Goal: Task Accomplishment & Management: Complete application form

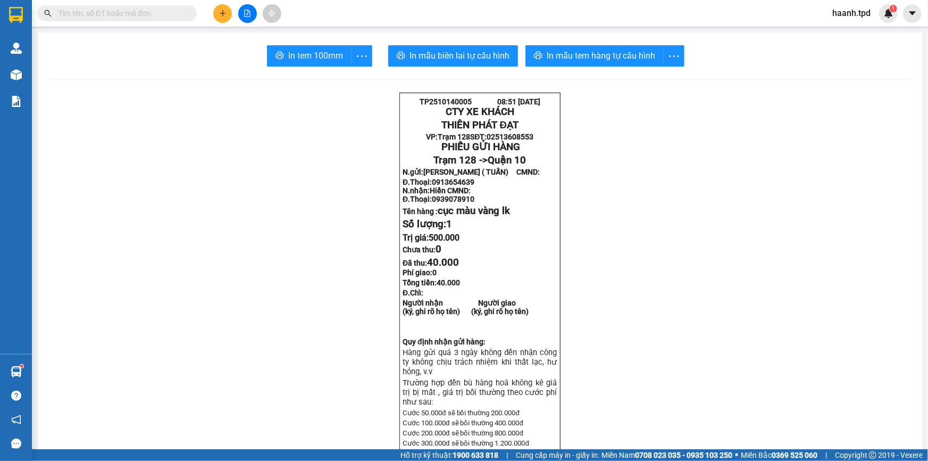
click at [257, 8] on div at bounding box center [247, 13] width 80 height 19
click at [254, 10] on button at bounding box center [247, 13] width 19 height 19
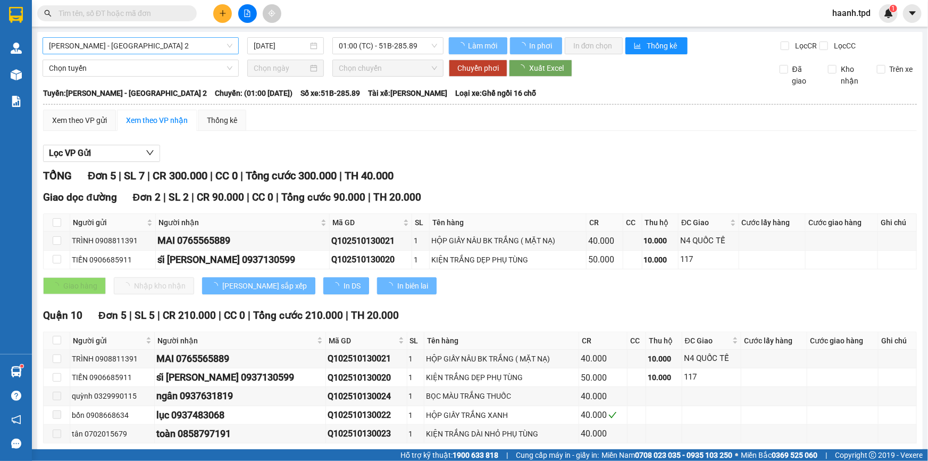
click at [198, 50] on span "[PERSON_NAME] - [GEOGRAPHIC_DATA] 2" at bounding box center [141, 46] width 184 height 16
type input "[DATE]"
click at [113, 46] on span "[PERSON_NAME] - [GEOGRAPHIC_DATA] 2" at bounding box center [141, 46] width 184 height 16
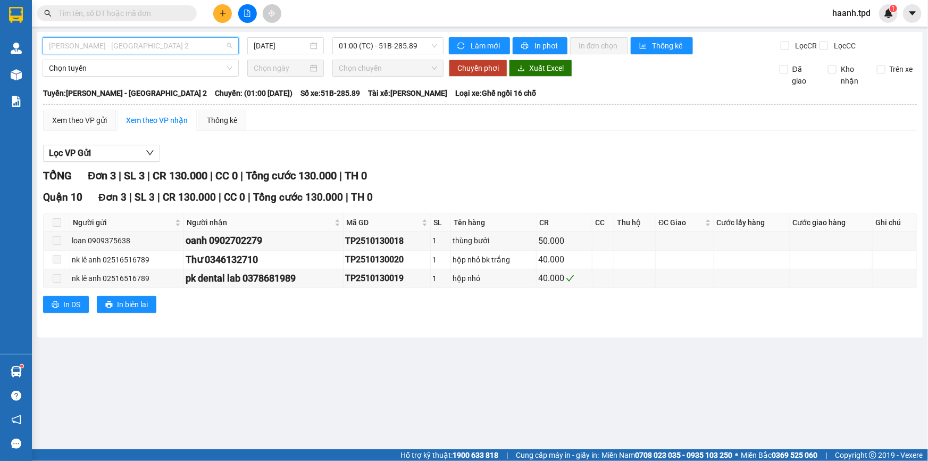
click at [129, 49] on span "[PERSON_NAME] - [GEOGRAPHIC_DATA] 2" at bounding box center [141, 46] width 184 height 16
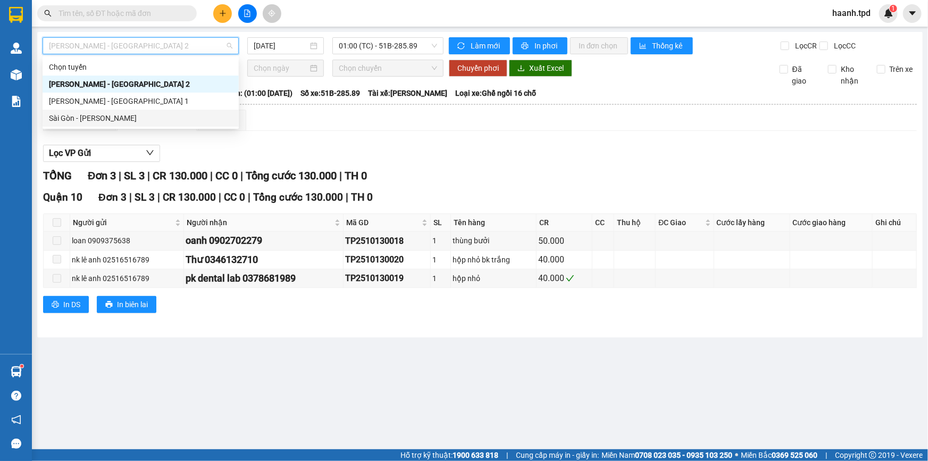
click at [100, 120] on div "Sài Gòn - [PERSON_NAME]" at bounding box center [141, 118] width 184 height 12
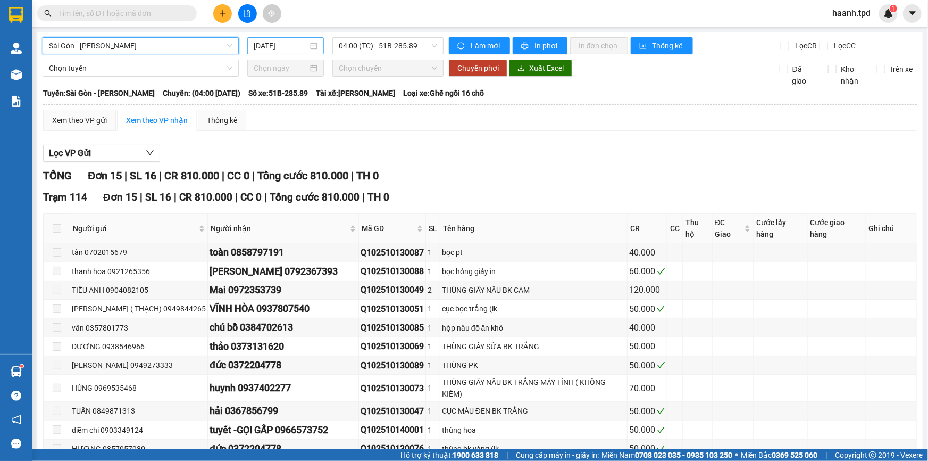
click at [282, 48] on input "[DATE]" at bounding box center [281, 46] width 54 height 12
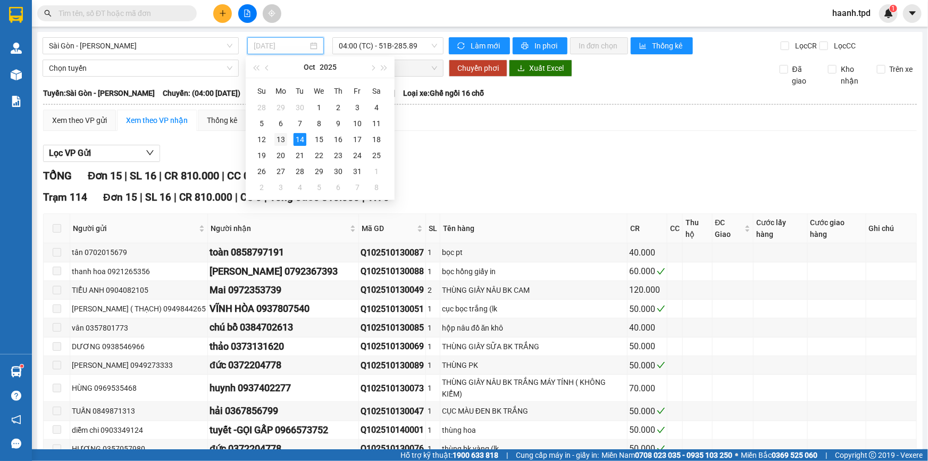
click at [282, 135] on div "13" at bounding box center [280, 139] width 13 height 13
type input "[DATE]"
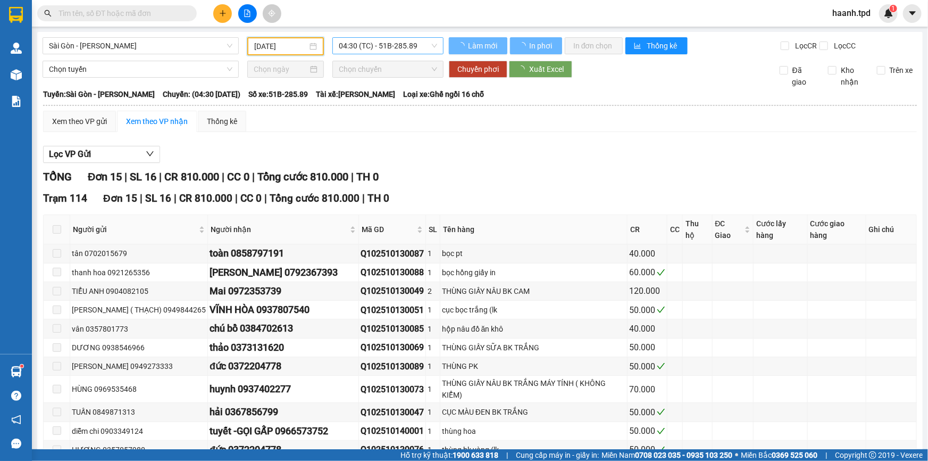
click at [378, 48] on span "04:30 (TC) - 51B-285.89" at bounding box center [388, 46] width 98 height 16
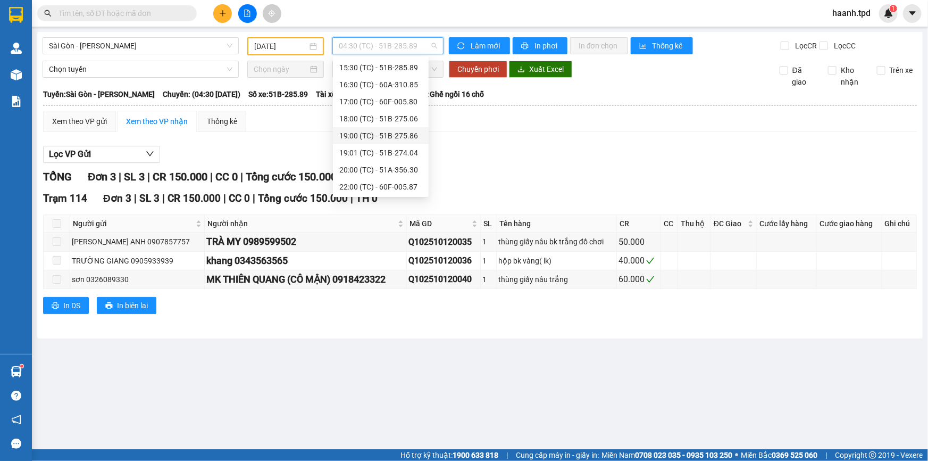
scroll to position [59, 0]
click at [373, 179] on div "14:00 (TC) - 60F-005.87" at bounding box center [380, 179] width 83 height 12
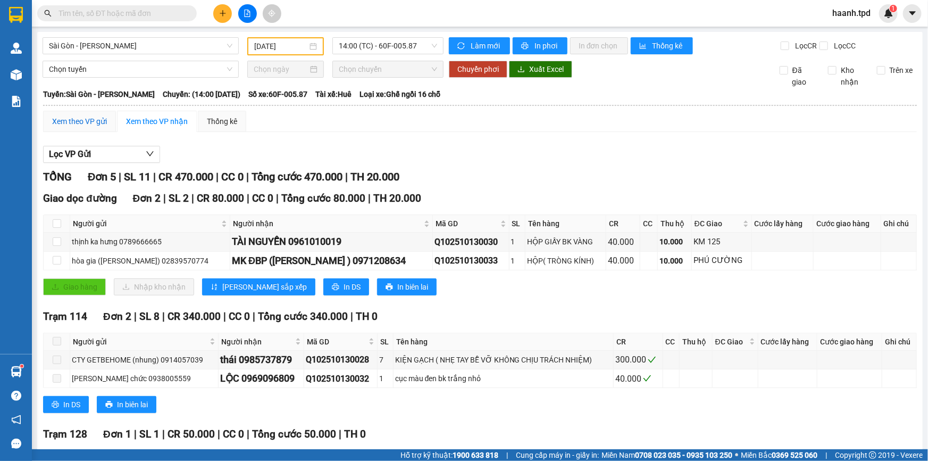
click at [61, 123] on div "Xem theo VP gửi" at bounding box center [79, 121] width 55 height 12
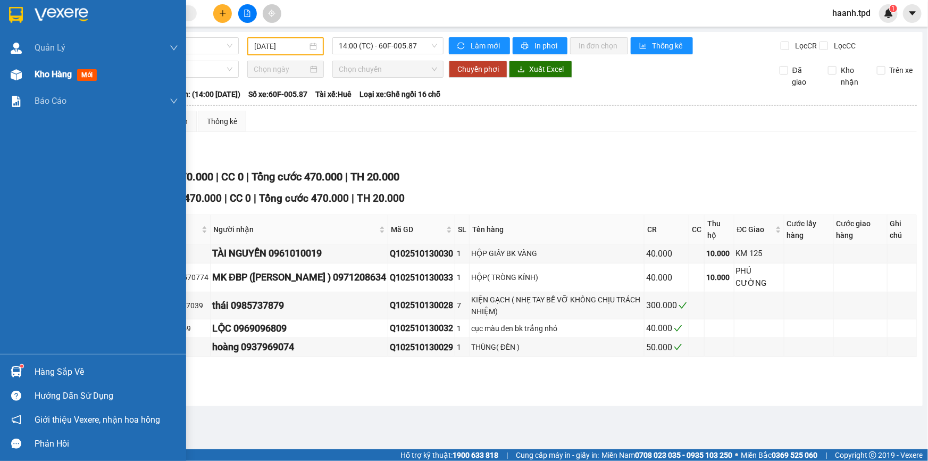
click at [24, 77] on div at bounding box center [16, 74] width 19 height 19
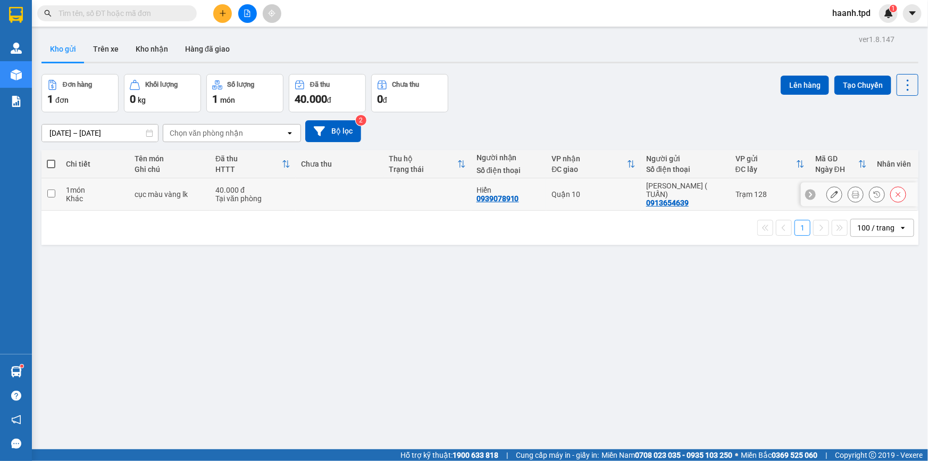
click at [219, 186] on div "40.000 đ" at bounding box center [252, 190] width 75 height 9
checkbox input "true"
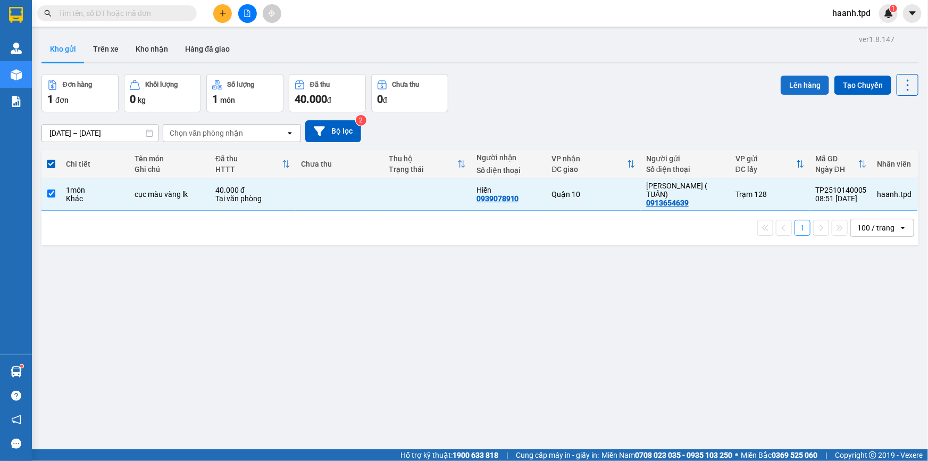
click at [804, 85] on button "Lên hàng" at bounding box center [805, 85] width 48 height 19
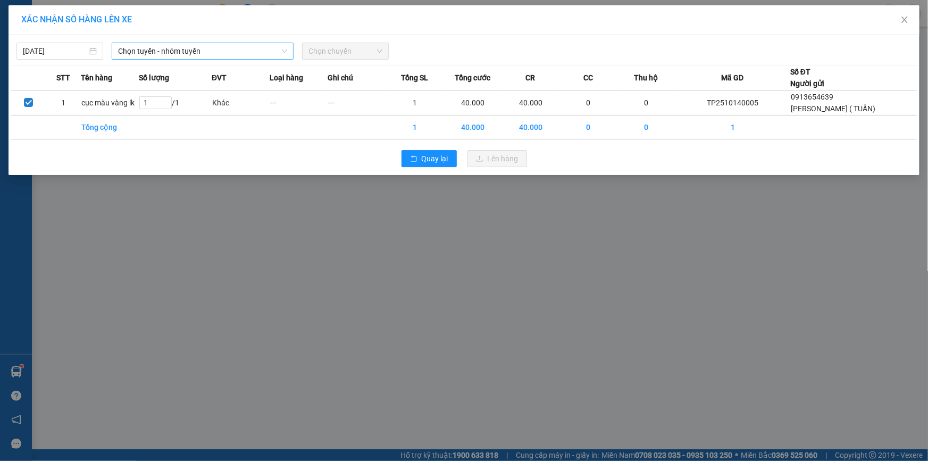
click at [172, 51] on span "Chọn tuyến - nhóm tuyến" at bounding box center [202, 51] width 169 height 16
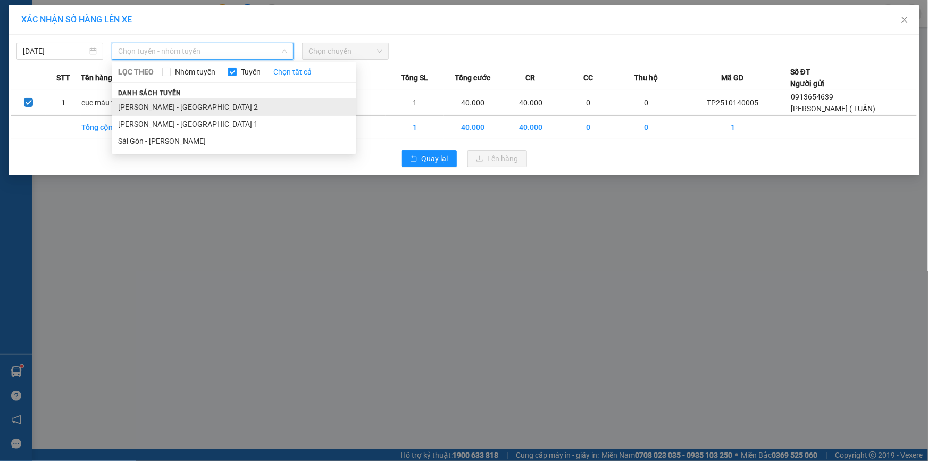
click at [147, 103] on li "[PERSON_NAME] - [GEOGRAPHIC_DATA] 2" at bounding box center [234, 106] width 245 height 17
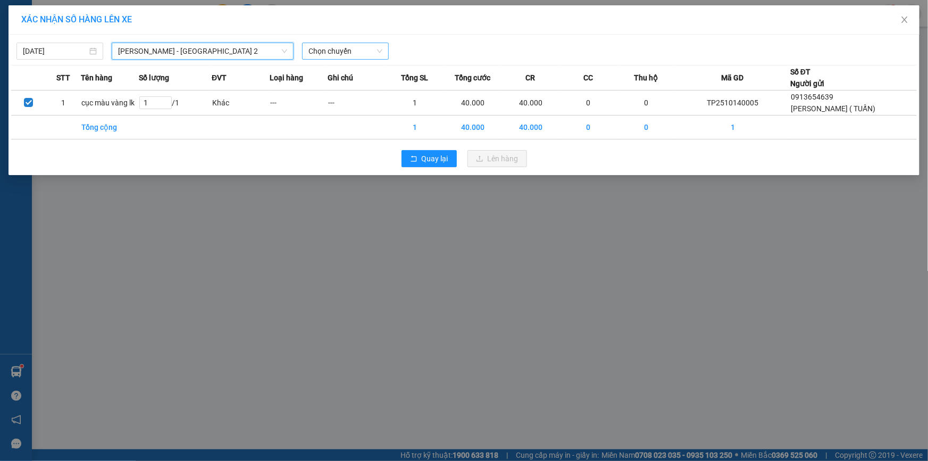
click at [309, 48] on span "Chọn chuyến" at bounding box center [346, 51] width 74 height 16
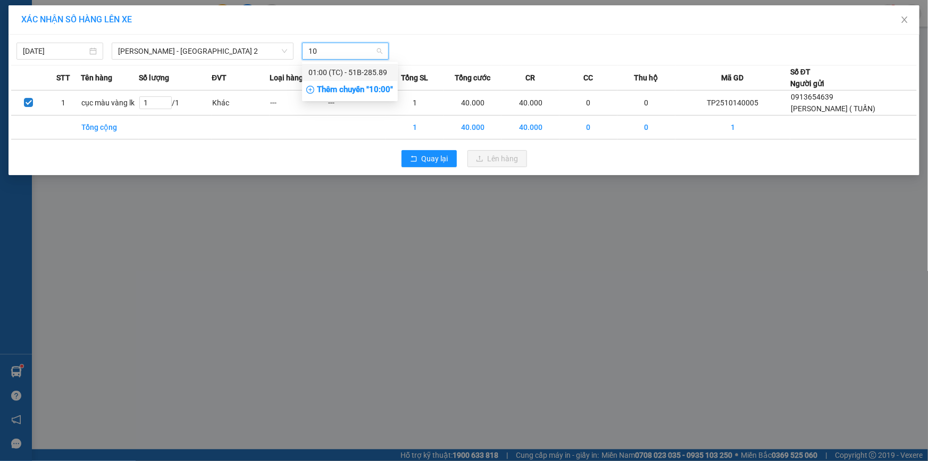
type input "10"
click at [353, 94] on div "Thêm chuyến " 10:00 "" at bounding box center [350, 90] width 96 height 18
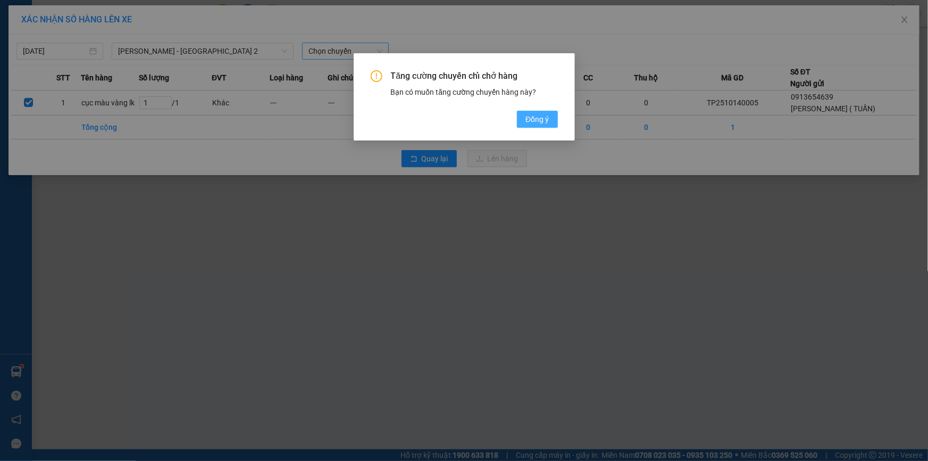
click at [536, 118] on span "Đồng ý" at bounding box center [537, 119] width 23 height 12
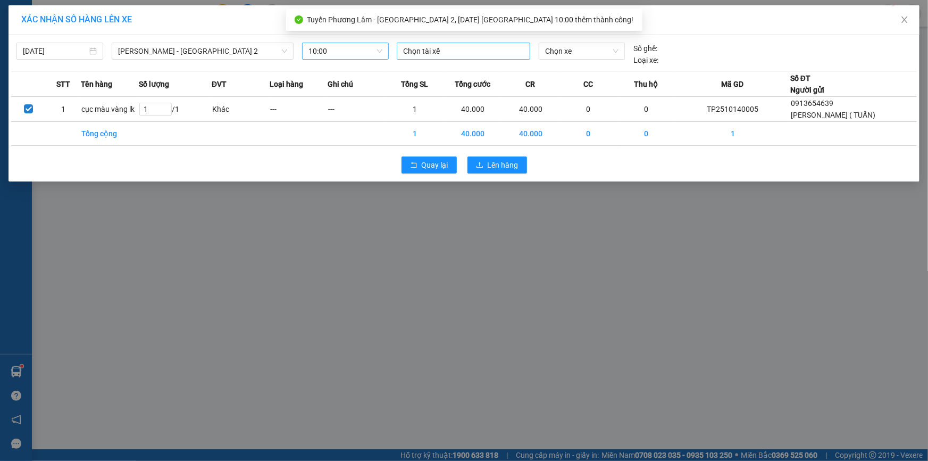
click at [465, 49] on div at bounding box center [463, 51] width 128 height 13
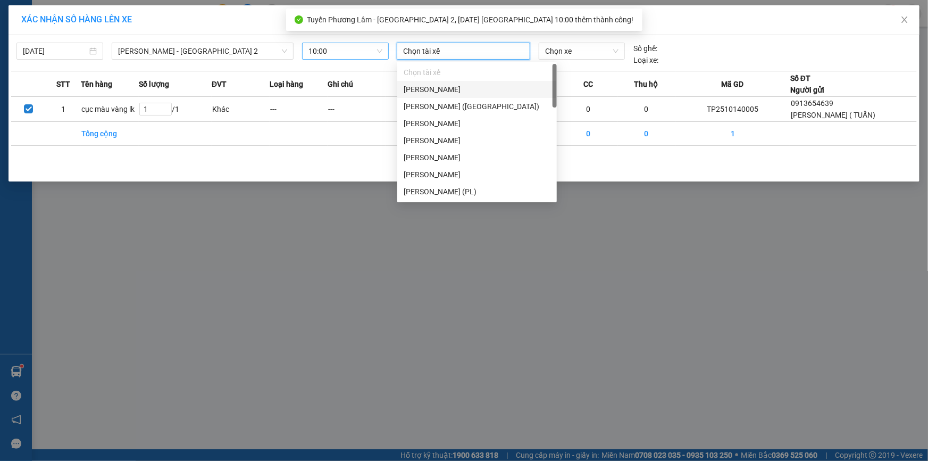
type input "d"
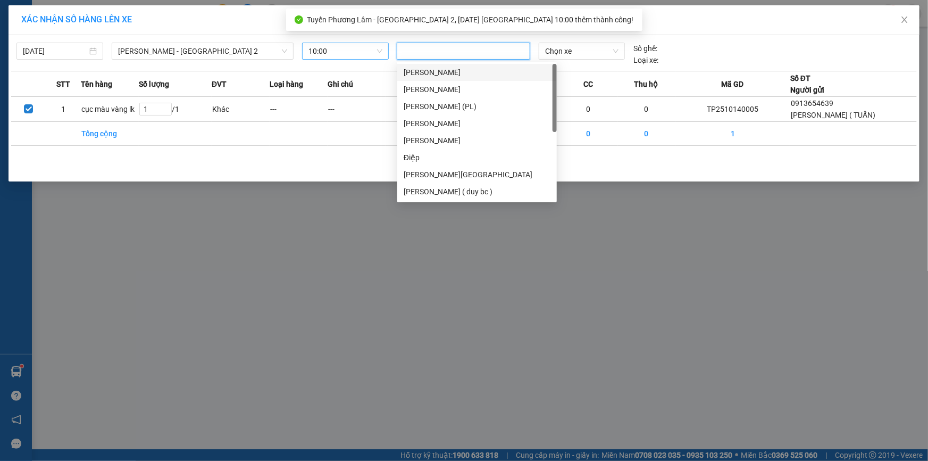
type input "đ"
drag, startPoint x: 459, startPoint y: 73, endPoint x: 519, endPoint y: 55, distance: 62.8
click at [459, 72] on div "[PERSON_NAME]" at bounding box center [477, 72] width 147 height 12
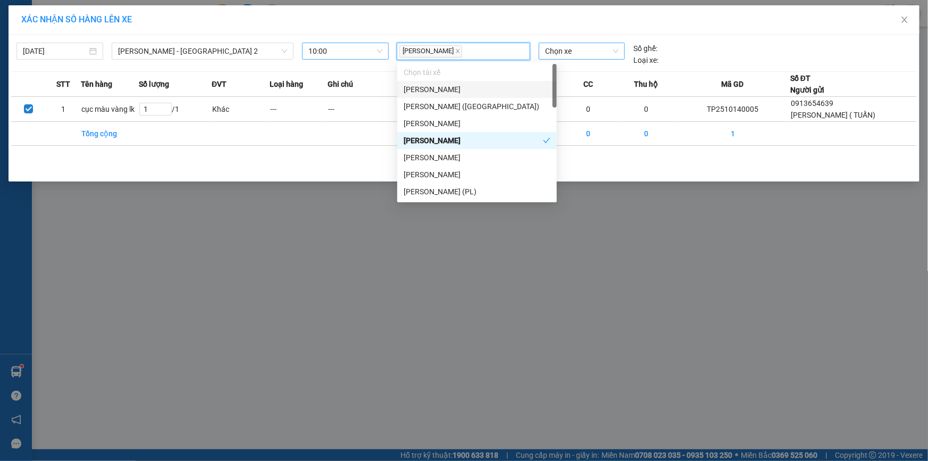
click at [557, 52] on span "Chọn xe" at bounding box center [581, 51] width 73 height 16
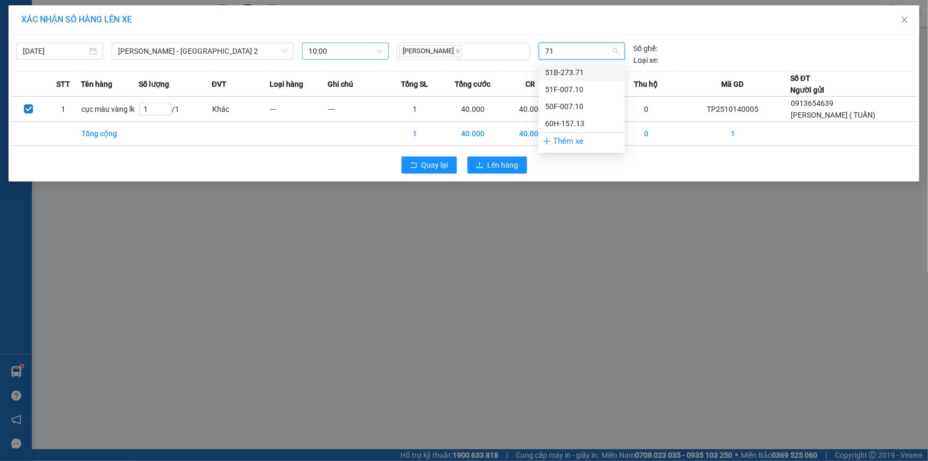
type input "713"
click at [579, 75] on div "60H-157.13" at bounding box center [581, 72] width 73 height 12
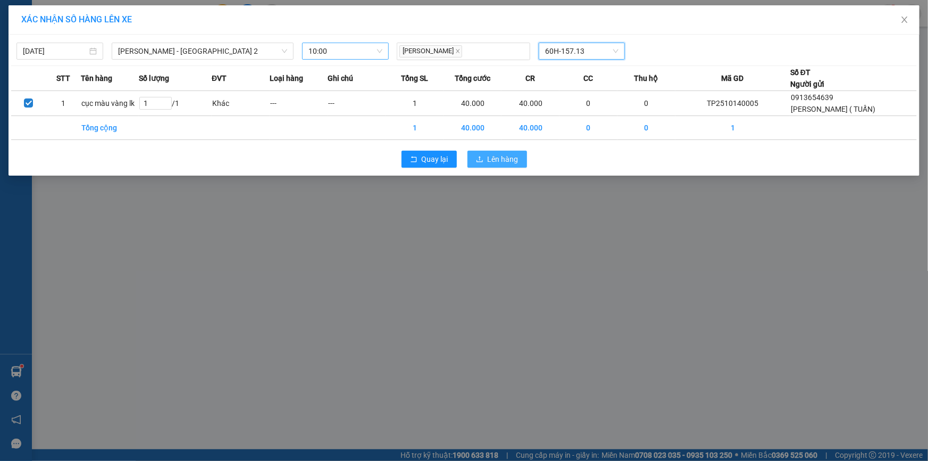
click at [515, 160] on span "Lên hàng" at bounding box center [503, 159] width 31 height 12
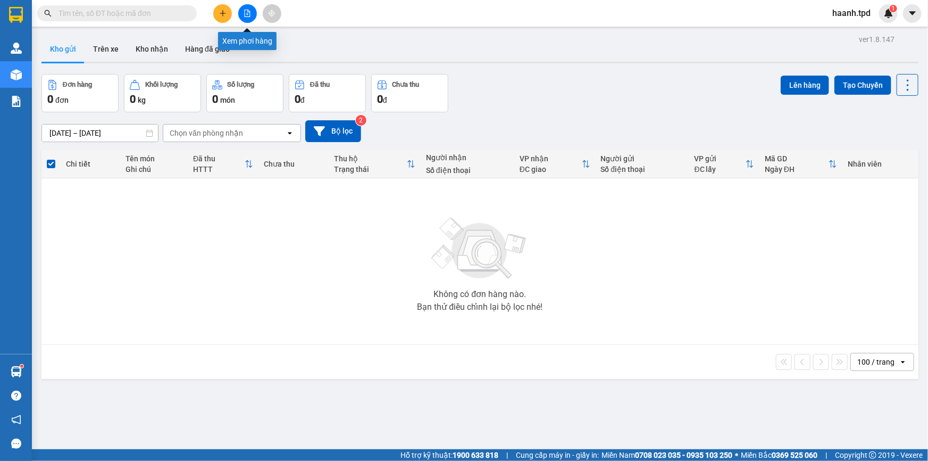
click at [248, 15] on icon "file-add" at bounding box center [247, 13] width 7 height 7
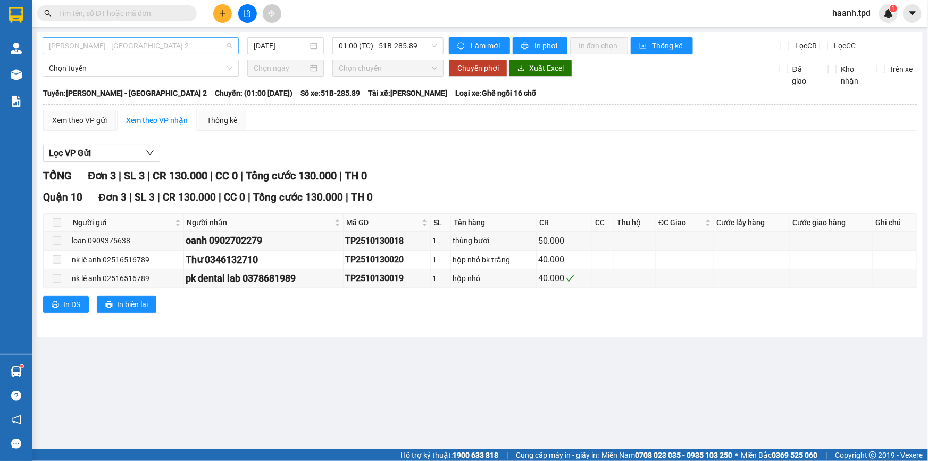
click at [157, 47] on span "[PERSON_NAME] - [GEOGRAPHIC_DATA] 2" at bounding box center [141, 46] width 184 height 16
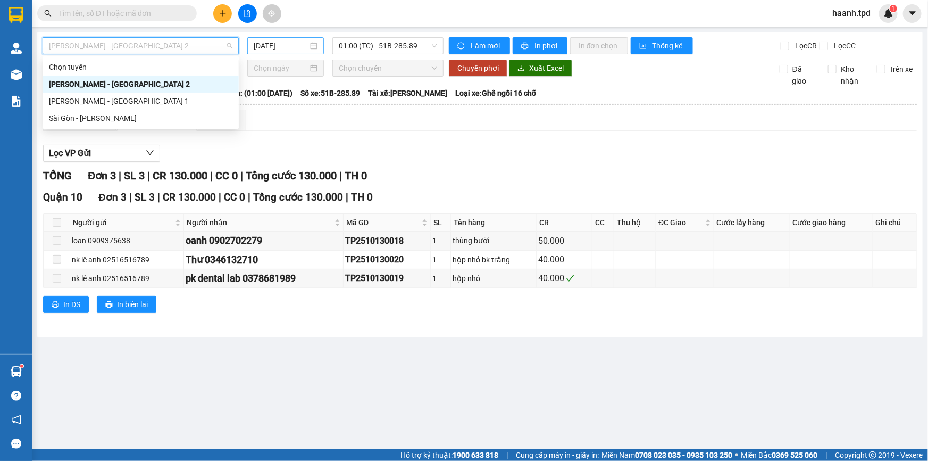
click at [265, 52] on div "[DATE]" at bounding box center [285, 45] width 77 height 17
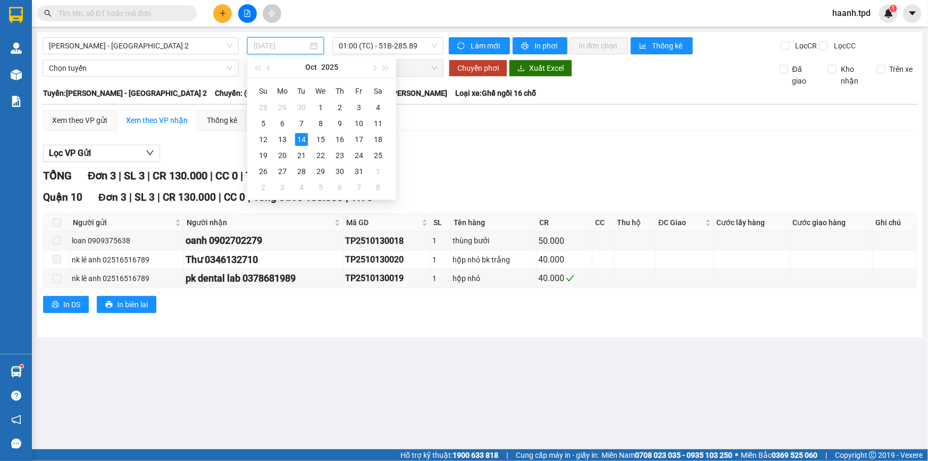
click at [293, 137] on td "14" at bounding box center [301, 139] width 19 height 16
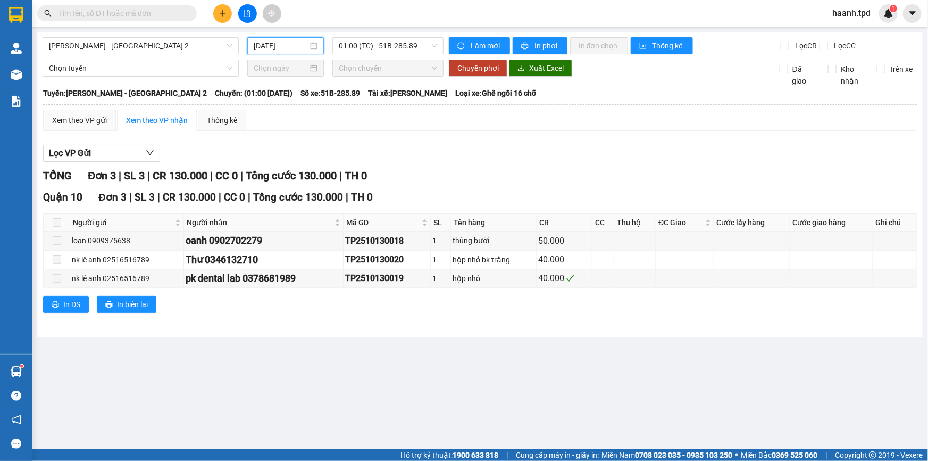
click at [299, 48] on input "[DATE]" at bounding box center [281, 46] width 54 height 12
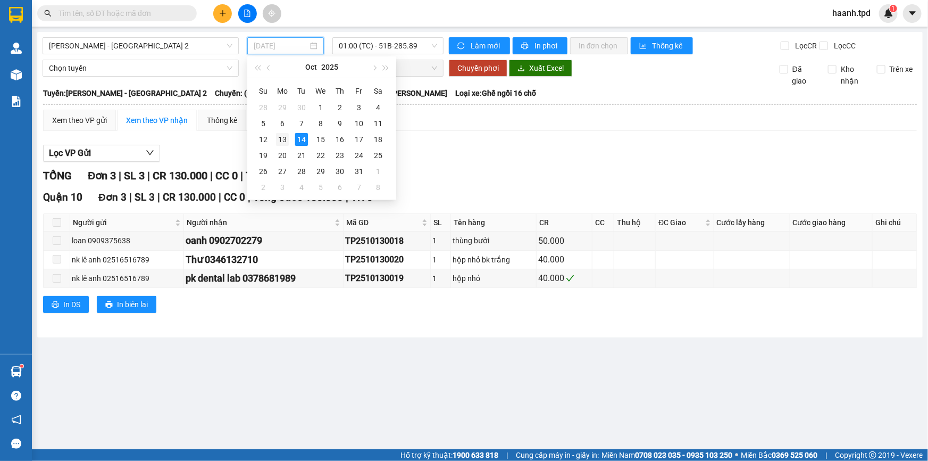
click at [284, 139] on div "13" at bounding box center [282, 139] width 13 height 13
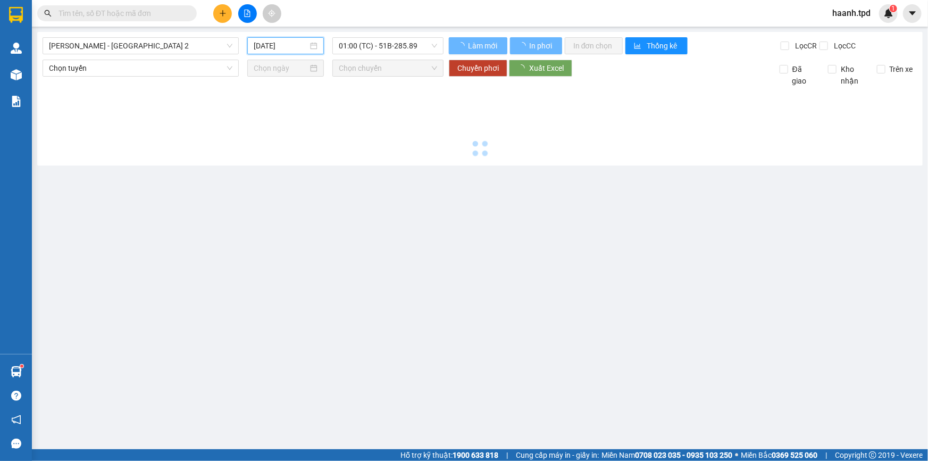
type input "[DATE]"
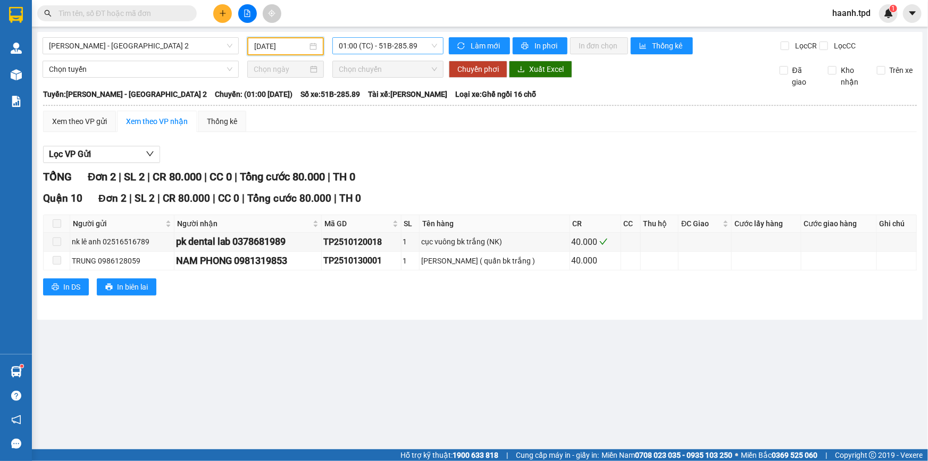
click at [357, 45] on span "01:00 (TC) - 51B-285.89" at bounding box center [388, 46] width 98 height 16
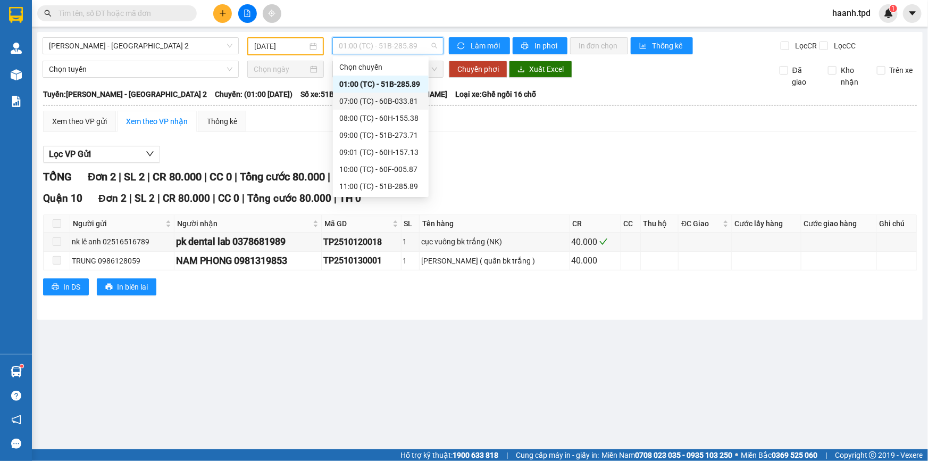
scroll to position [96, 0]
click at [393, 87] on div "11:00 (TC) - 51B-285.89" at bounding box center [380, 90] width 83 height 12
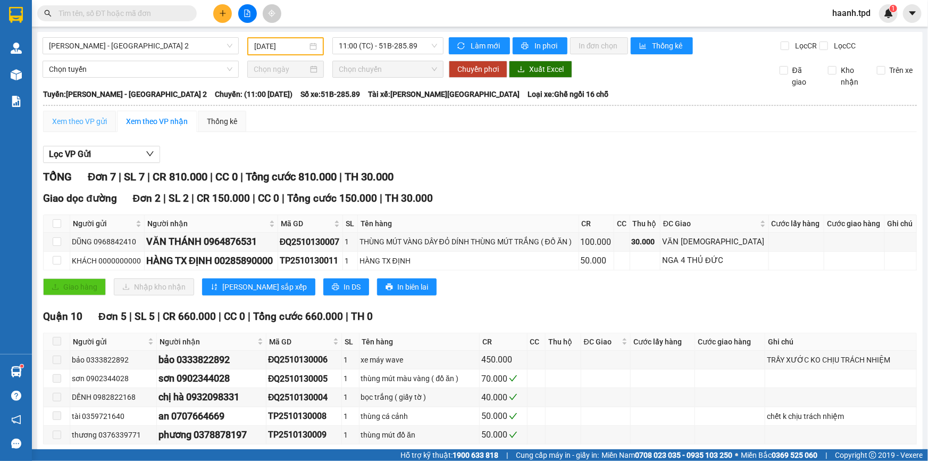
click at [66, 112] on div "Xem theo VP gửi" at bounding box center [79, 121] width 73 height 21
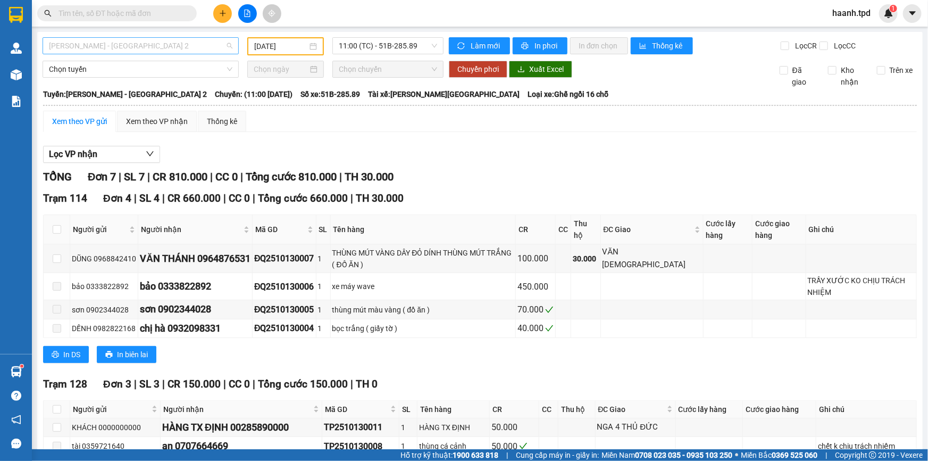
drag, startPoint x: 147, startPoint y: 48, endPoint x: 147, endPoint y: 39, distance: 8.5
click at [147, 43] on span "[PERSON_NAME] - [GEOGRAPHIC_DATA] 2" at bounding box center [141, 46] width 184 height 16
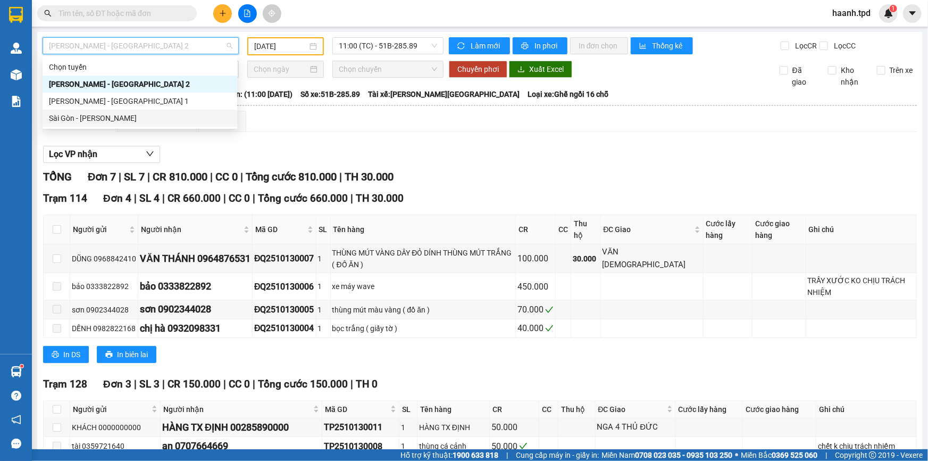
click at [83, 117] on div "Sài Gòn - [PERSON_NAME]" at bounding box center [140, 118] width 182 height 12
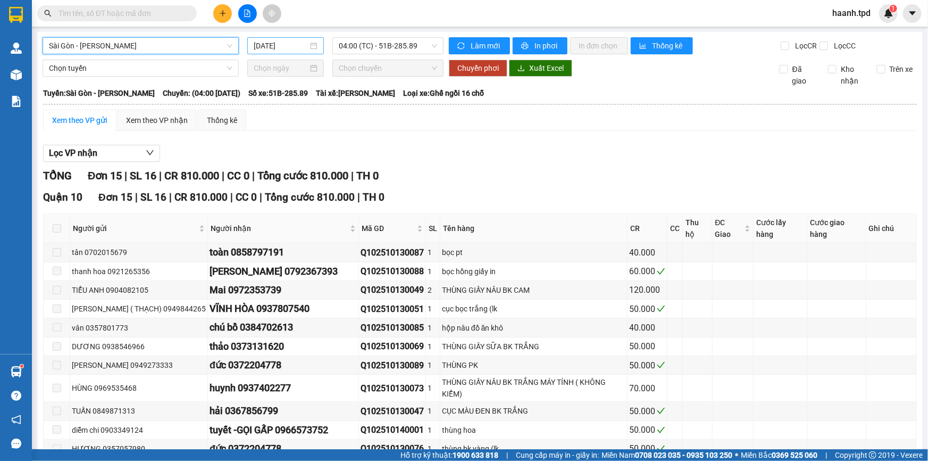
click at [284, 47] on input "[DATE]" at bounding box center [281, 46] width 54 height 12
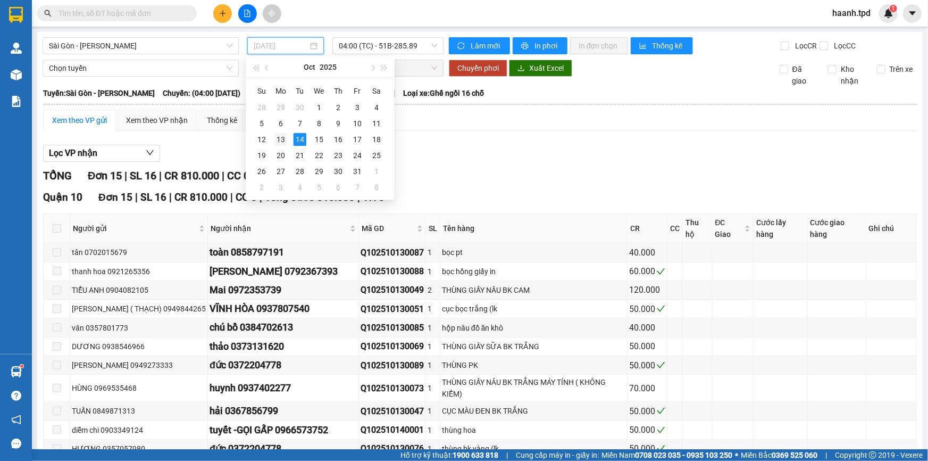
click at [285, 137] on div "13" at bounding box center [280, 139] width 13 height 13
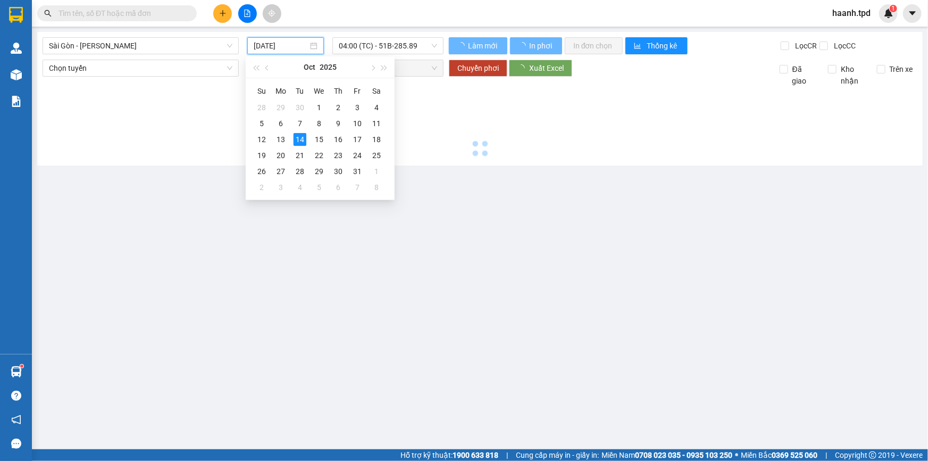
type input "[DATE]"
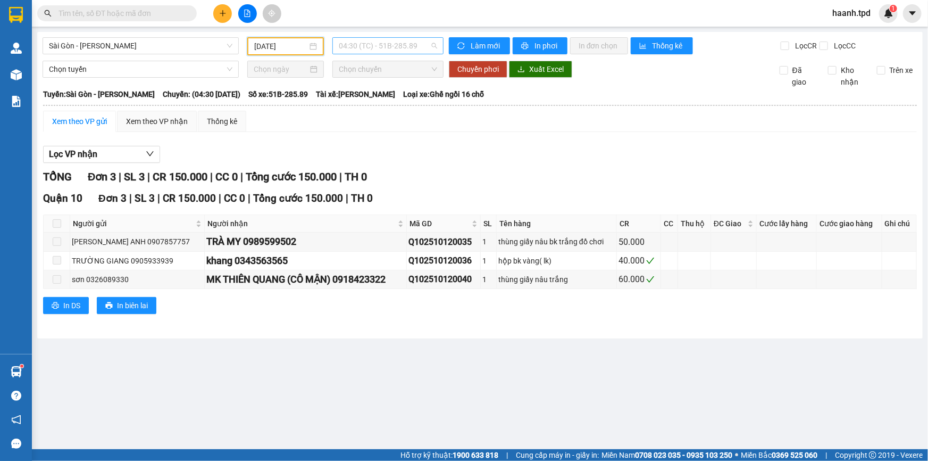
click at [363, 45] on span "04:30 (TC) - 51B-285.89" at bounding box center [388, 46] width 98 height 16
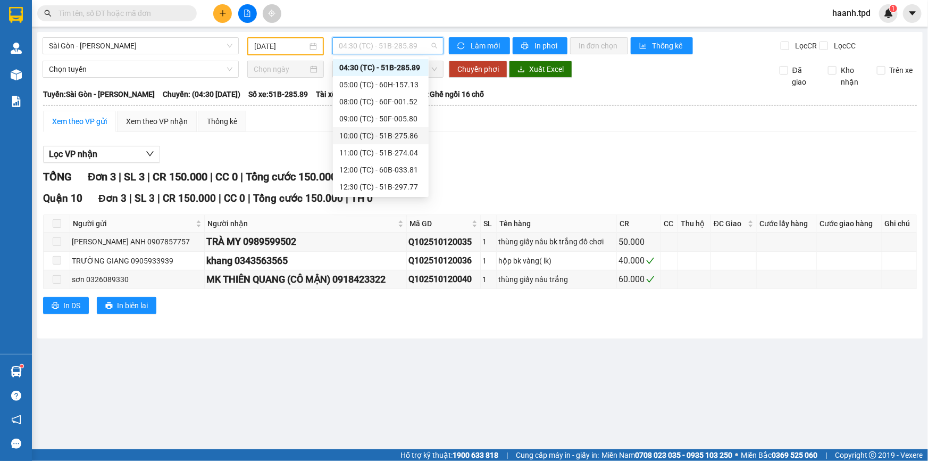
scroll to position [204, 0]
click at [385, 76] on div "16:30 (TC) - 60A-310.85" at bounding box center [381, 84] width 96 height 17
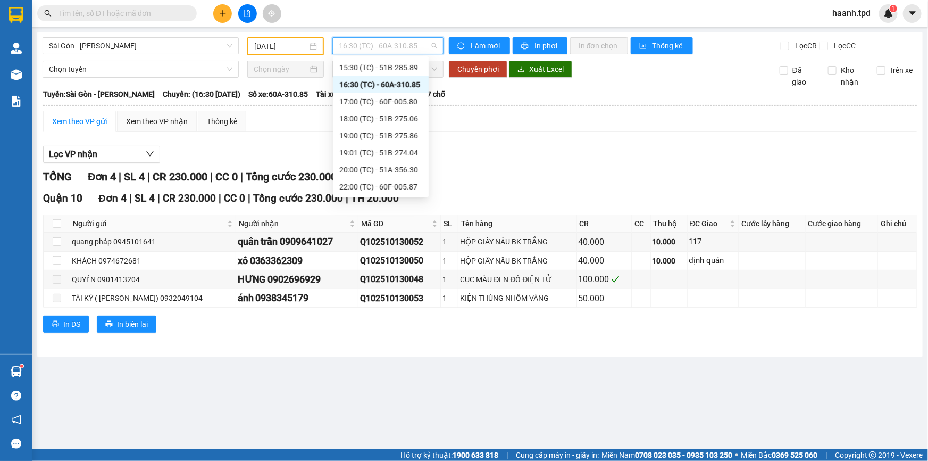
click at [366, 49] on span "16:30 (TC) - 60A-310.85" at bounding box center [388, 46] width 98 height 16
click at [388, 64] on div "15:30 (TC) - 51B-285.89" at bounding box center [380, 68] width 83 height 12
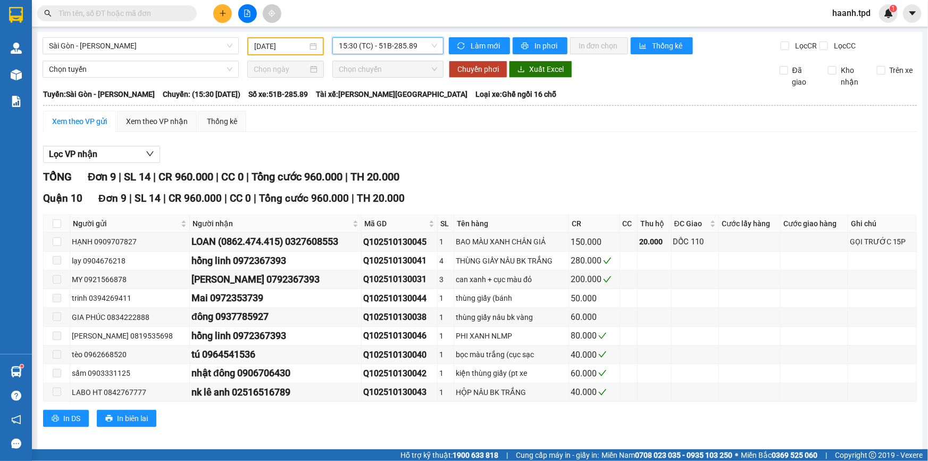
click at [364, 51] on span "15:30 (TC) - 51B-285.89" at bounding box center [388, 46] width 98 height 16
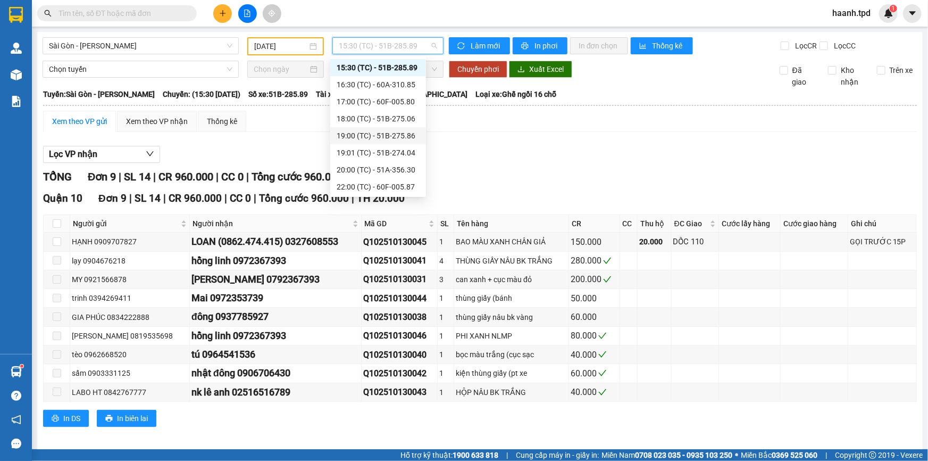
scroll to position [107, 0]
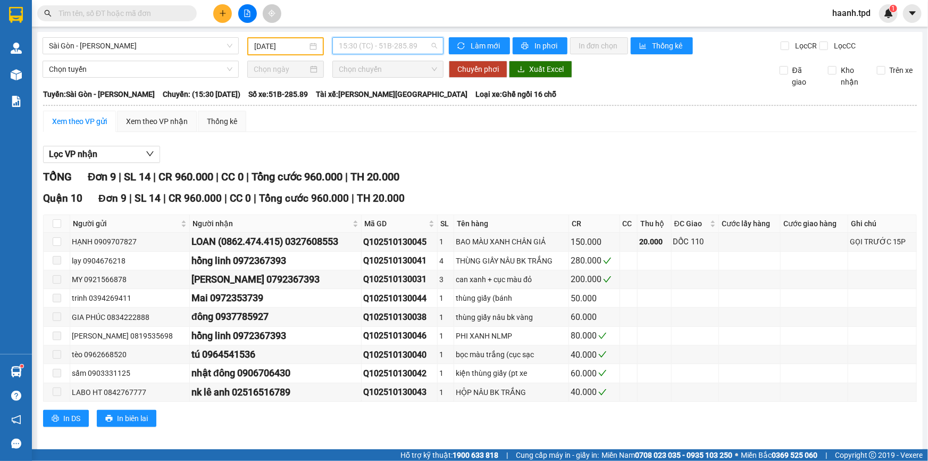
click at [390, 51] on span "15:30 (TC) - 51B-285.89" at bounding box center [388, 46] width 98 height 16
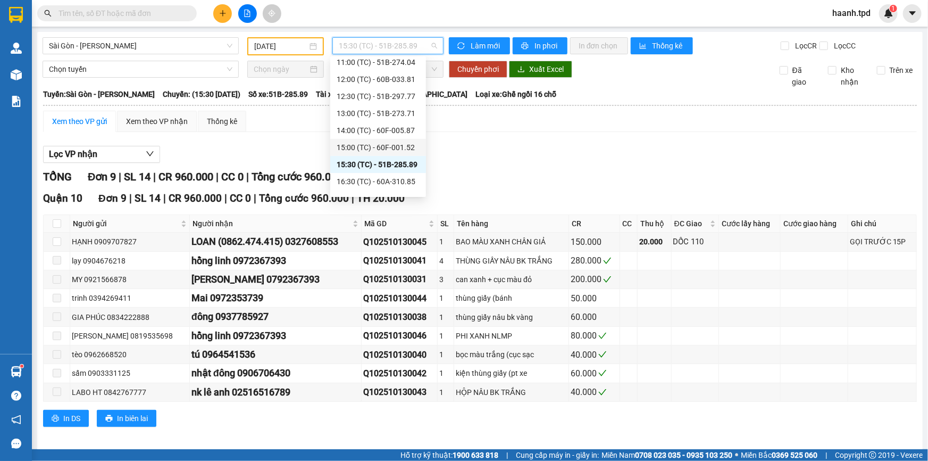
scroll to position [204, 0]
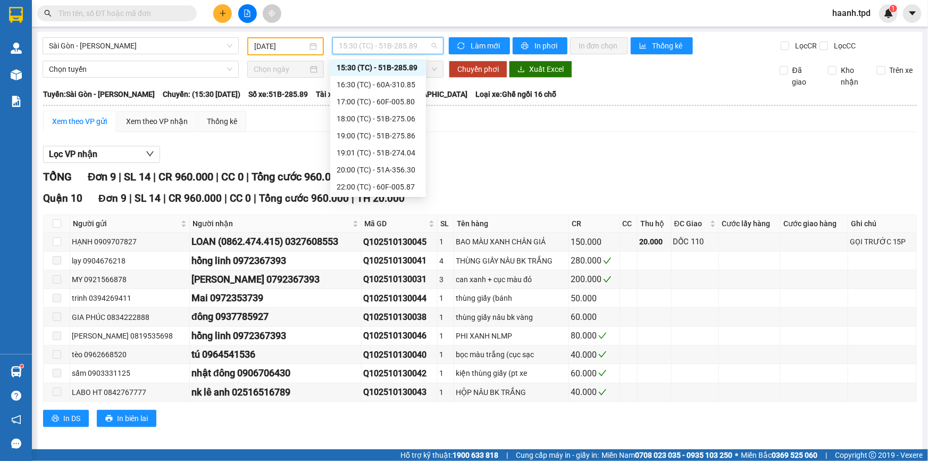
click at [369, 68] on div "15:30 (TC) - 51B-285.89" at bounding box center [378, 68] width 83 height 12
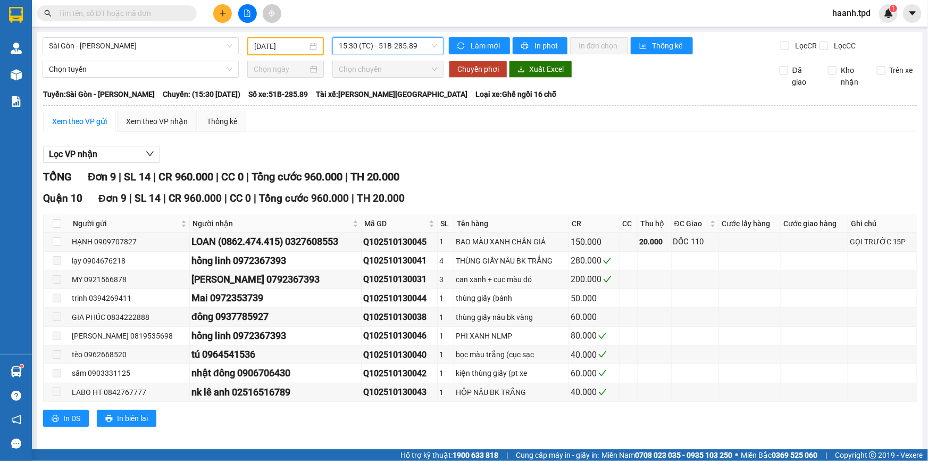
click at [403, 46] on span "15:30 (TC) - 51B-285.89" at bounding box center [388, 46] width 98 height 16
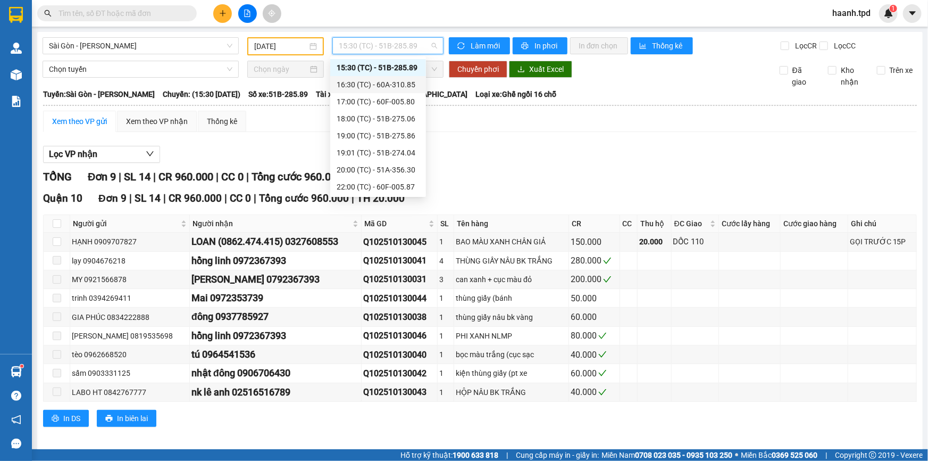
click at [383, 81] on div "16:30 (TC) - 60A-310.85" at bounding box center [378, 85] width 83 height 12
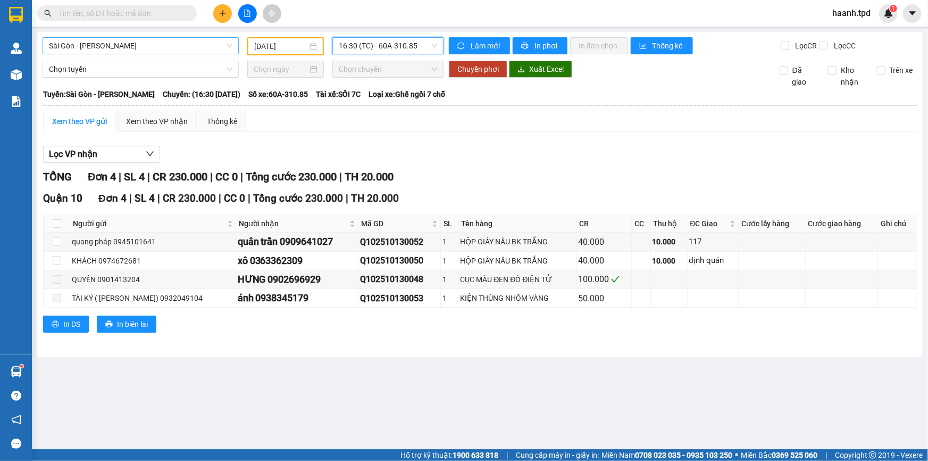
click at [191, 44] on span "Sài Gòn - [PERSON_NAME]" at bounding box center [141, 46] width 184 height 16
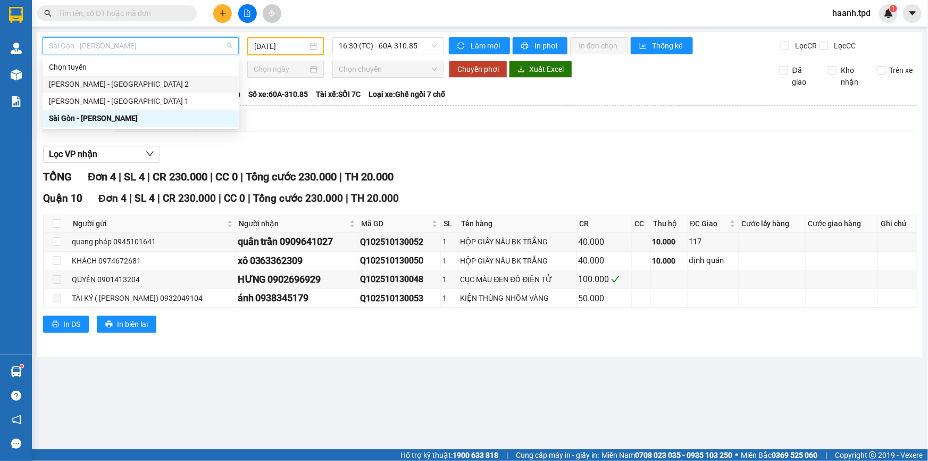
click at [121, 85] on div "[PERSON_NAME] - [GEOGRAPHIC_DATA] 2" at bounding box center [141, 84] width 184 height 12
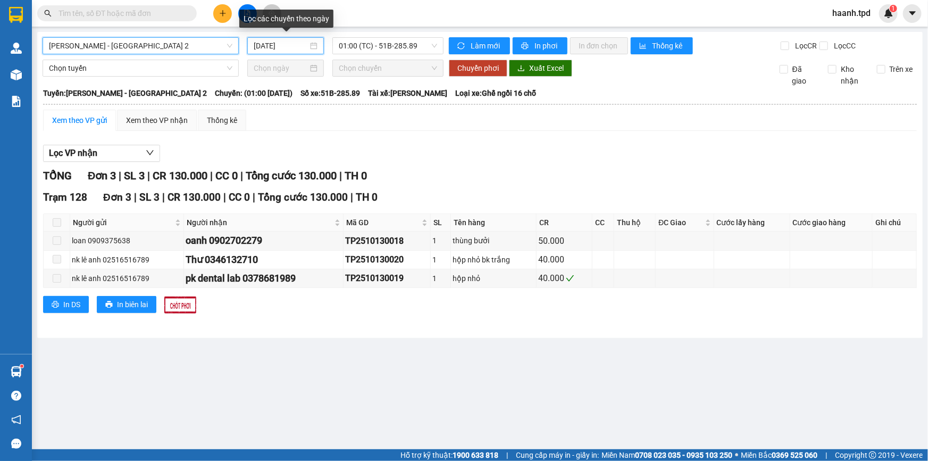
click at [277, 51] on input "[DATE]" at bounding box center [281, 46] width 54 height 12
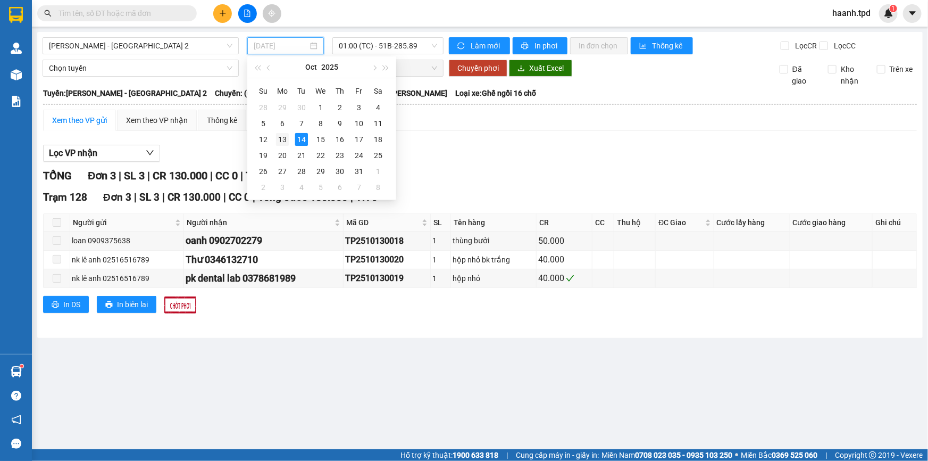
click at [279, 137] on div "13" at bounding box center [282, 139] width 13 height 13
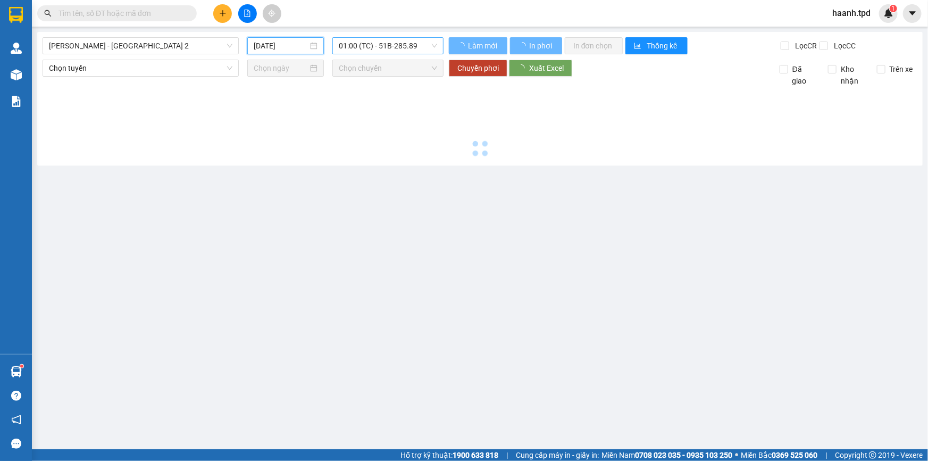
type input "[DATE]"
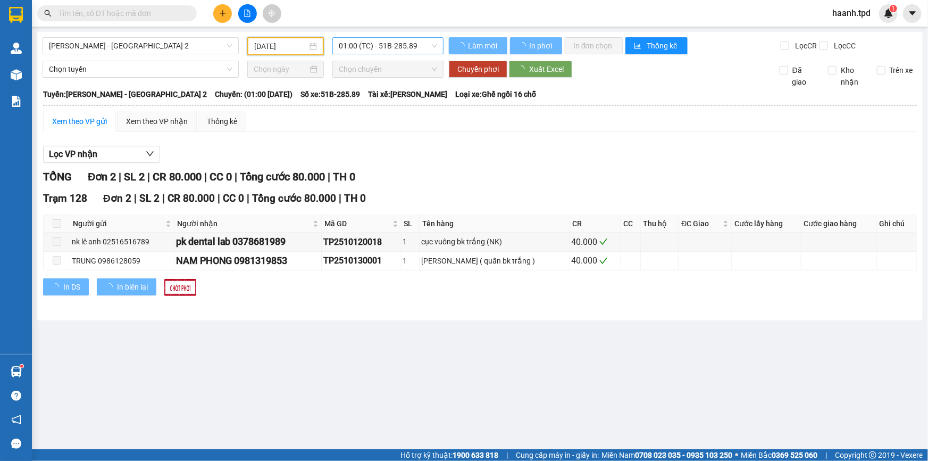
click at [392, 48] on span "01:00 (TC) - 51B-285.89" at bounding box center [388, 46] width 98 height 16
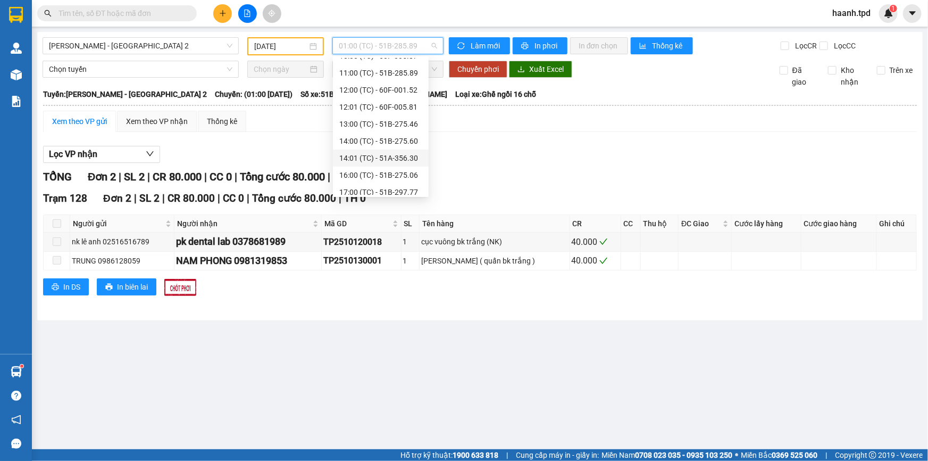
scroll to position [136, 0]
click at [410, 121] on div "14:00 (TC) - 51B-275.60" at bounding box center [380, 119] width 83 height 12
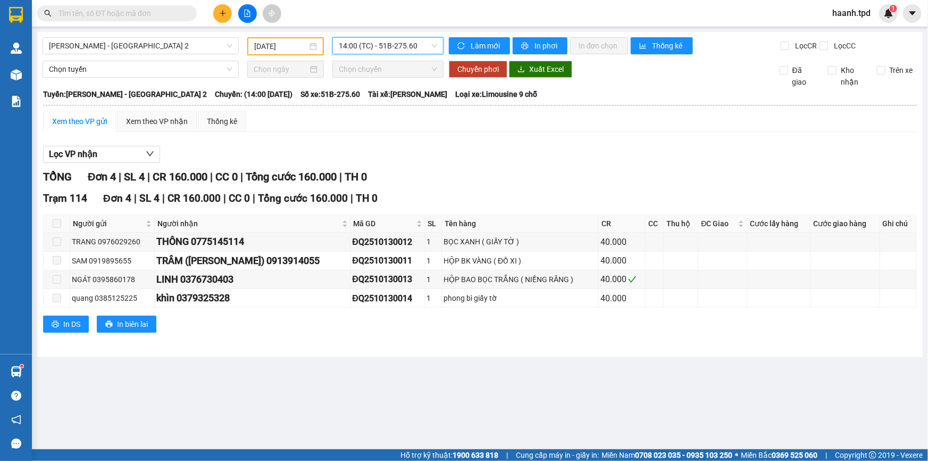
click at [223, 15] on icon "plus" at bounding box center [222, 13] width 1 height 6
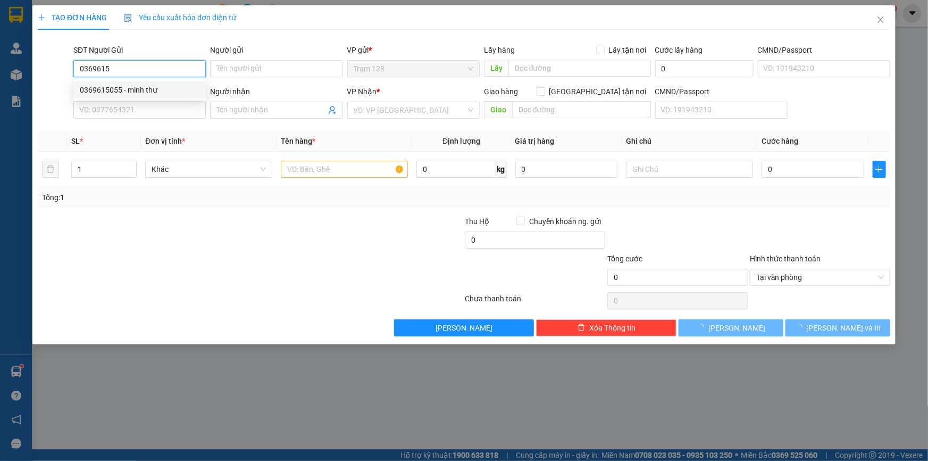
drag, startPoint x: 131, startPoint y: 84, endPoint x: 114, endPoint y: 88, distance: 16.9
click at [131, 84] on div "0369615055 - minh thư" at bounding box center [140, 90] width 120 height 12
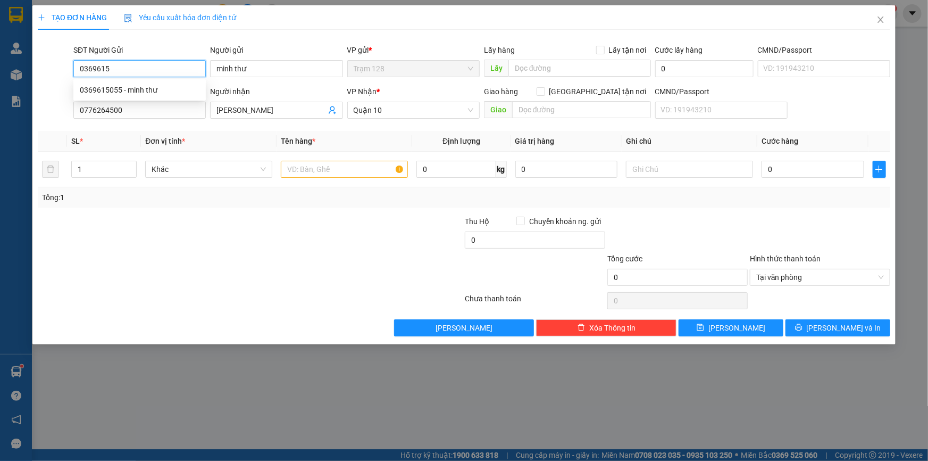
type input "0369615055"
type input "minh thư"
type input "0776264500"
type input "[PERSON_NAME]"
click at [114, 88] on body "Kết quả tìm kiếm ( 46 ) Bộ lọc Mã ĐH Trạng thái Món hàng Thu hộ Tổng cước Chưa …" at bounding box center [464, 230] width 928 height 461
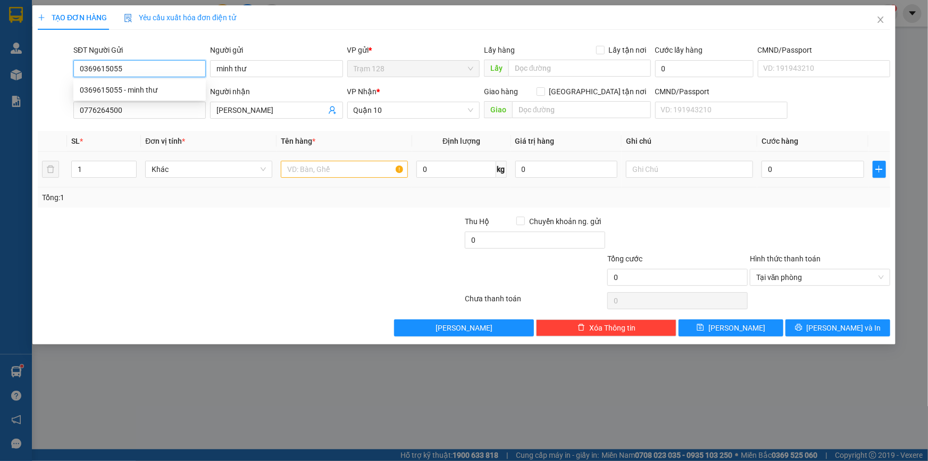
type input "0369615055"
click at [289, 219] on div at bounding box center [179, 233] width 285 height 37
click at [317, 165] on input "text" at bounding box center [344, 169] width 127 height 17
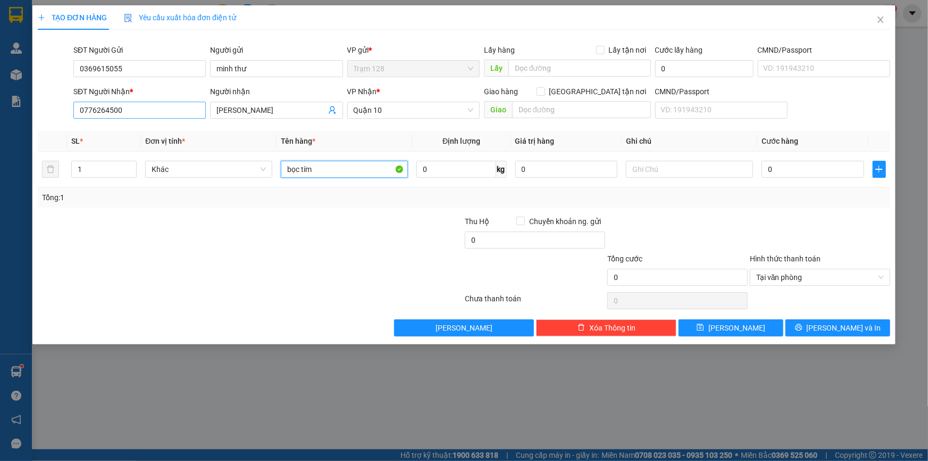
type input "bọc tím"
drag, startPoint x: 88, startPoint y: 112, endPoint x: 214, endPoint y: 130, distance: 127.4
click at [214, 130] on div "Transit Pickup Surcharge Ids Transit Deliver Surcharge Ids Transit Deliver Surc…" at bounding box center [464, 187] width 853 height 298
type input "0369615055"
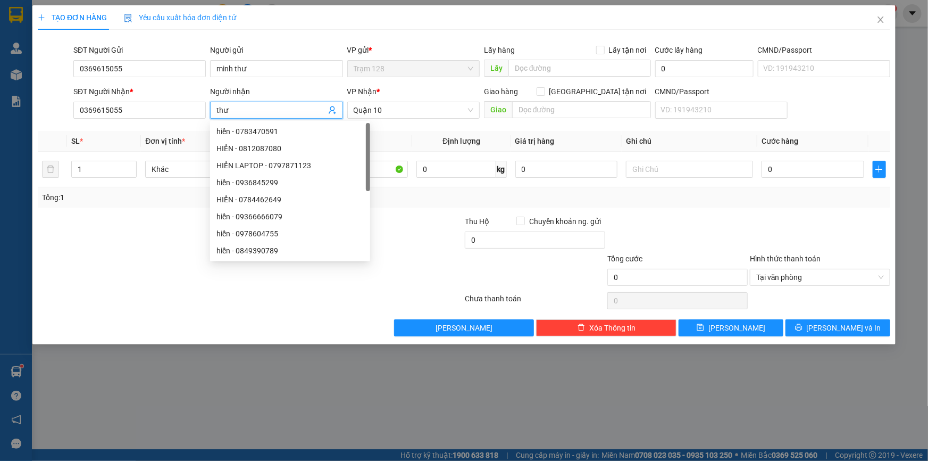
type input "hiển"
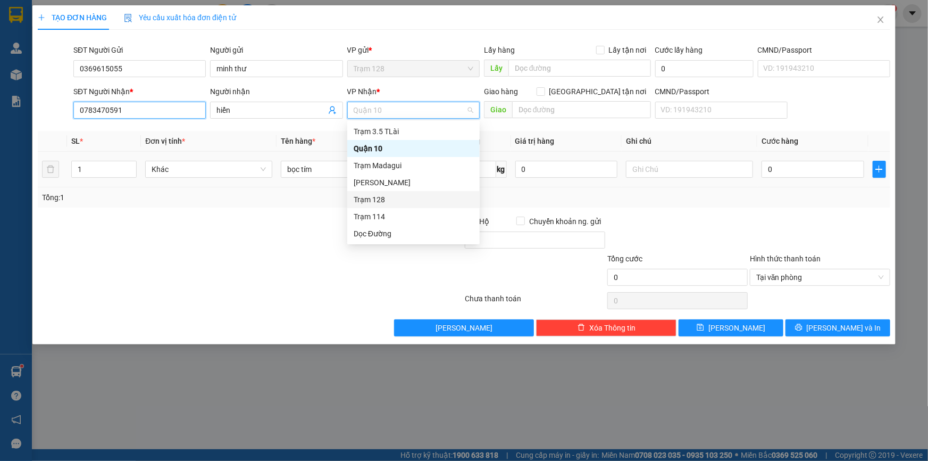
drag, startPoint x: 87, startPoint y: 114, endPoint x: 371, endPoint y: 160, distance: 287.2
click at [371, 160] on div "Transit Pickup Surcharge Ids Transit Deliver Surcharge Ids Transit Deliver Surc…" at bounding box center [464, 187] width 853 height 298
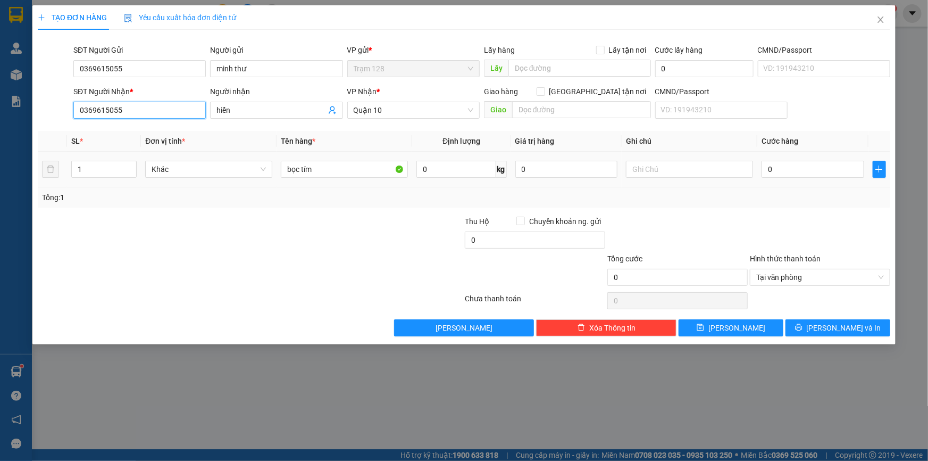
type input "0369615055"
type input "thư"
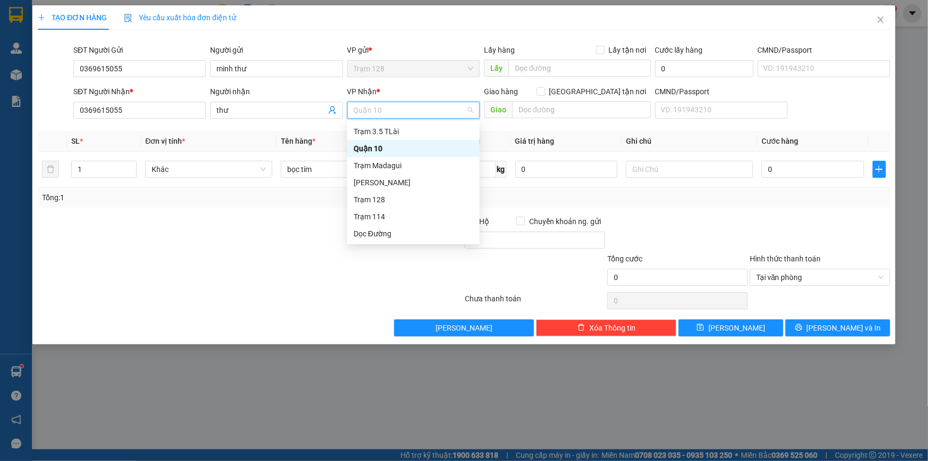
click at [383, 144] on div "Quận 10" at bounding box center [414, 149] width 120 height 12
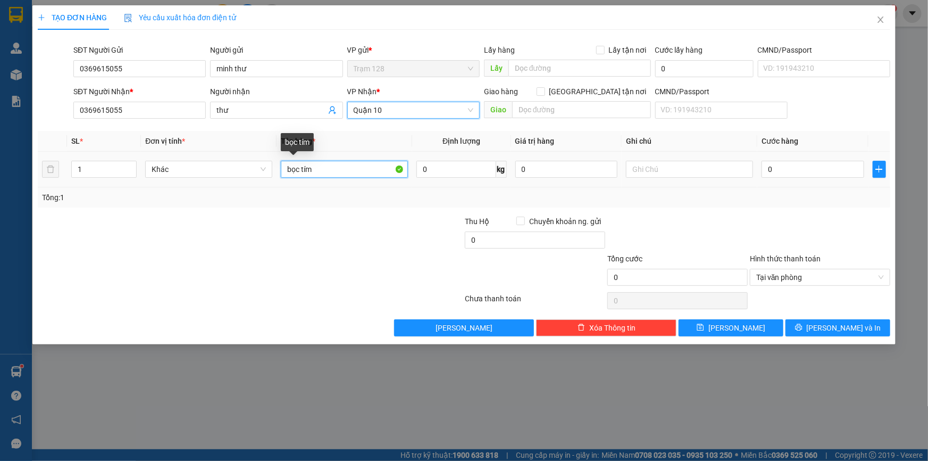
click at [313, 169] on input "bọc tím" at bounding box center [344, 169] width 127 height 17
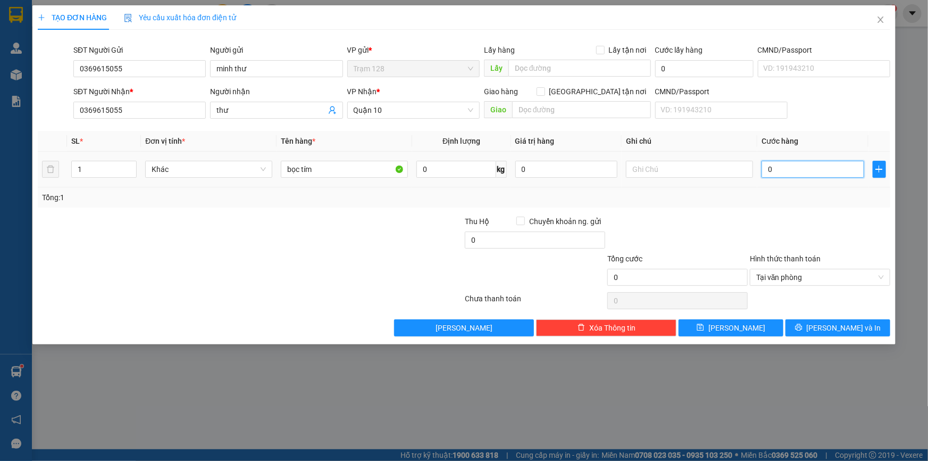
click at [769, 168] on input "0" at bounding box center [813, 169] width 103 height 17
type input "40"
type input "40.000"
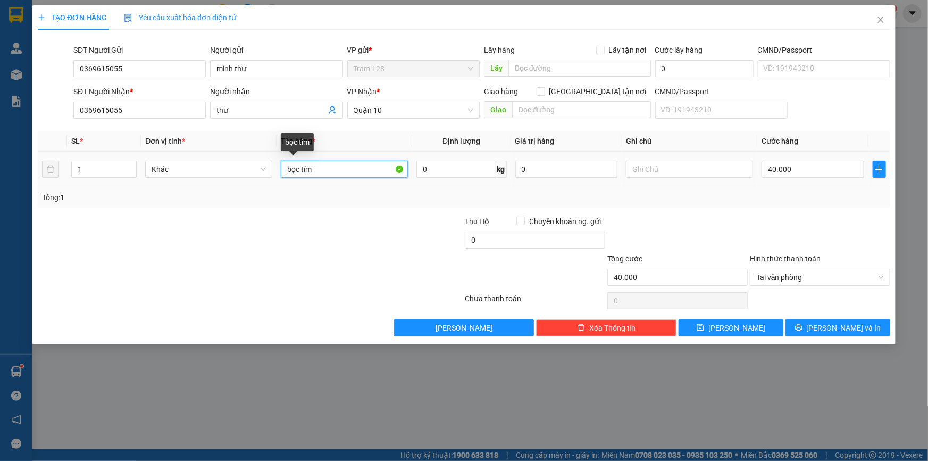
click at [361, 168] on input "bọc tím" at bounding box center [344, 169] width 127 height 17
type input "bọc tím quần áo"
type input "200.000"
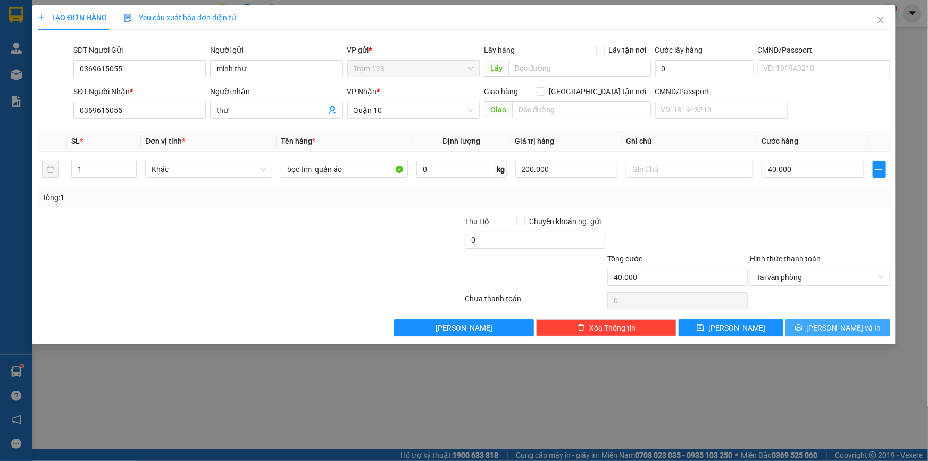
click at [857, 329] on span "[PERSON_NAME] và In" at bounding box center [844, 328] width 74 height 12
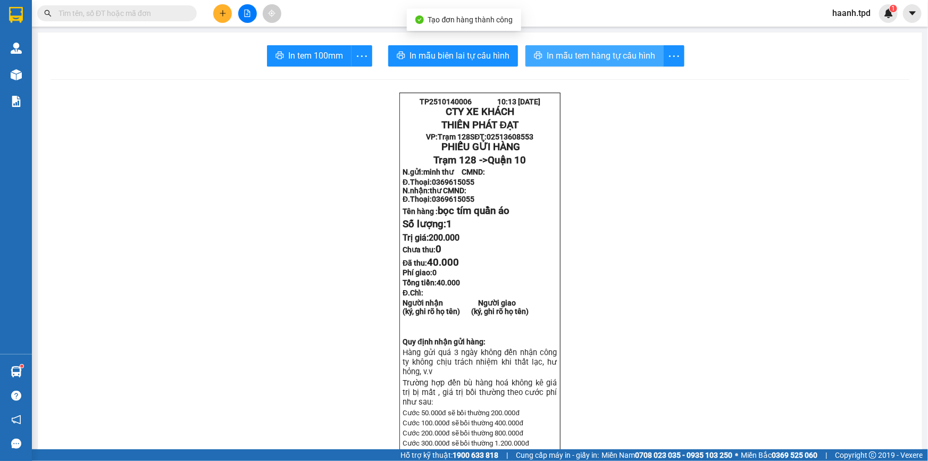
click at [576, 60] on span "In mẫu tem hàng tự cấu hình" at bounding box center [601, 55] width 109 height 13
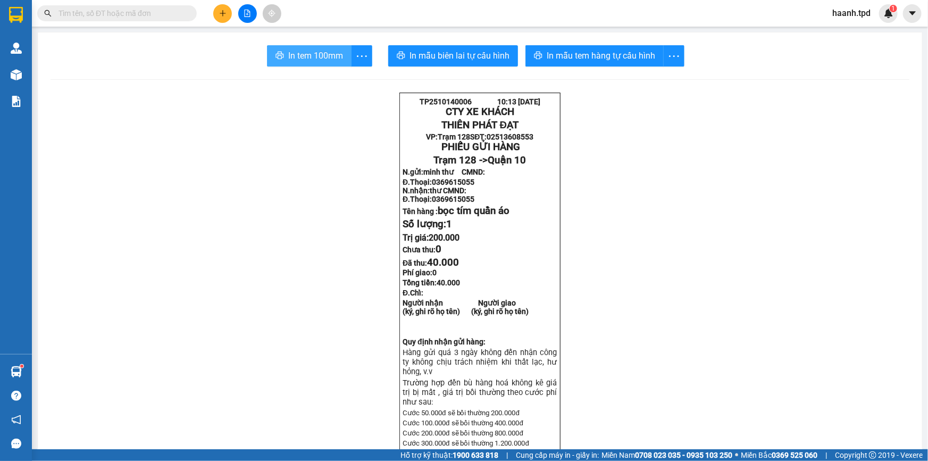
click at [285, 46] on button "In tem 100mm" at bounding box center [309, 55] width 85 height 21
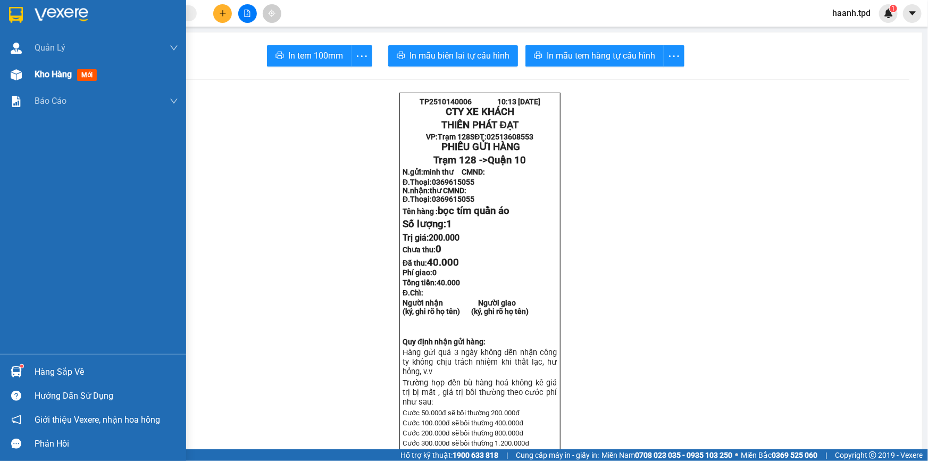
click at [41, 72] on span "Kho hàng" at bounding box center [53, 74] width 37 height 10
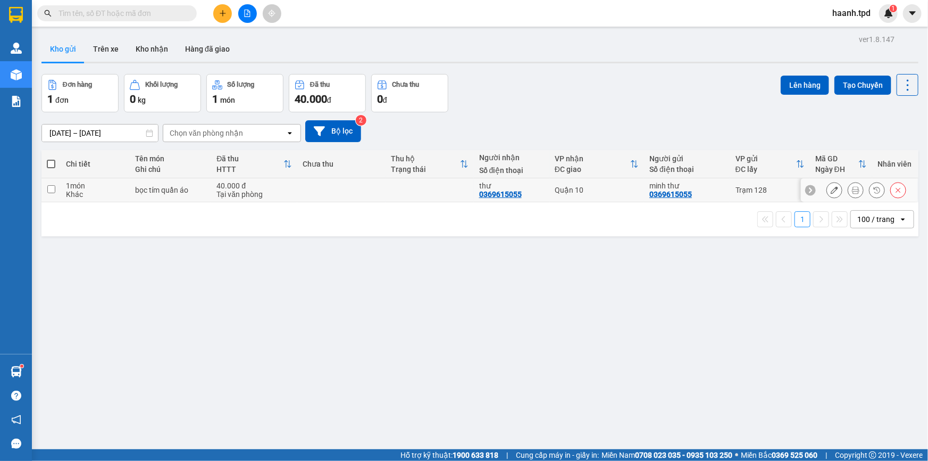
click at [262, 189] on div "40.000 đ" at bounding box center [254, 185] width 76 height 9
checkbox input "true"
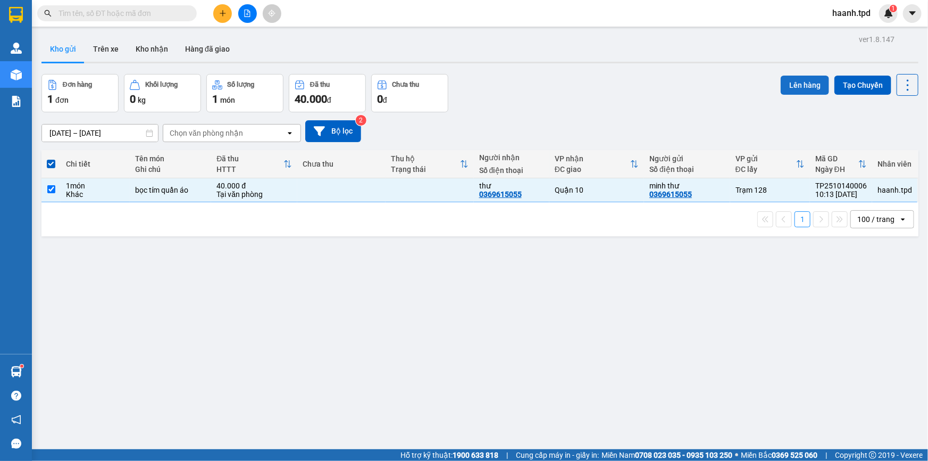
click at [781, 80] on button "Lên hàng" at bounding box center [805, 85] width 48 height 19
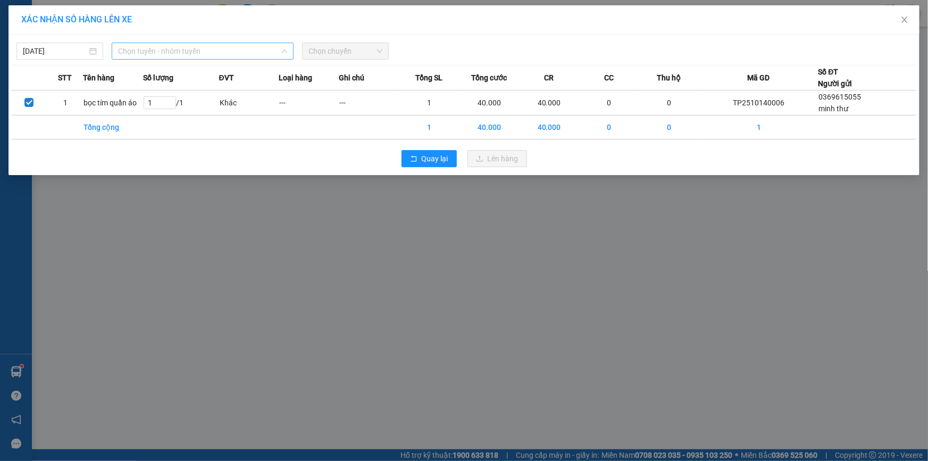
click at [227, 51] on span "Chọn tuyến - nhóm tuyến" at bounding box center [202, 51] width 169 height 16
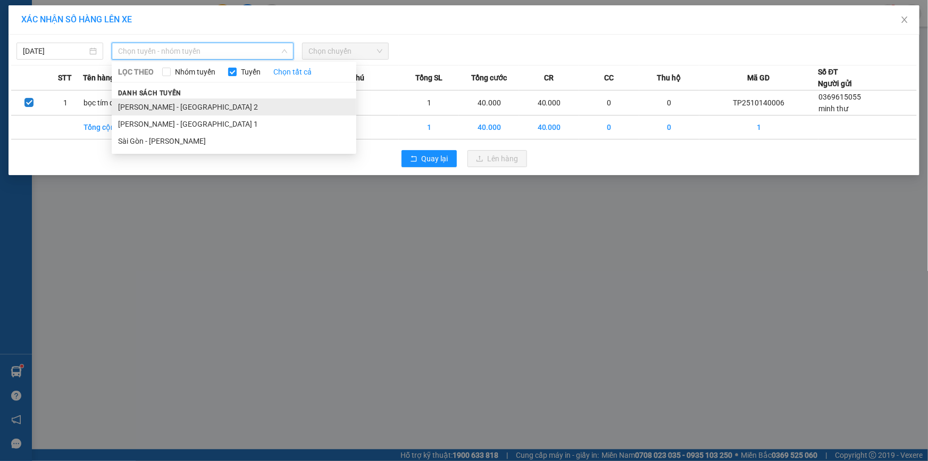
click at [164, 110] on li "[PERSON_NAME] - [GEOGRAPHIC_DATA] 2" at bounding box center [234, 106] width 245 height 17
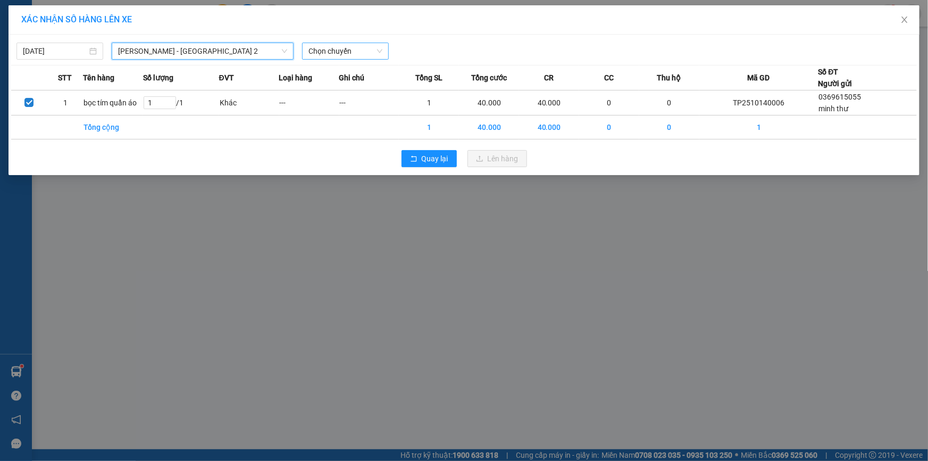
click at [333, 58] on span "Chọn chuyến" at bounding box center [346, 51] width 74 height 16
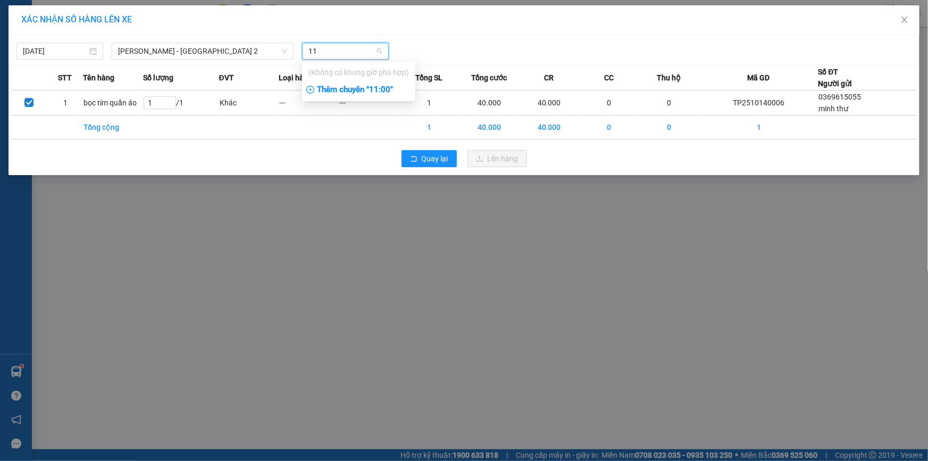
type input "11"
click at [375, 94] on div "Thêm chuyến " 11:00 "" at bounding box center [358, 90] width 113 height 18
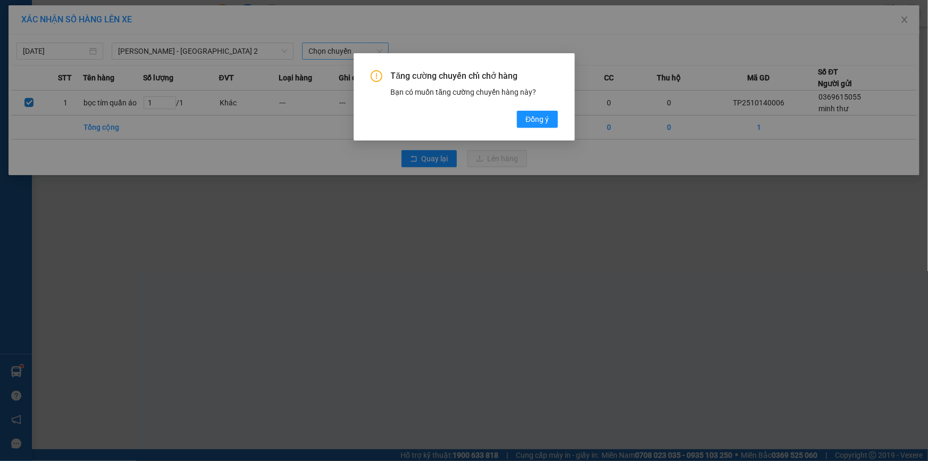
click at [529, 121] on span "Đồng ý" at bounding box center [537, 119] width 23 height 12
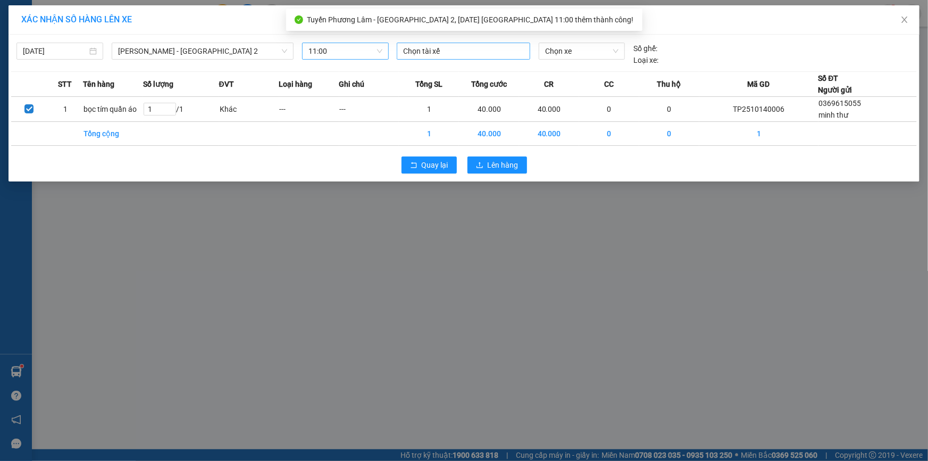
click at [435, 55] on div at bounding box center [463, 51] width 128 height 13
type input "dũng"
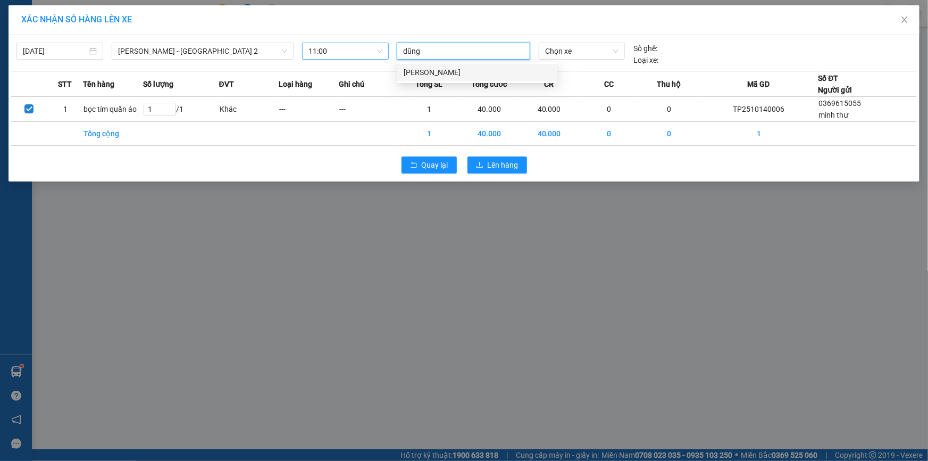
click at [441, 77] on div "[PERSON_NAME]" at bounding box center [477, 72] width 147 height 12
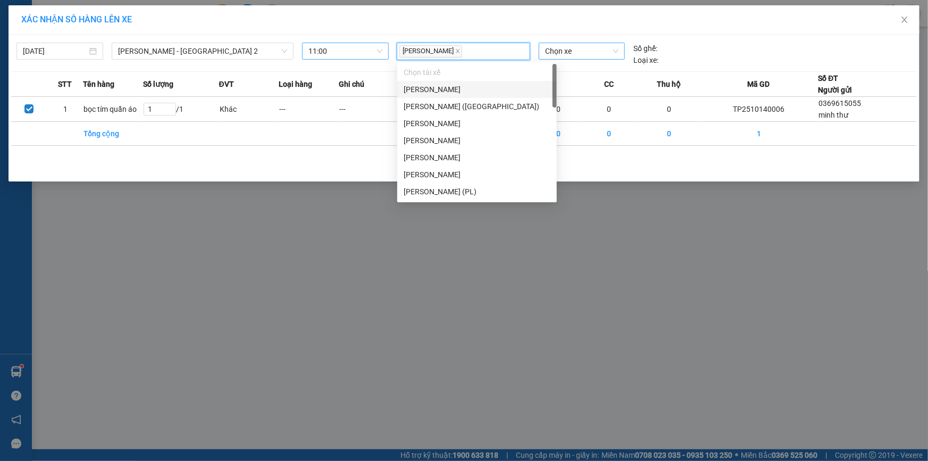
click at [551, 51] on span "Chọn xe" at bounding box center [581, 51] width 73 height 16
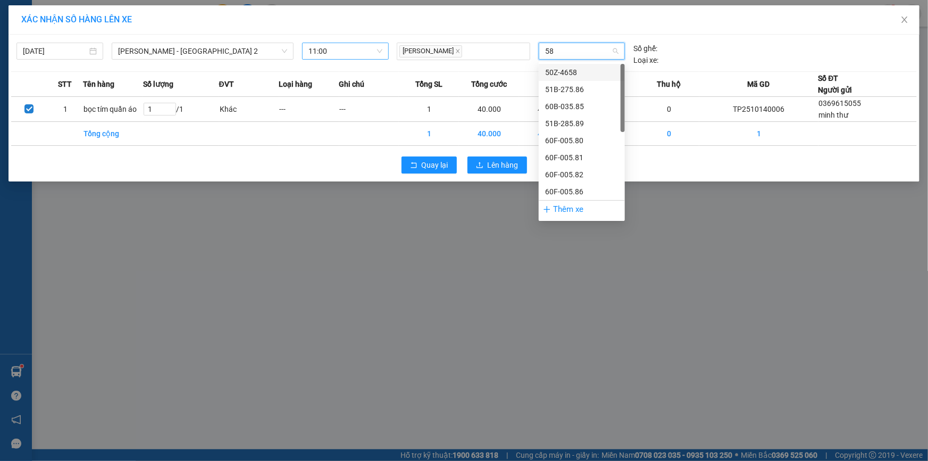
type input "585"
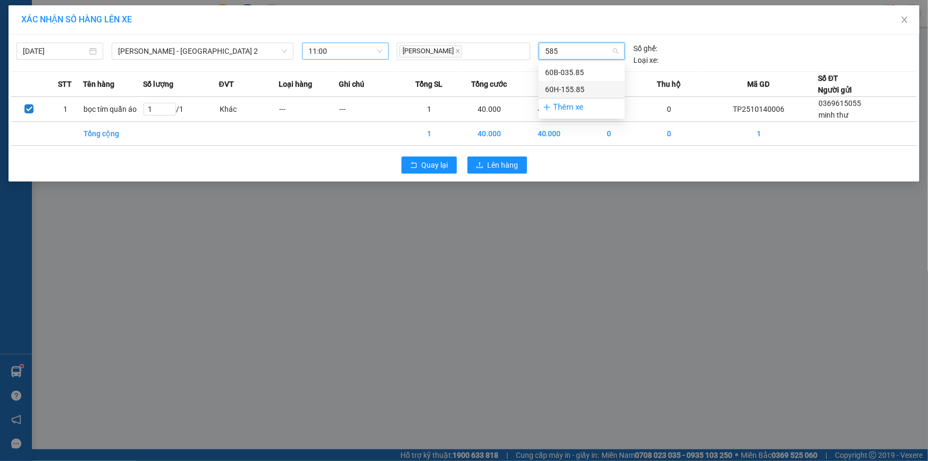
click at [578, 93] on div "60H-155.85" at bounding box center [581, 90] width 73 height 12
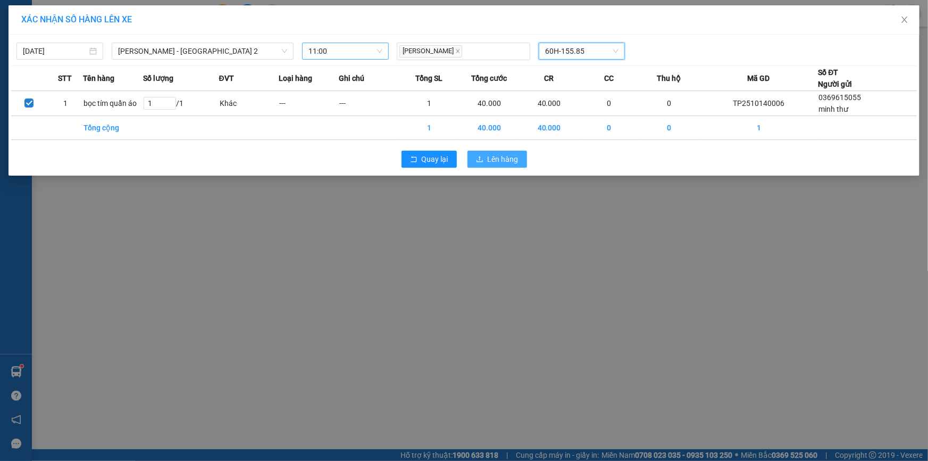
click at [496, 160] on span "Lên hàng" at bounding box center [503, 159] width 31 height 12
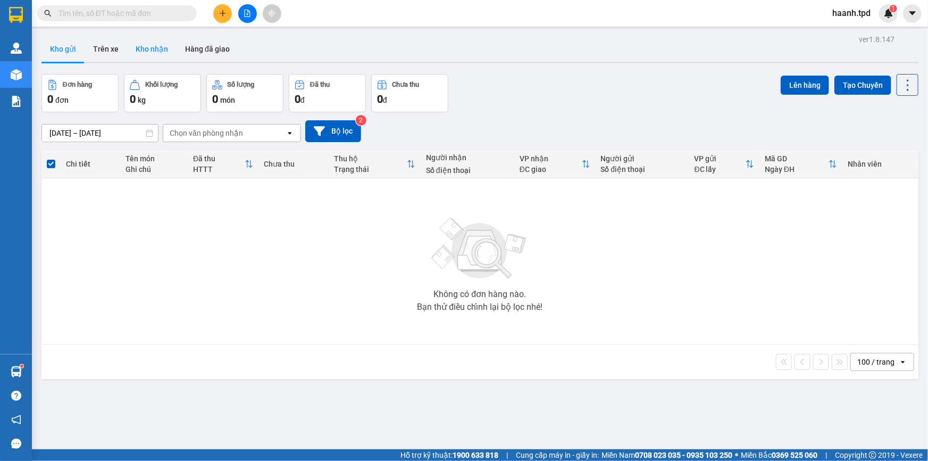
click at [163, 59] on button "Kho nhận" at bounding box center [151, 49] width 49 height 26
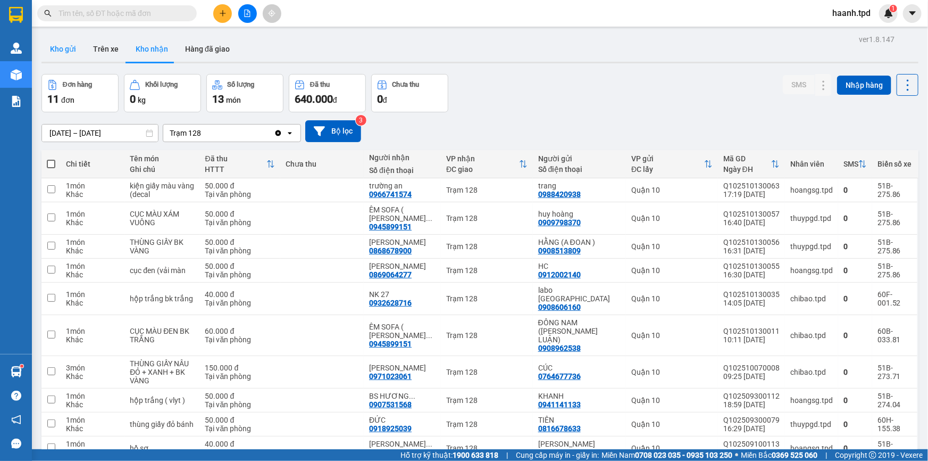
click at [63, 44] on button "Kho gửi" at bounding box center [62, 49] width 43 height 26
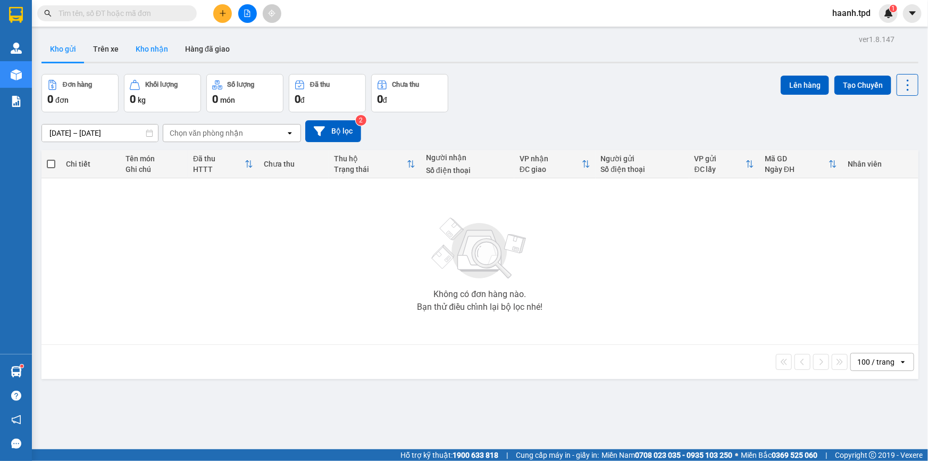
click at [157, 43] on button "Kho nhận" at bounding box center [151, 49] width 49 height 26
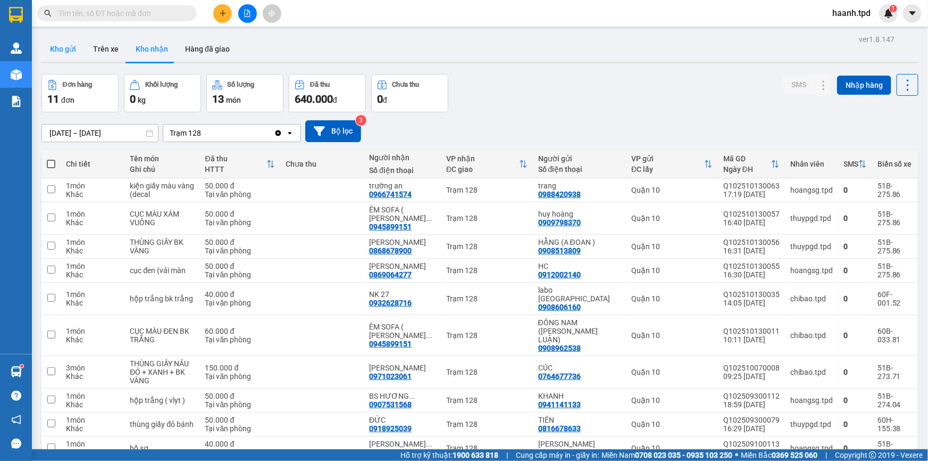
click at [61, 43] on button "Kho gửi" at bounding box center [62, 49] width 43 height 26
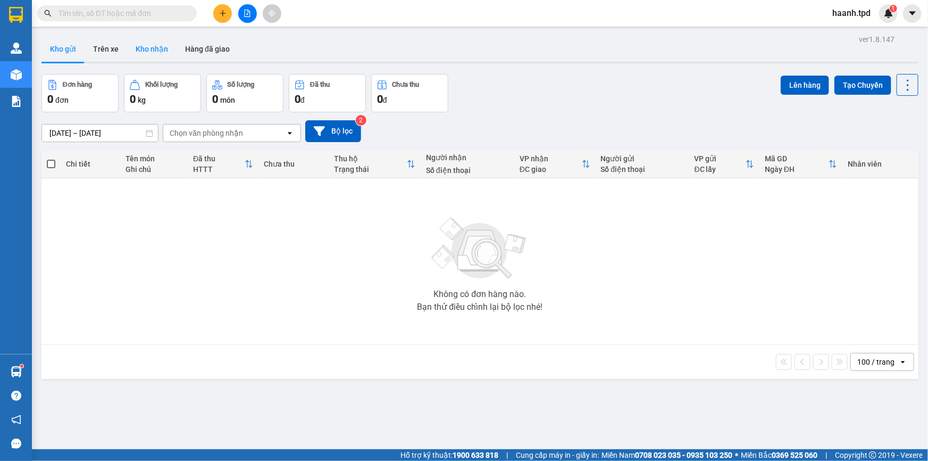
click at [158, 49] on button "Kho nhận" at bounding box center [151, 49] width 49 height 26
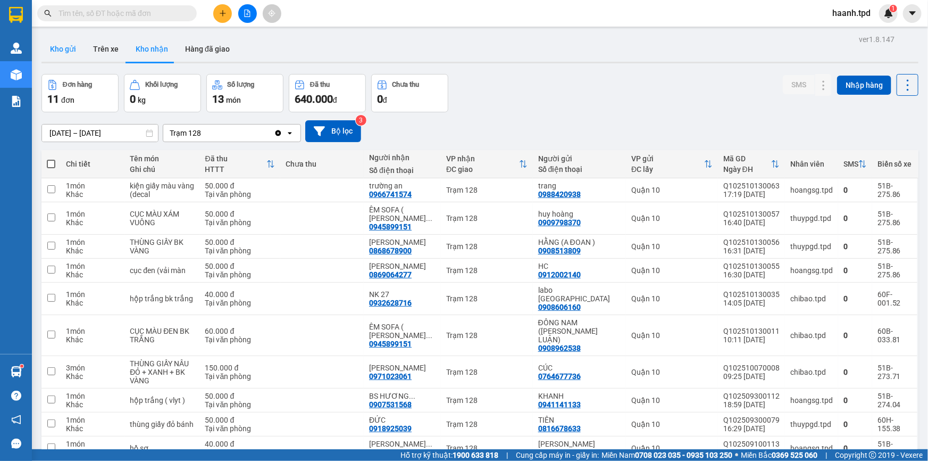
click at [64, 54] on button "Kho gửi" at bounding box center [62, 49] width 43 height 26
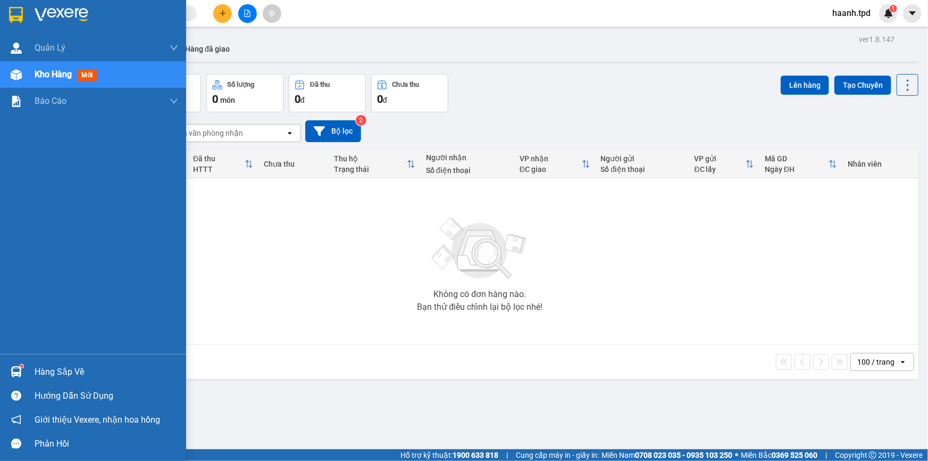
click at [37, 378] on div "Hàng sắp về" at bounding box center [107, 372] width 144 height 16
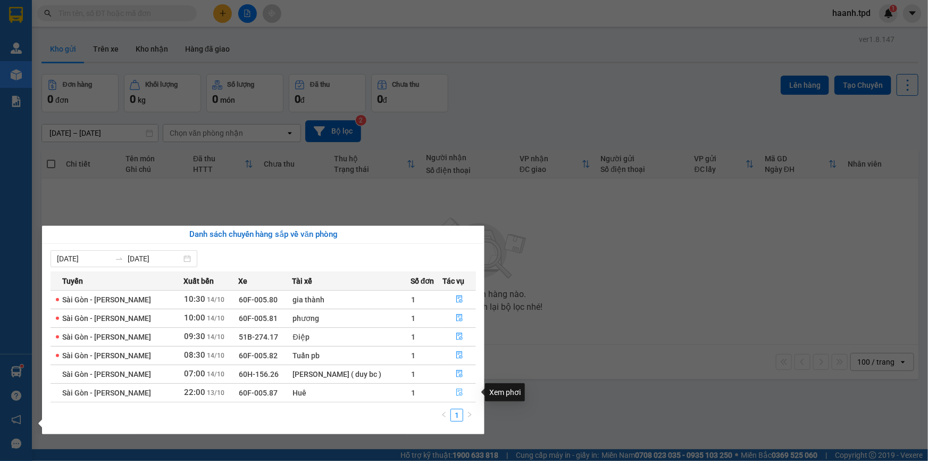
click at [454, 395] on button "button" at bounding box center [459, 392] width 32 height 17
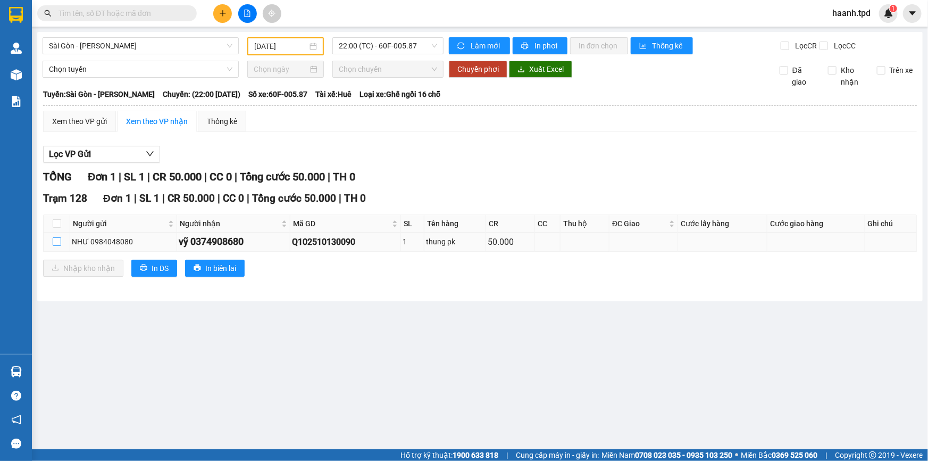
drag, startPoint x: 55, startPoint y: 241, endPoint x: 74, endPoint y: 282, distance: 45.4
click at [55, 244] on input "checkbox" at bounding box center [57, 241] width 9 height 9
checkbox input "true"
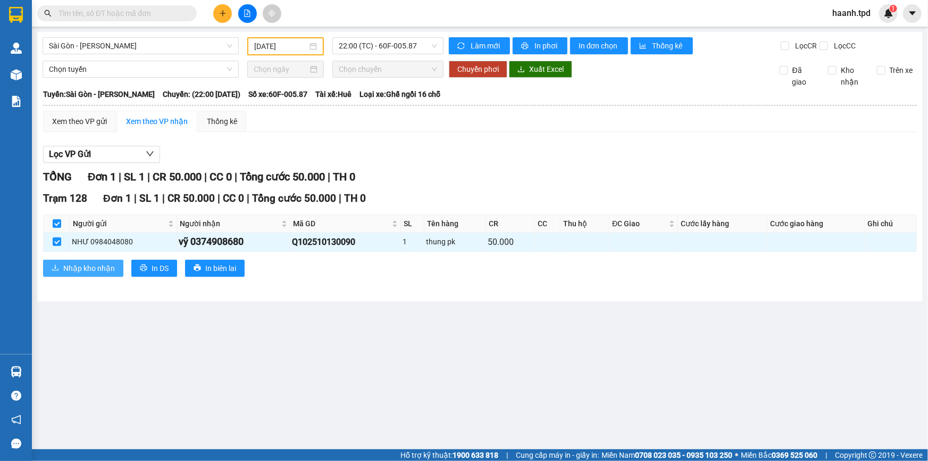
click at [83, 274] on button "Nhập kho nhận" at bounding box center [83, 268] width 80 height 17
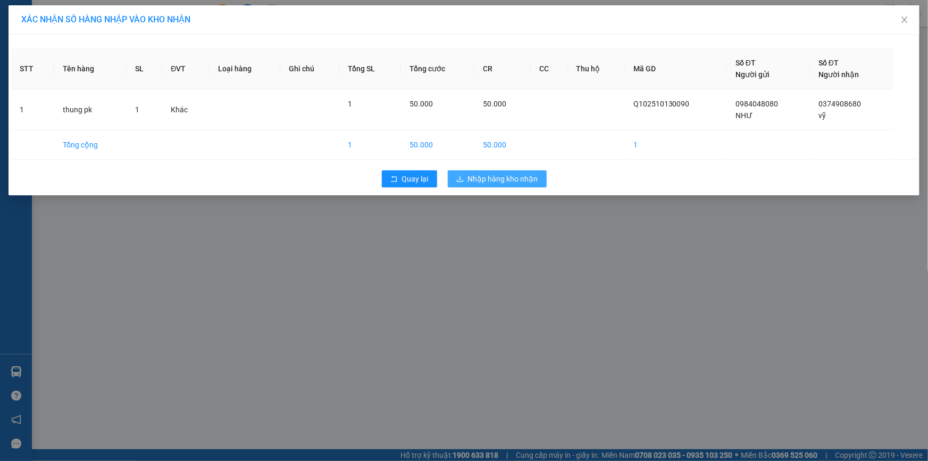
click at [465, 177] on button "Nhập hàng kho nhận" at bounding box center [497, 178] width 99 height 17
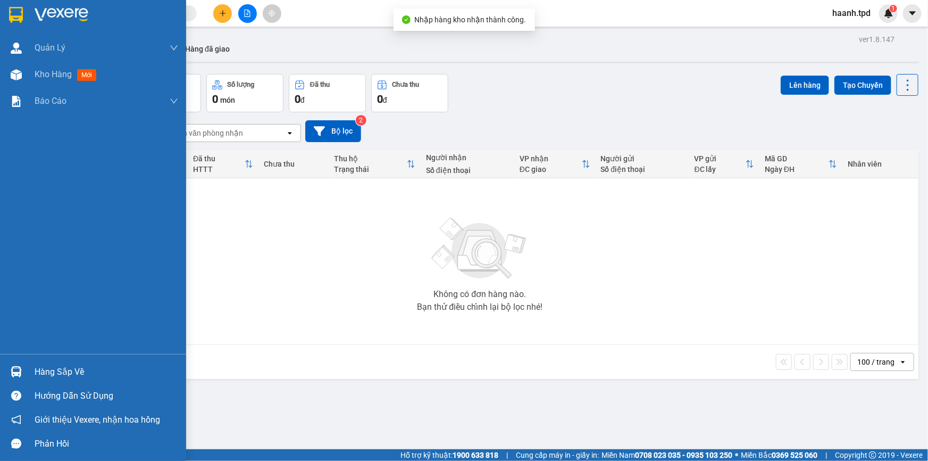
click at [35, 371] on div "Hàng sắp về" at bounding box center [107, 372] width 144 height 16
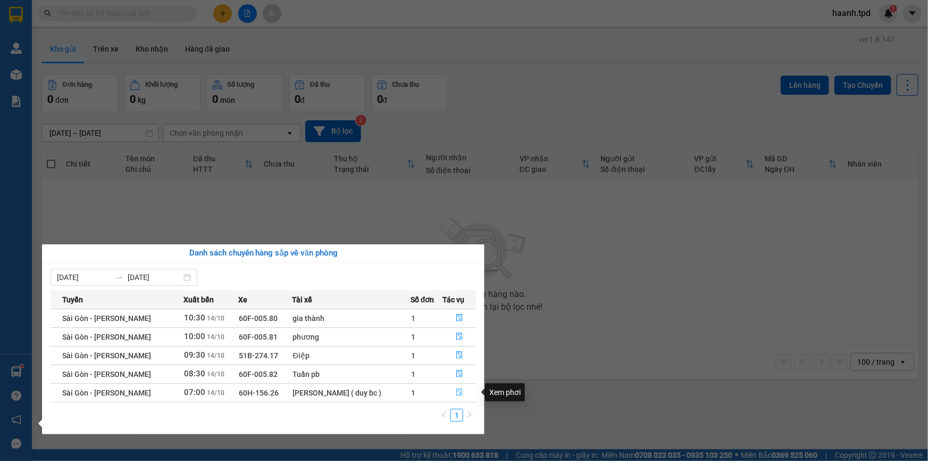
click at [456, 389] on icon "file-done" at bounding box center [459, 391] width 6 height 7
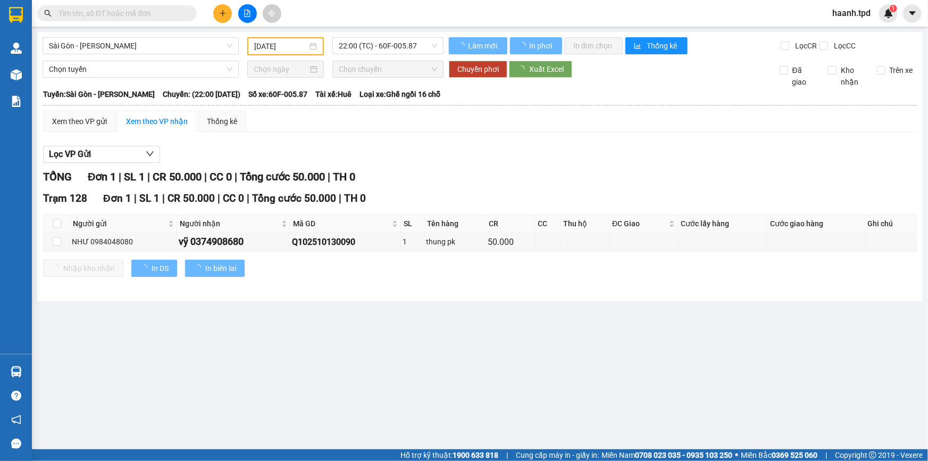
type input "[DATE]"
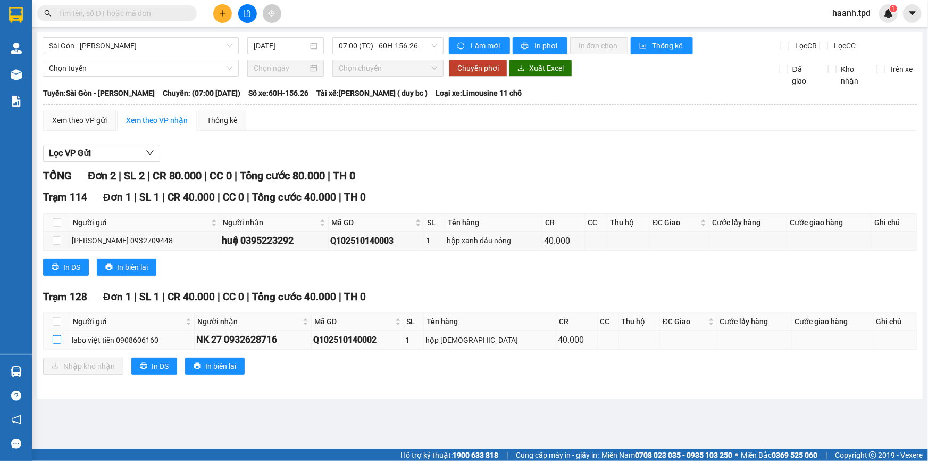
drag, startPoint x: 60, startPoint y: 337, endPoint x: 85, endPoint y: 362, distance: 35.4
click at [60, 337] on input "checkbox" at bounding box center [57, 339] width 9 height 9
checkbox input "true"
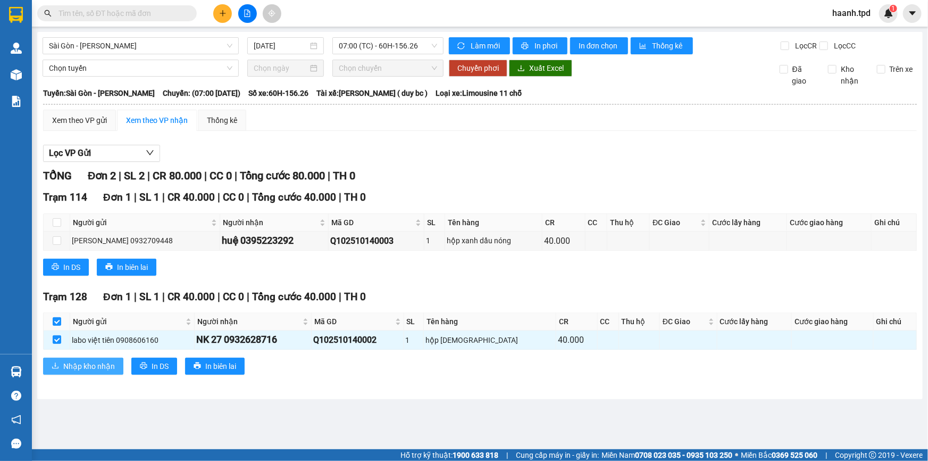
click at [86, 365] on span "Nhập kho nhận" at bounding box center [89, 366] width 52 height 12
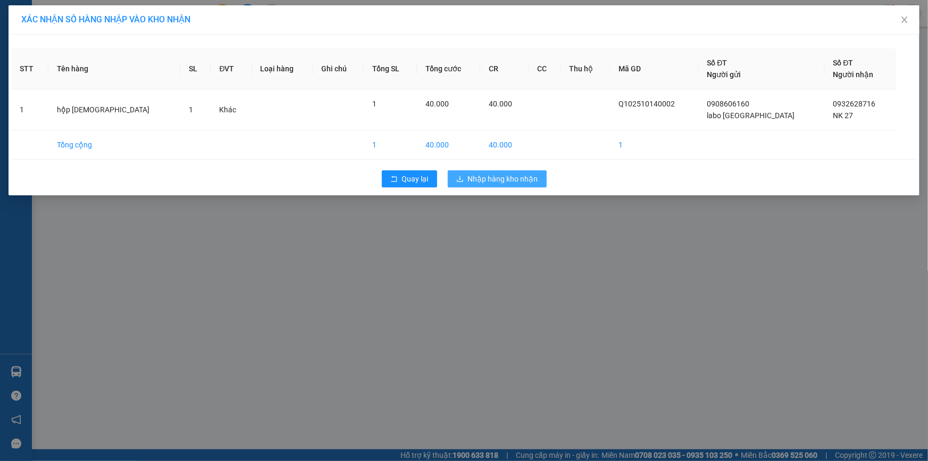
click at [485, 185] on button "Nhập hàng kho nhận" at bounding box center [497, 178] width 99 height 17
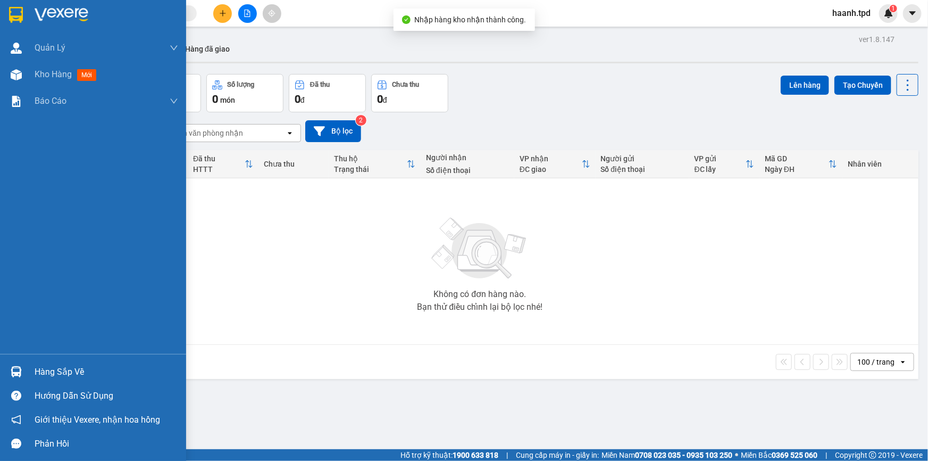
click at [51, 370] on div "Hàng sắp về" at bounding box center [107, 372] width 144 height 16
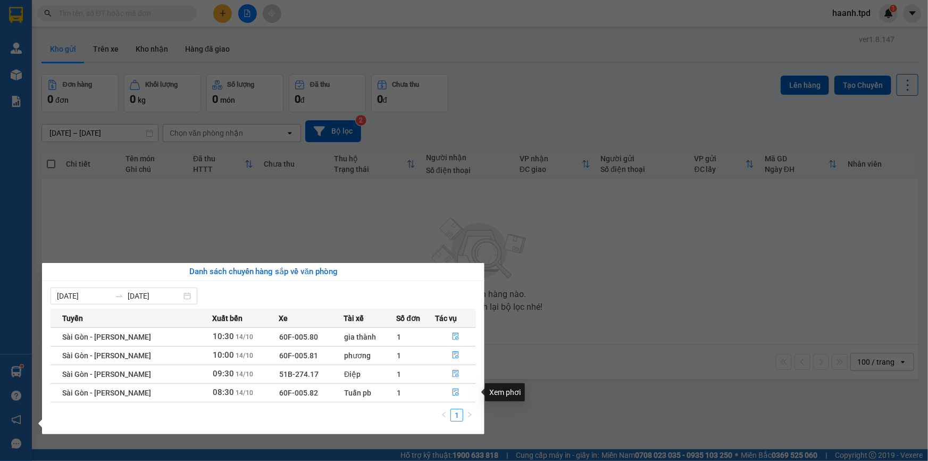
click at [552, 359] on section "Kết quả tìm kiếm ( 46 ) Bộ lọc Mã ĐH Trạng thái Món hàng Thu hộ Tổng cước Chưa …" at bounding box center [464, 230] width 928 height 461
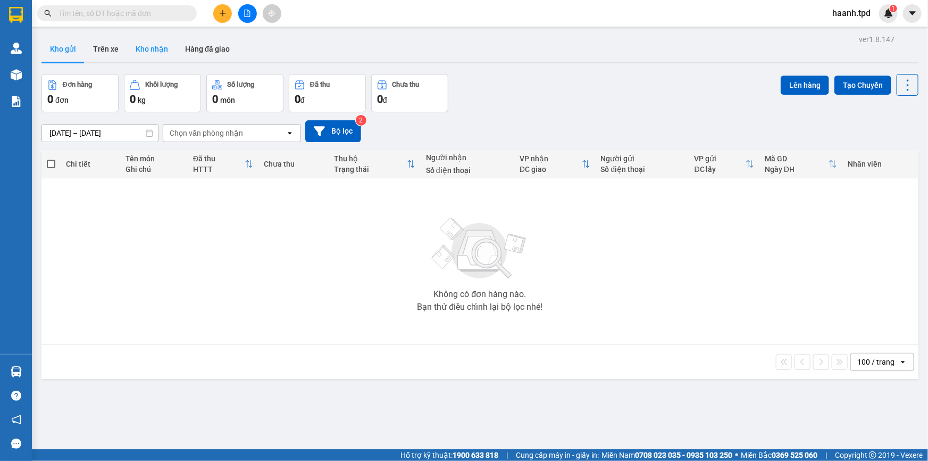
click at [153, 51] on button "Kho nhận" at bounding box center [151, 49] width 49 height 26
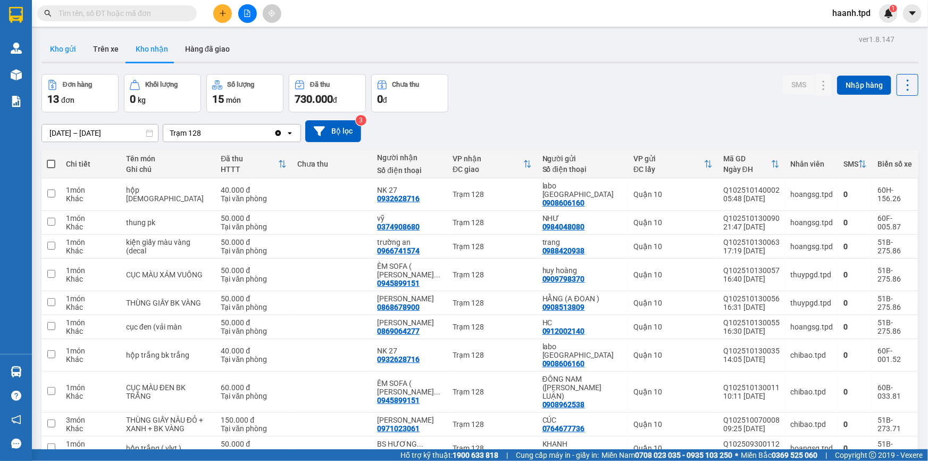
click at [72, 48] on button "Kho gửi" at bounding box center [62, 49] width 43 height 26
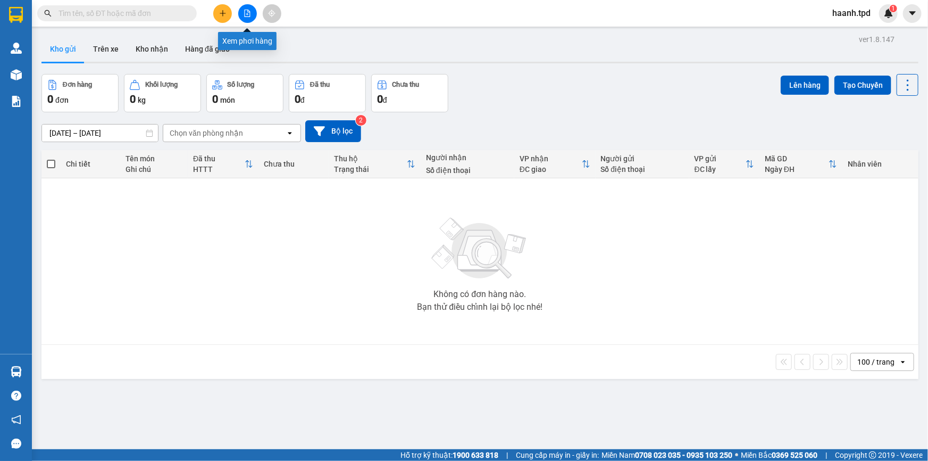
click at [252, 12] on button at bounding box center [247, 13] width 19 height 19
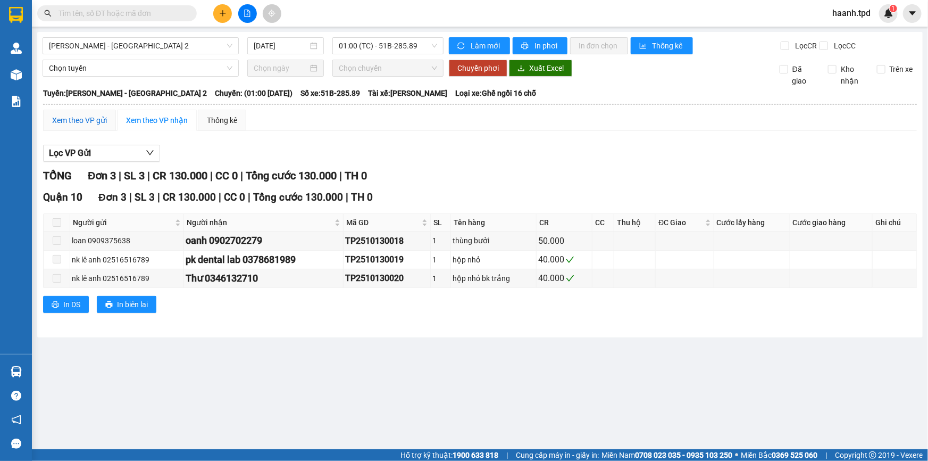
click at [85, 116] on div "Xem theo VP gửi" at bounding box center [79, 120] width 55 height 12
click at [352, 50] on span "01:00 (TC) - 51B-285.89" at bounding box center [388, 46] width 98 height 16
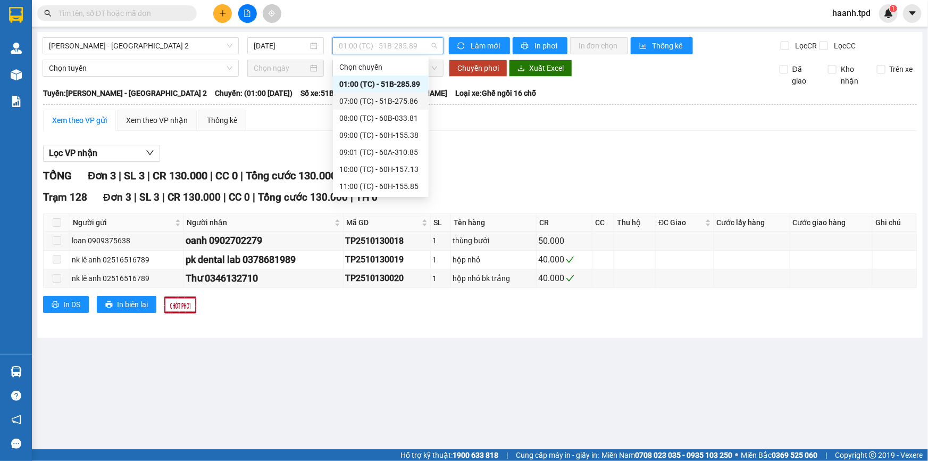
click at [359, 98] on div "07:00 (TC) - 51B-275.86" at bounding box center [380, 101] width 83 height 12
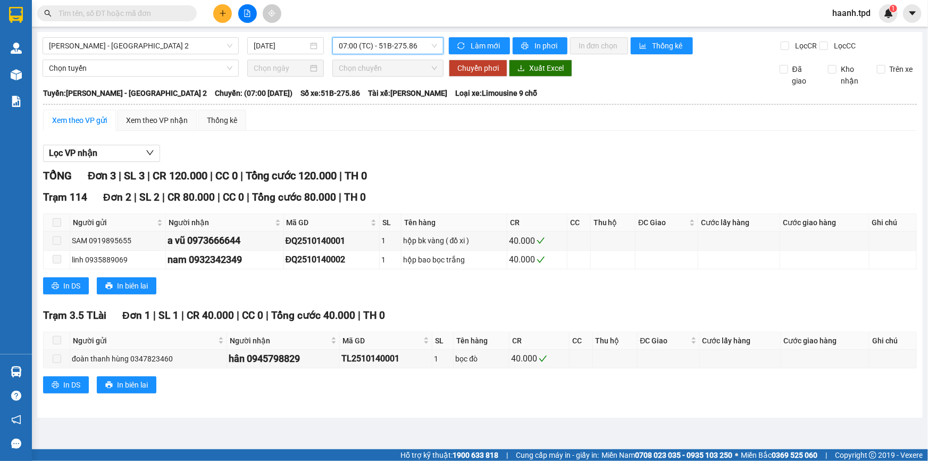
click at [411, 52] on span "07:00 (TC) - 51B-275.86" at bounding box center [388, 46] width 98 height 16
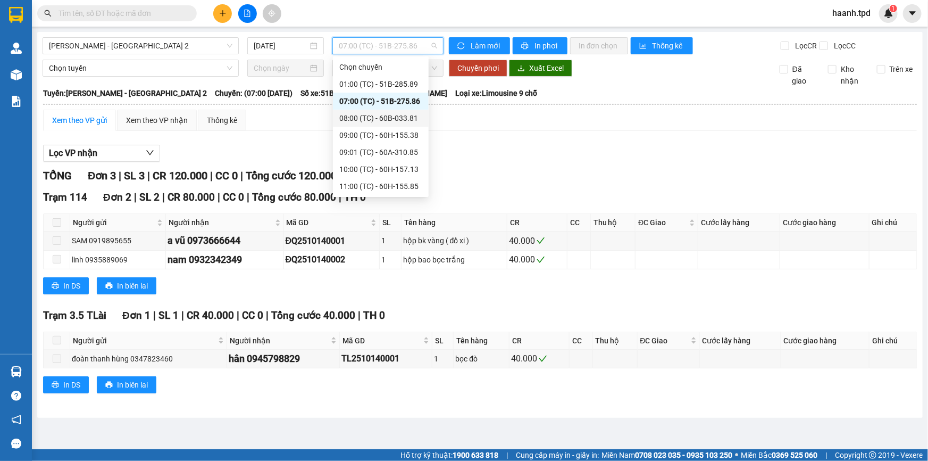
click at [382, 119] on div "08:00 (TC) - 60B-033.81" at bounding box center [380, 118] width 83 height 12
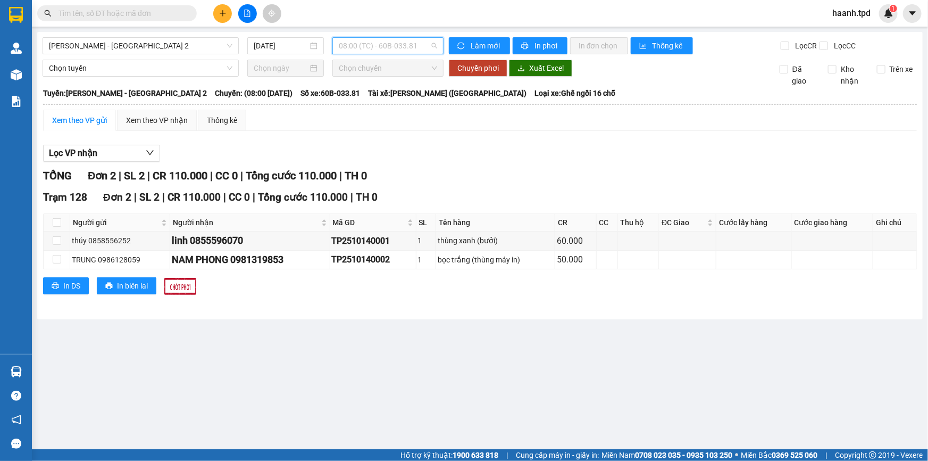
click at [394, 41] on span "08:00 (TC) - 60B-033.81" at bounding box center [388, 46] width 98 height 16
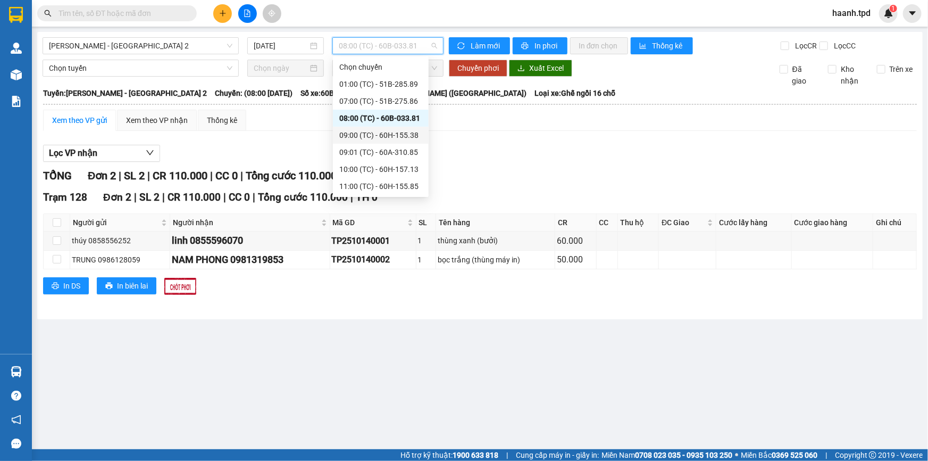
click at [387, 130] on div "09:00 (TC) - 60H-155.38" at bounding box center [380, 135] width 83 height 12
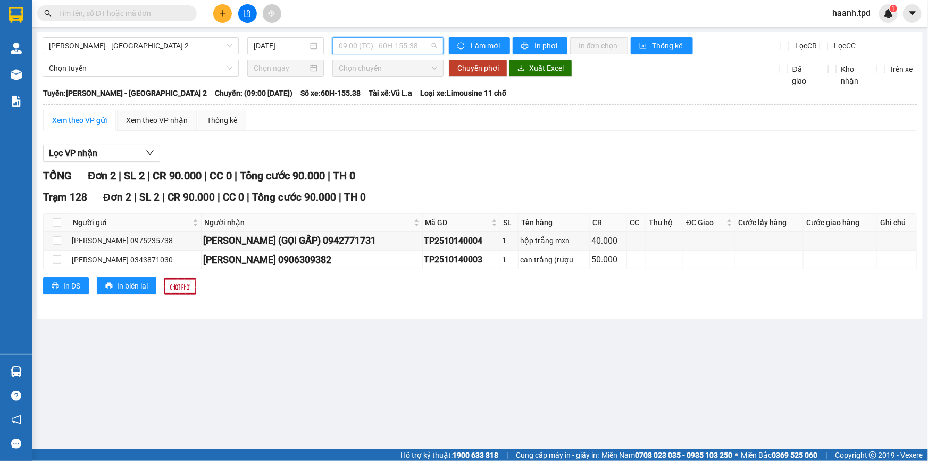
click at [398, 45] on span "09:00 (TC) - 60H-155.38" at bounding box center [388, 46] width 98 height 16
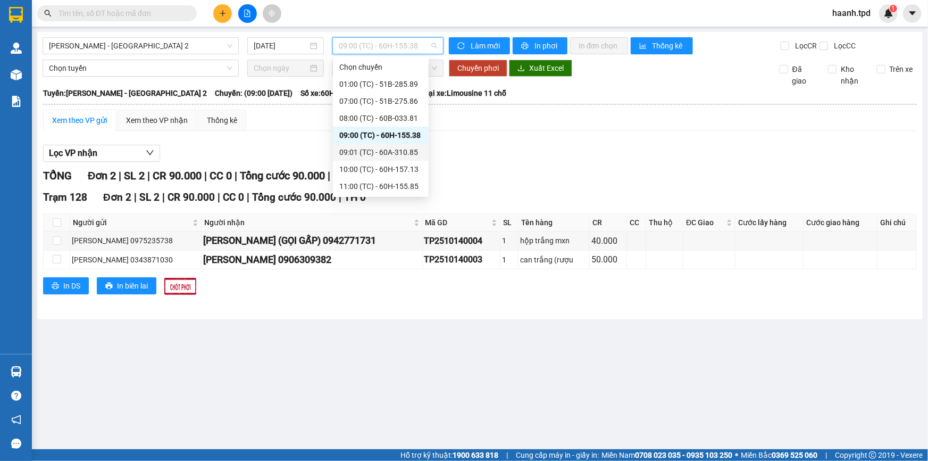
click at [394, 153] on div "09:01 (TC) - 60A-310.85" at bounding box center [380, 152] width 83 height 12
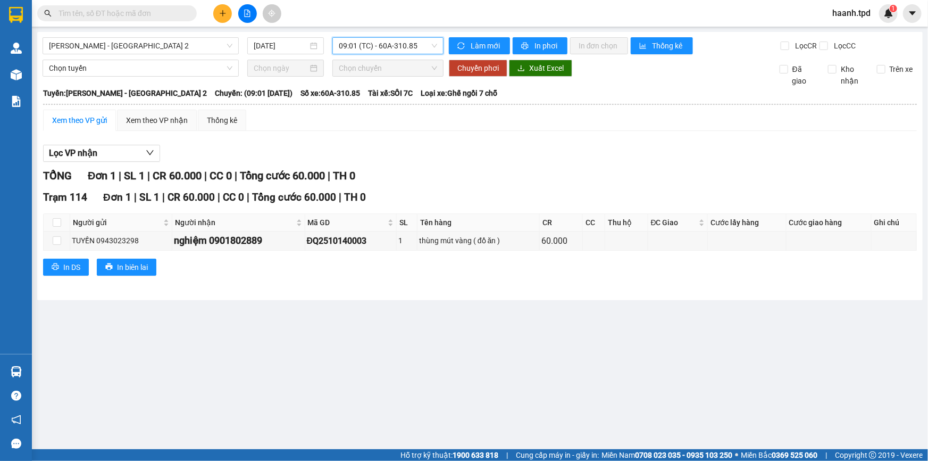
drag, startPoint x: 386, startPoint y: 43, endPoint x: 410, endPoint y: 127, distance: 87.9
click at [386, 43] on span "09:01 (TC) - 60A-310.85" at bounding box center [388, 46] width 98 height 16
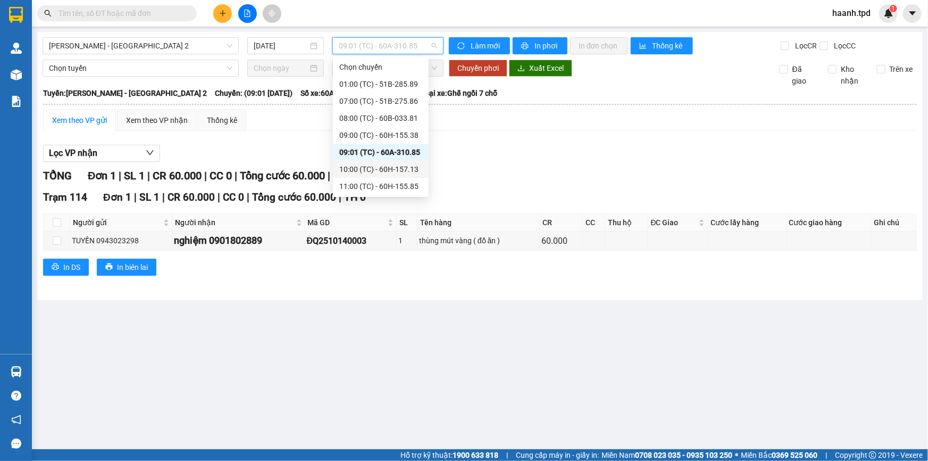
click at [386, 165] on div "10:00 (TC) - 60H-157.13" at bounding box center [380, 169] width 83 height 12
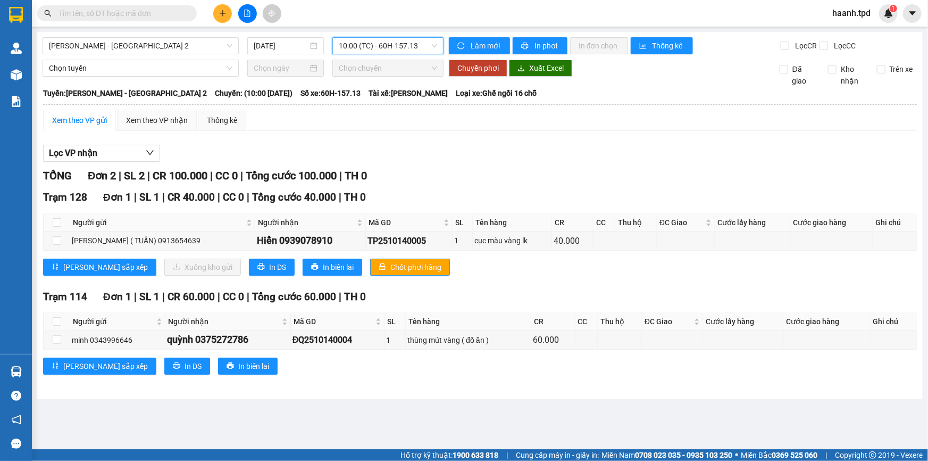
click at [372, 40] on span "10:00 (TC) - 60H-157.13" at bounding box center [388, 46] width 98 height 16
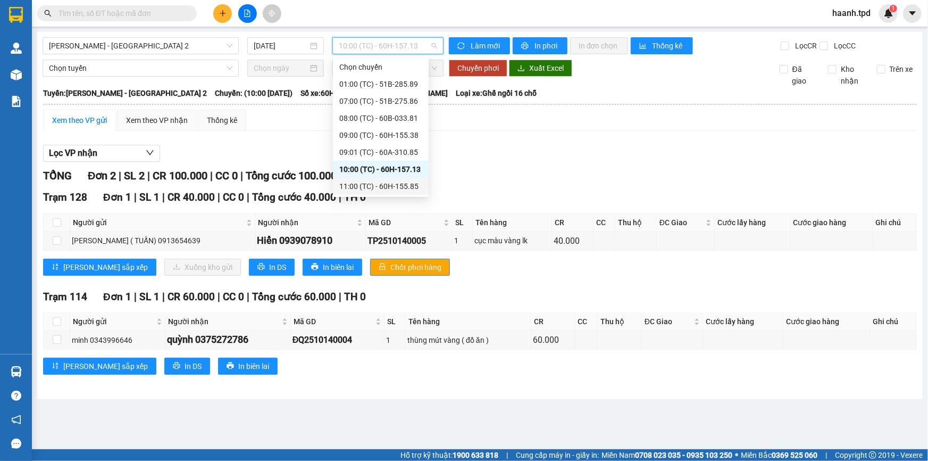
click at [380, 191] on div "11:00 (TC) - 60H-155.85" at bounding box center [380, 186] width 83 height 12
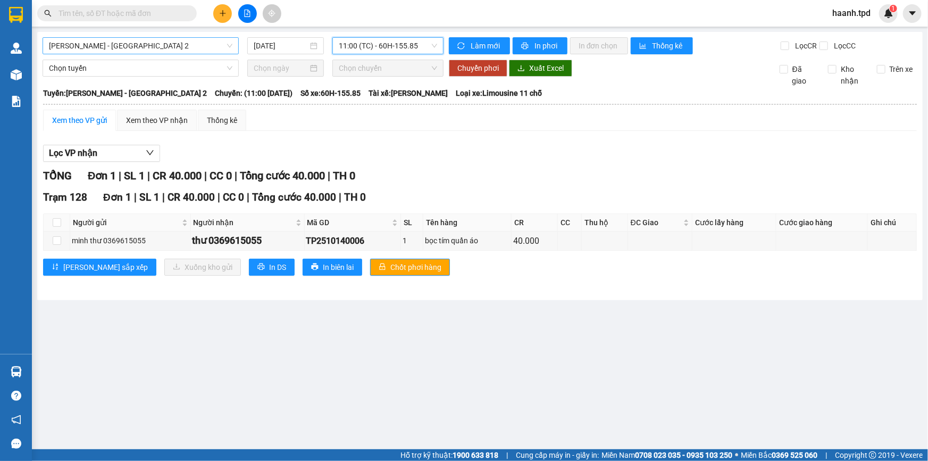
click at [99, 39] on span "[PERSON_NAME] - [GEOGRAPHIC_DATA] 2" at bounding box center [141, 46] width 184 height 16
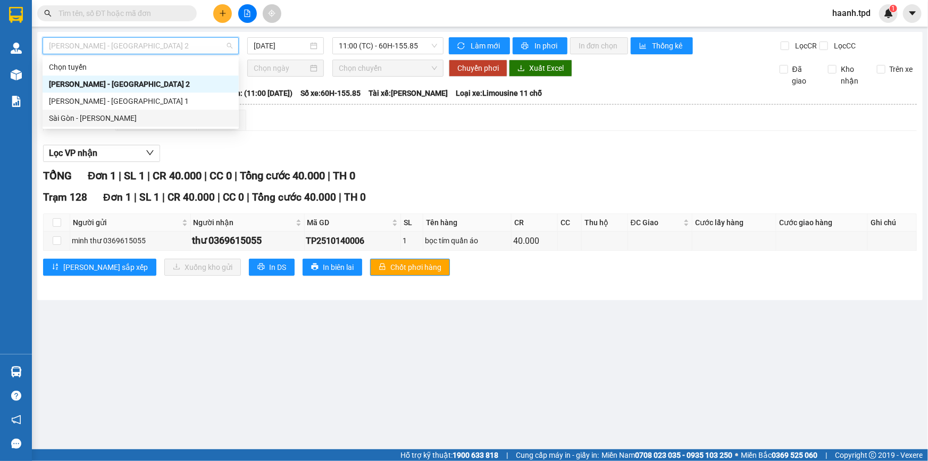
click at [54, 111] on div "Sài Gòn - [PERSON_NAME]" at bounding box center [141, 118] width 196 height 17
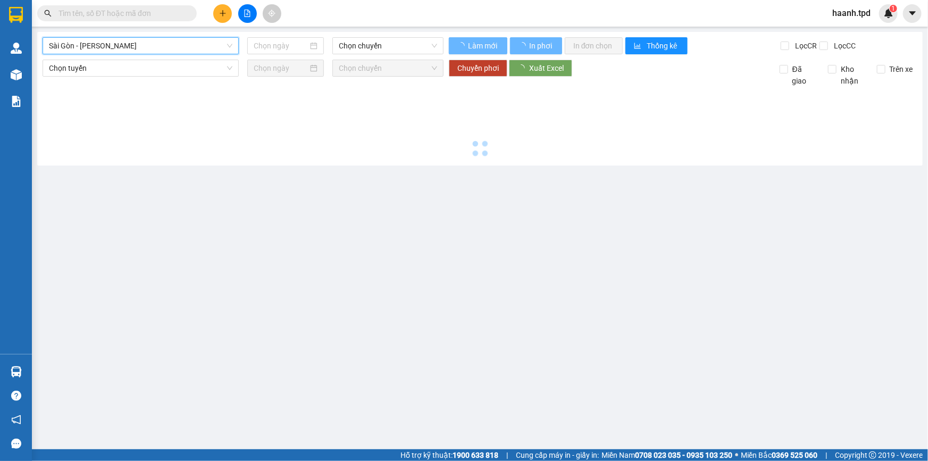
type input "[DATE]"
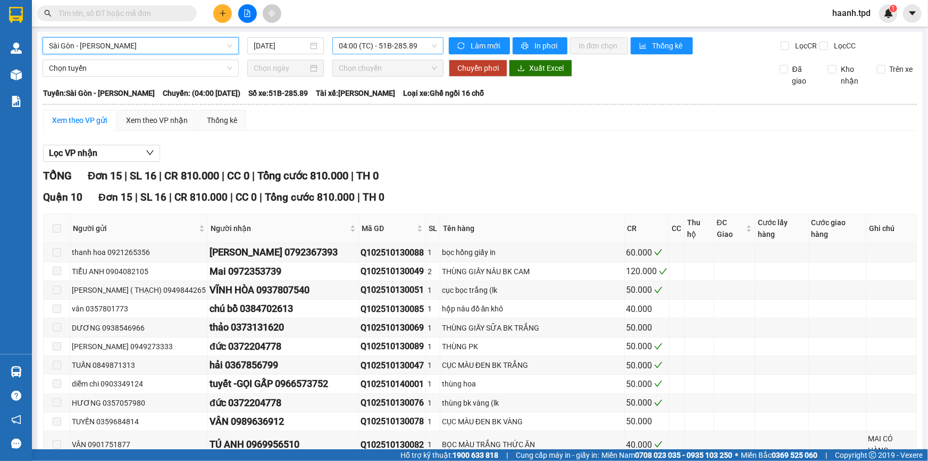
click at [382, 48] on span "04:00 (TC) - 51B-285.89" at bounding box center [388, 46] width 98 height 16
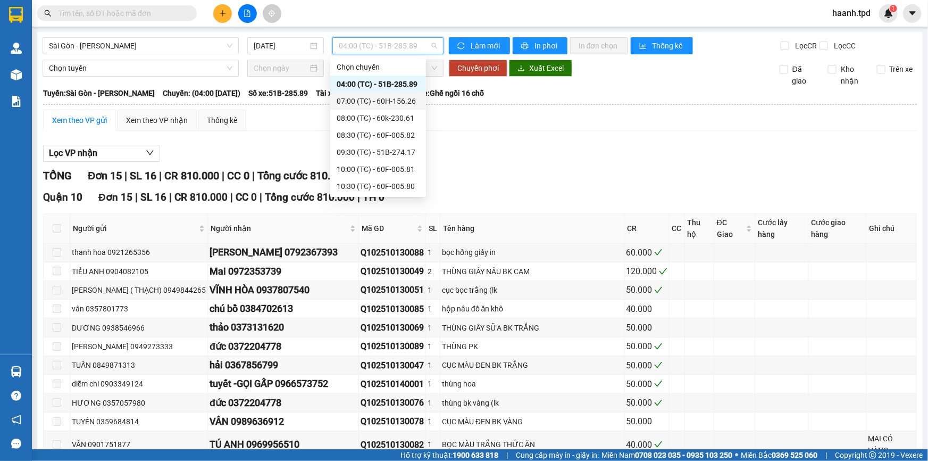
click at [403, 101] on div "07:00 (TC) - 60H-156.26" at bounding box center [378, 101] width 83 height 12
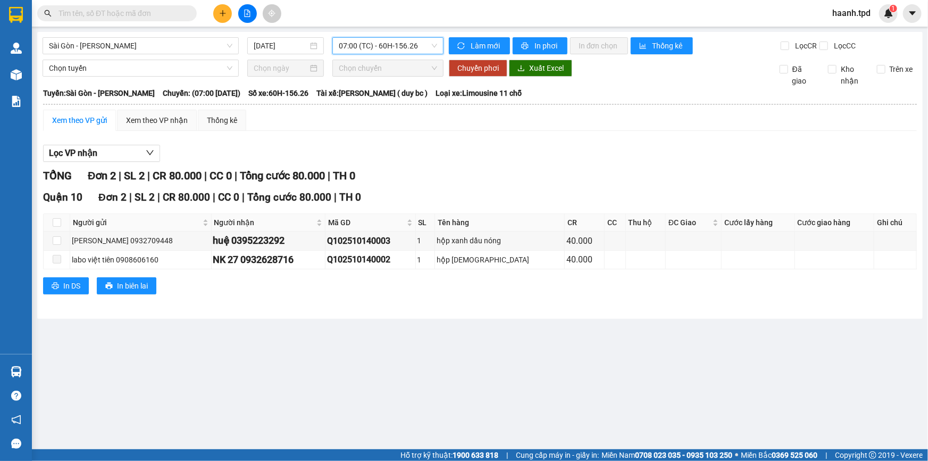
click at [377, 48] on span "07:00 (TC) - 60H-156.26" at bounding box center [388, 46] width 98 height 16
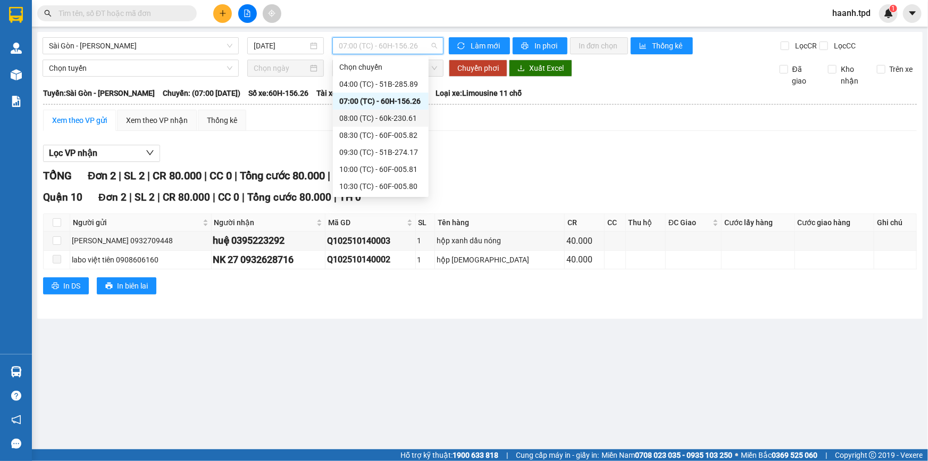
click at [406, 121] on div "08:00 (TC) - 60k-230.61" at bounding box center [380, 118] width 83 height 12
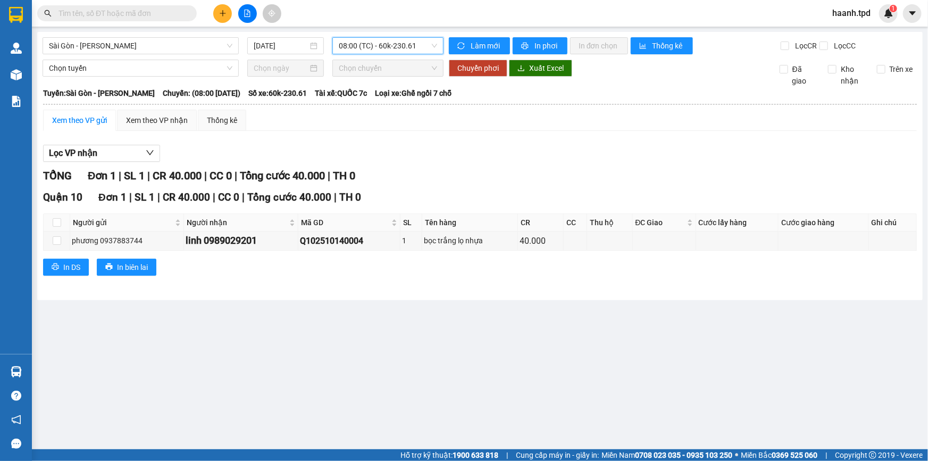
click at [406, 52] on span "08:00 (TC) - 60k-230.61" at bounding box center [388, 46] width 98 height 16
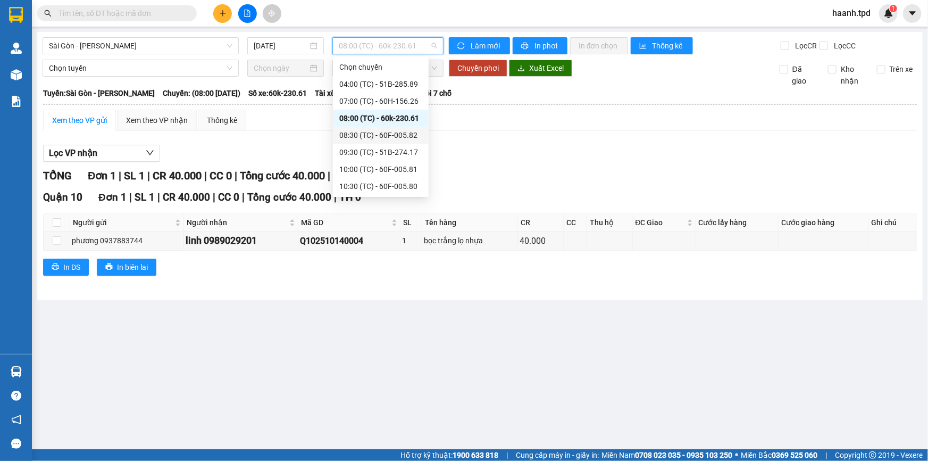
click at [395, 131] on div "08:30 (TC) - 60F-005.82" at bounding box center [380, 135] width 83 height 12
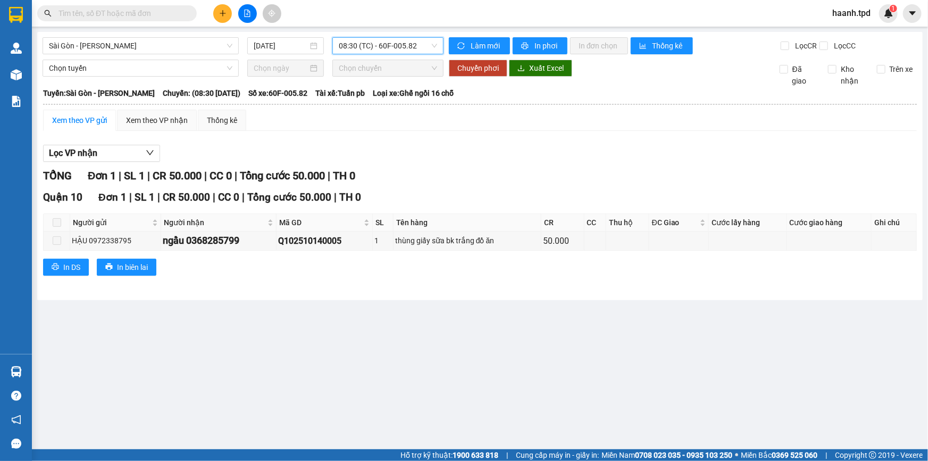
click at [398, 49] on span "08:30 (TC) - 60F-005.82" at bounding box center [388, 46] width 98 height 16
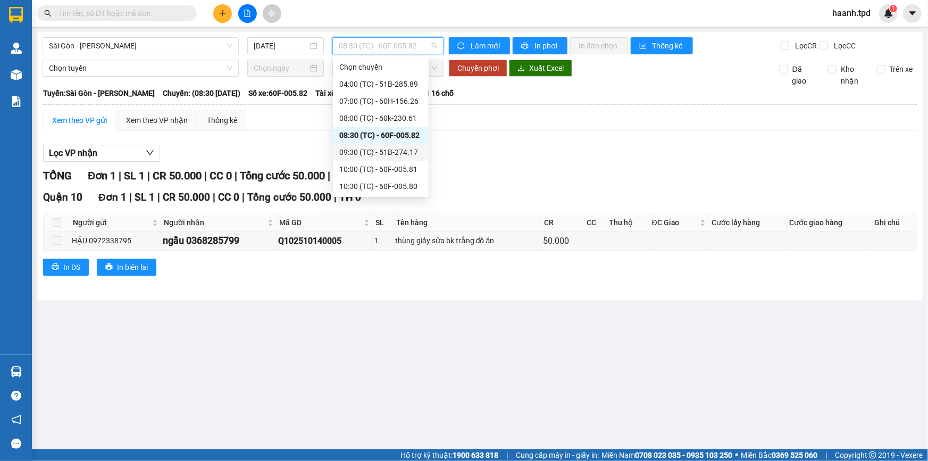
click at [405, 153] on div "09:30 (TC) - 51B-274.17" at bounding box center [380, 152] width 83 height 12
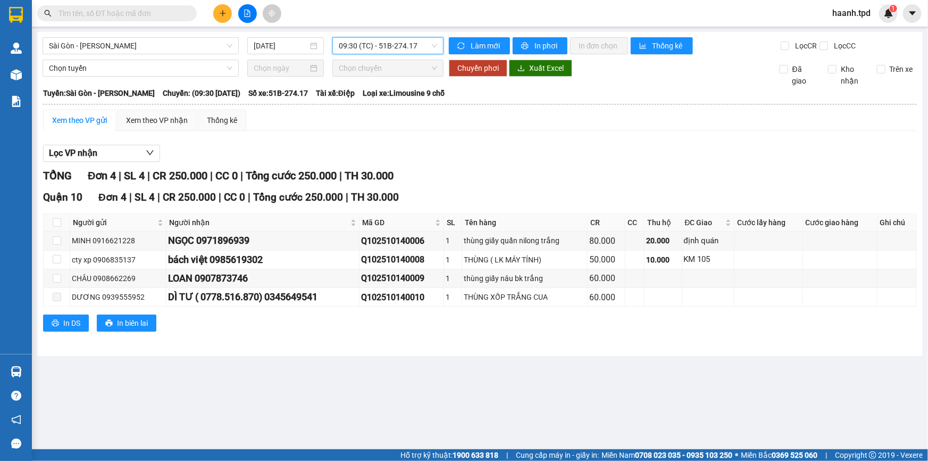
click at [407, 52] on span "09:30 (TC) - 51B-274.17" at bounding box center [388, 46] width 98 height 16
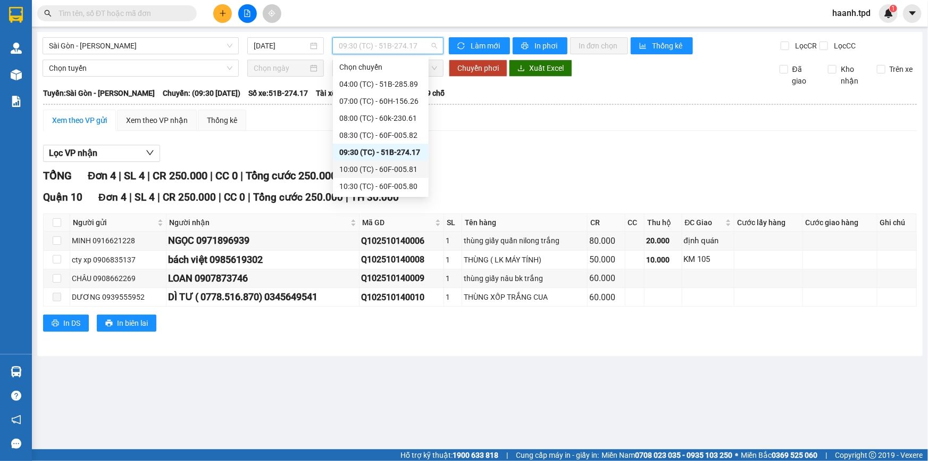
click at [403, 166] on div "10:00 (TC) - 60F-005.81" at bounding box center [380, 169] width 83 height 12
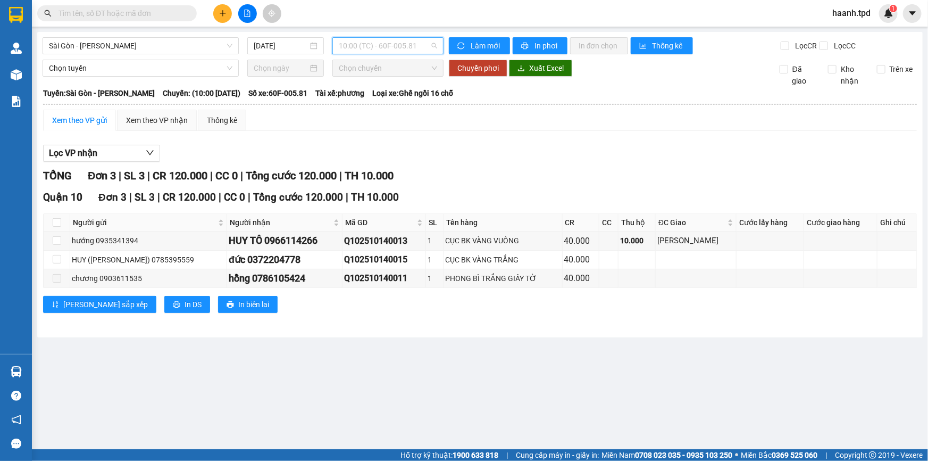
click at [385, 48] on span "10:00 (TC) - 60F-005.81" at bounding box center [388, 46] width 98 height 16
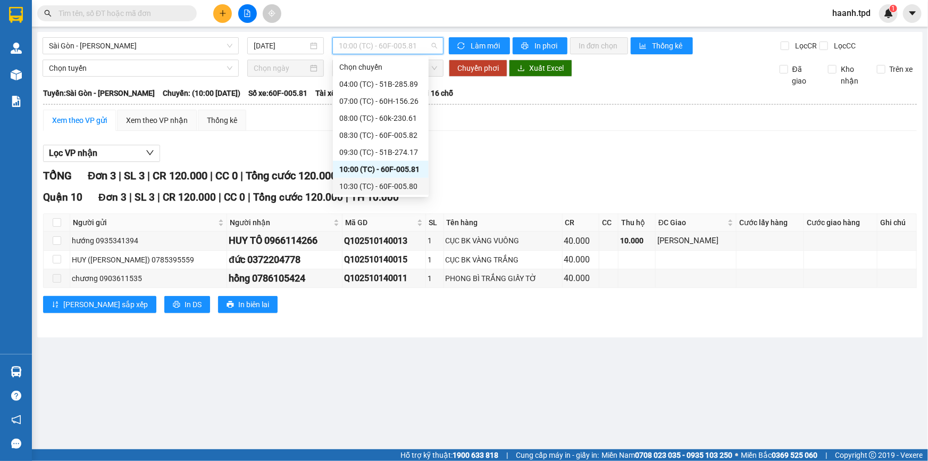
scroll to position [16, 0]
click at [398, 161] on div "10:30 (TC) - 60F-005.80" at bounding box center [381, 169] width 96 height 17
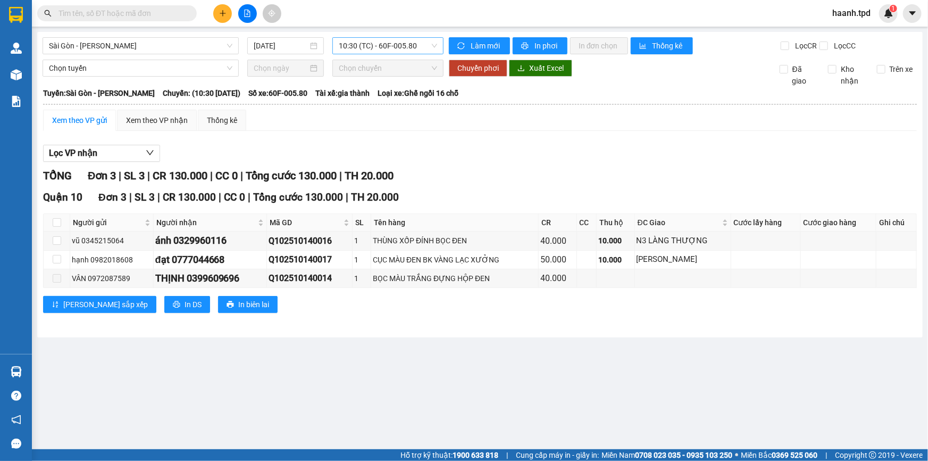
click at [391, 49] on span "10:30 (TC) - 60F-005.80" at bounding box center [388, 46] width 98 height 16
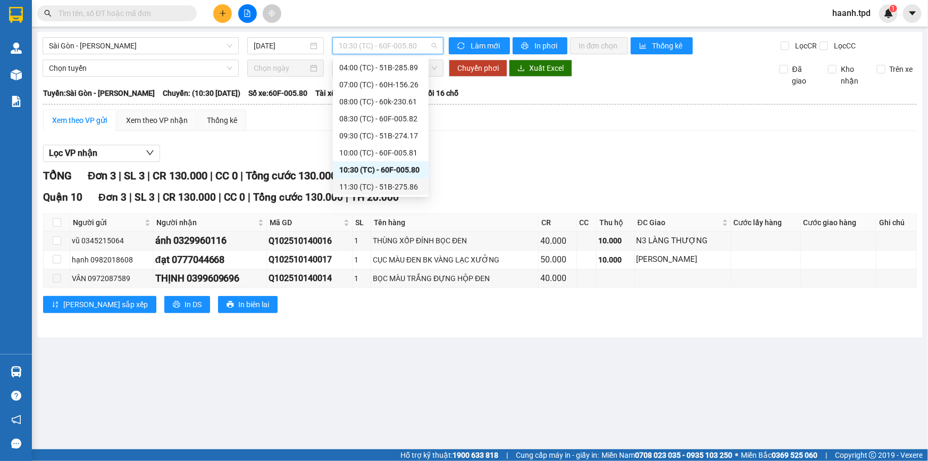
click at [380, 189] on div "11:30 (TC) - 51B-275.86" at bounding box center [380, 187] width 83 height 12
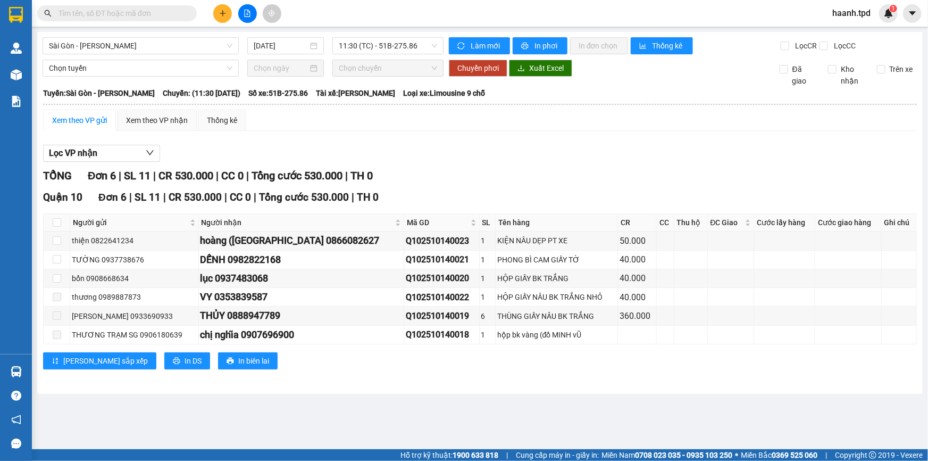
drag, startPoint x: 543, startPoint y: 407, endPoint x: 411, endPoint y: 445, distance: 137.7
click at [542, 407] on main "[GEOGRAPHIC_DATA] - [PERSON_NAME] [DATE] 11:30 (TC) - 51B-275.86 Làm mới In phơ…" at bounding box center [464, 224] width 928 height 449
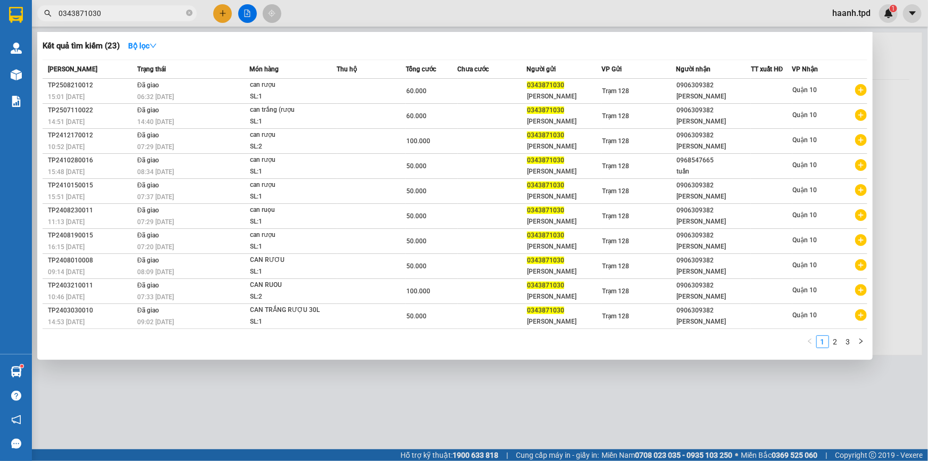
click at [557, 393] on div at bounding box center [464, 230] width 928 height 461
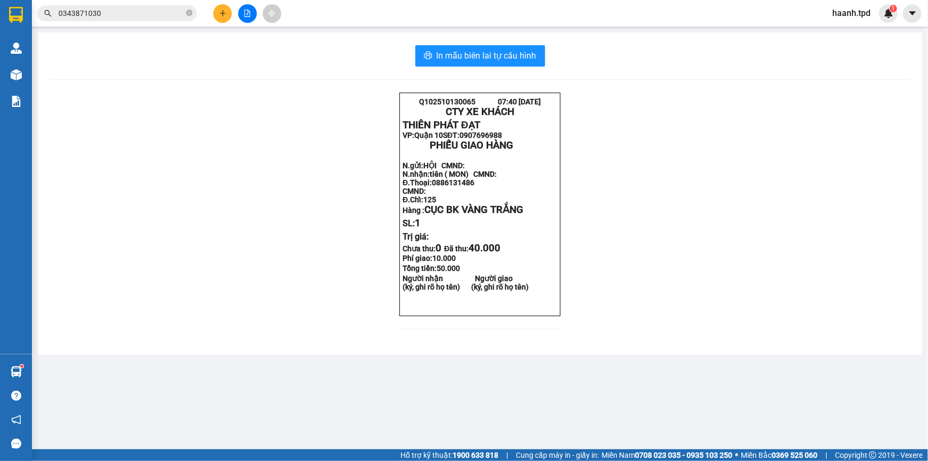
click at [121, 12] on input "0343871030" at bounding box center [122, 13] width 126 height 12
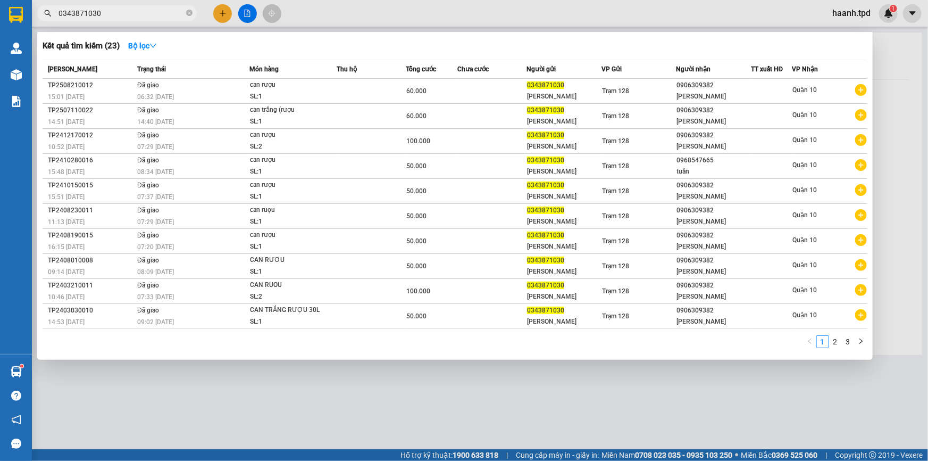
click at [121, 12] on input "0343871030" at bounding box center [122, 13] width 126 height 12
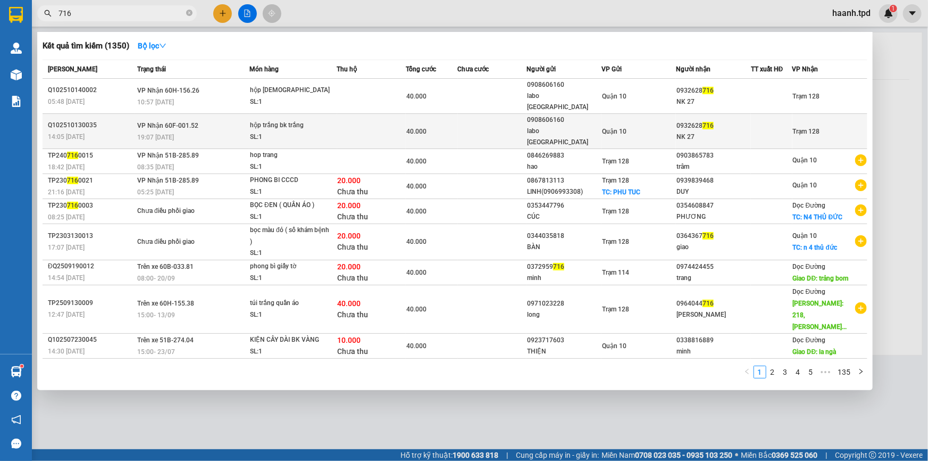
type input "716"
click at [204, 114] on td "VP Nhận 60F-001.52 19:07 - 13/10" at bounding box center [192, 131] width 115 height 35
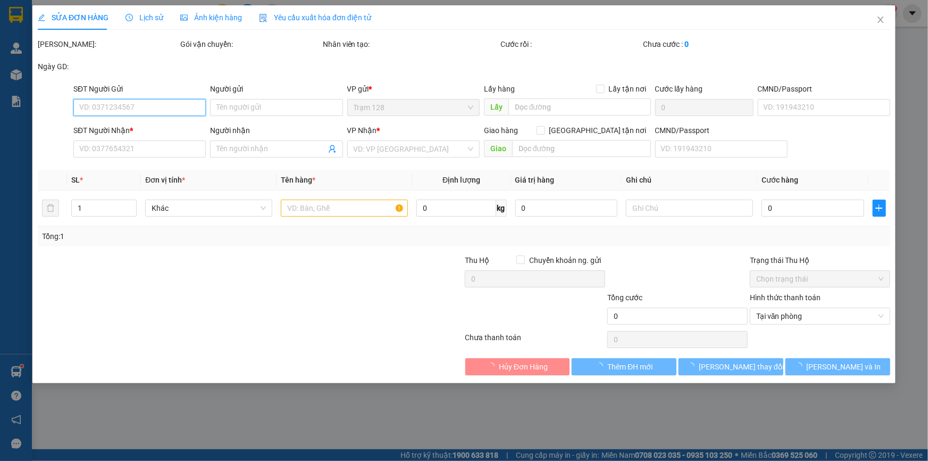
type input "0908606160"
type input "labo [GEOGRAPHIC_DATA]"
type input "079069004586"
type input "0932628716"
type input "NK 27"
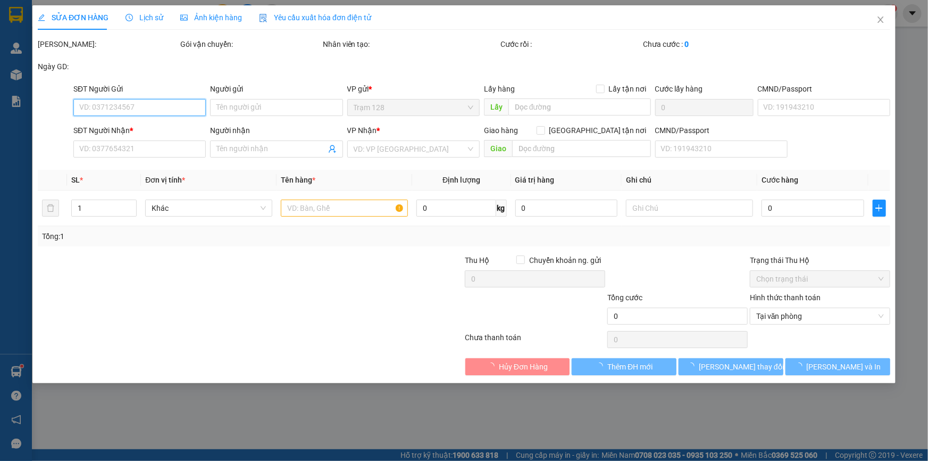
type input "40.000"
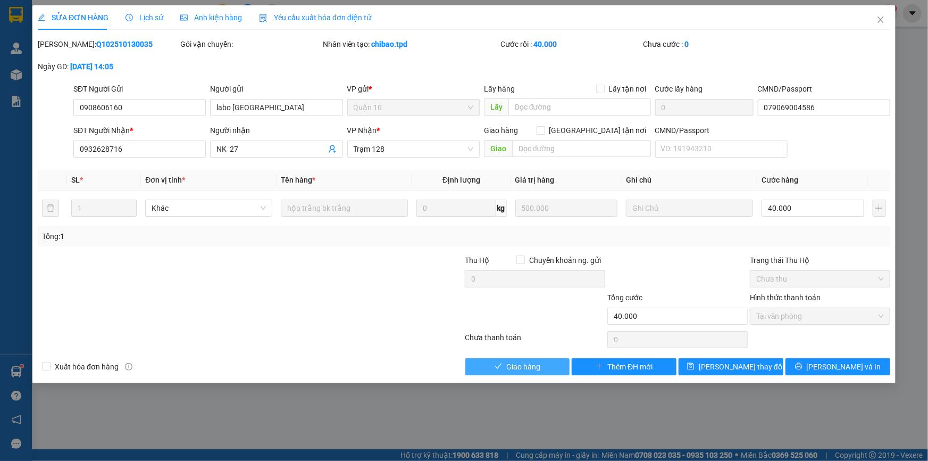
click at [521, 364] on span "Giao hàng" at bounding box center [523, 367] width 34 height 12
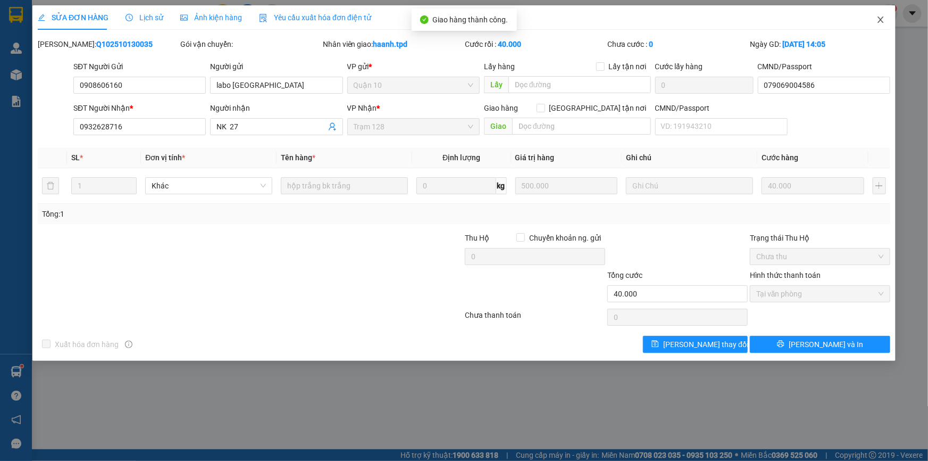
click at [883, 19] on icon "close" at bounding box center [881, 19] width 9 height 9
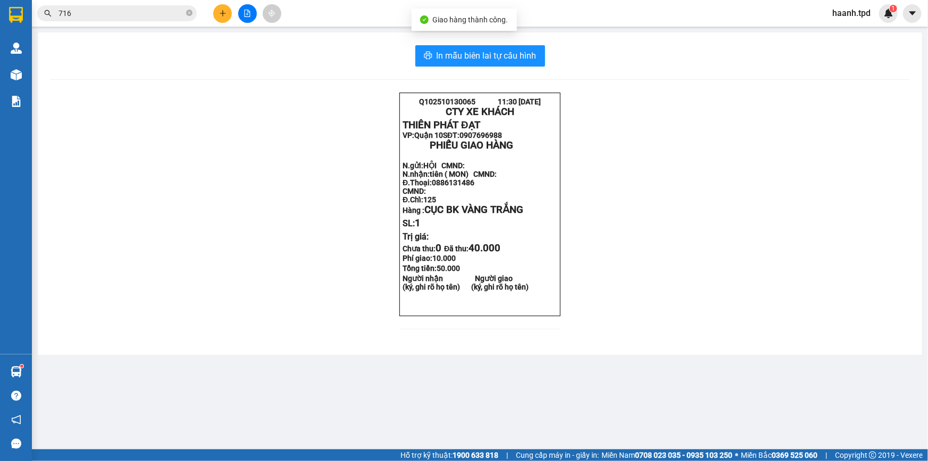
click at [121, 4] on div "Kết quả tìm kiếm ( 1350 ) Bộ lọc Mã ĐH Trạng thái Món hàng Thu hộ Tổng cước Chư…" at bounding box center [103, 13] width 207 height 19
click at [116, 11] on input "716" at bounding box center [122, 13] width 126 height 12
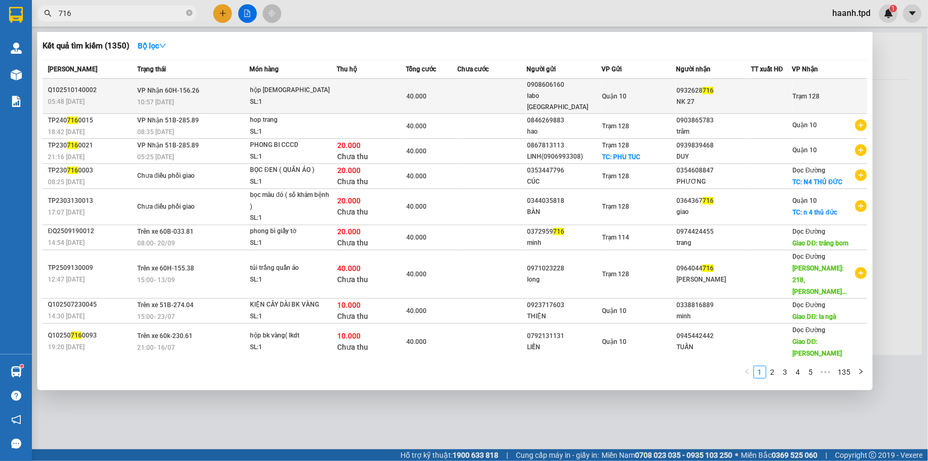
click at [261, 96] on div "SL: 1" at bounding box center [290, 102] width 80 height 12
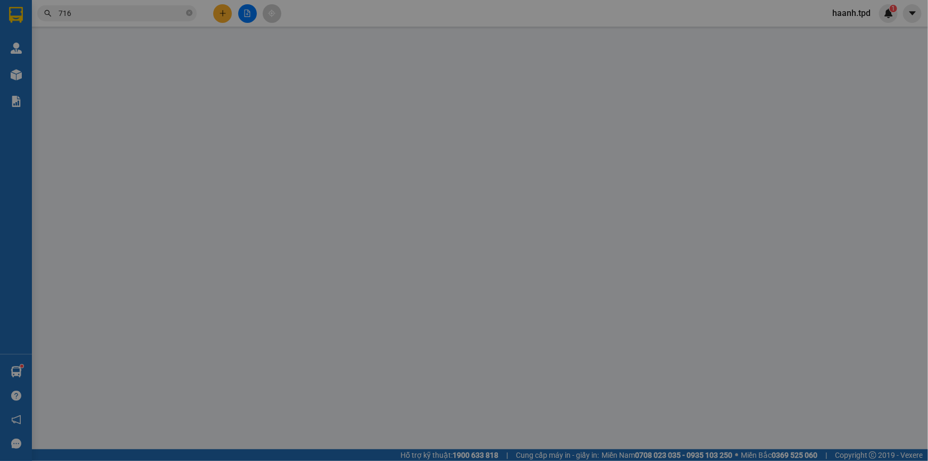
type input "0908606160"
type input "labo [GEOGRAPHIC_DATA]"
type input "079069004586"
type input "0932628716"
type input "NK 27"
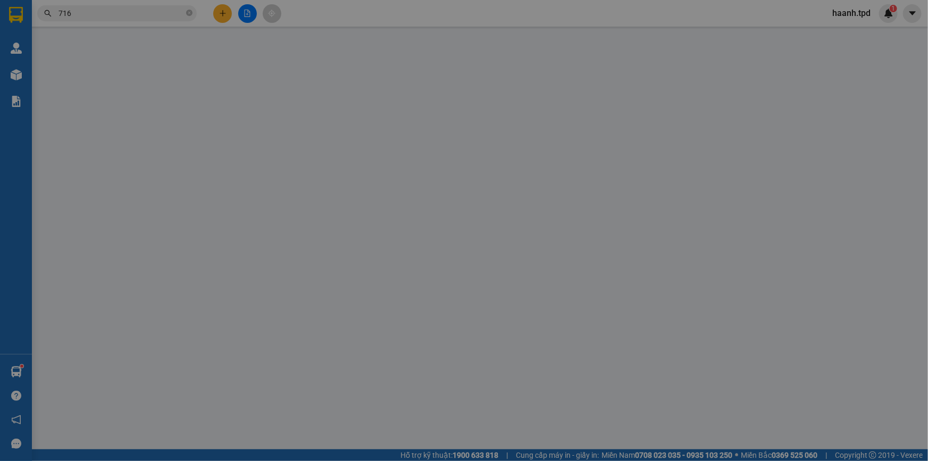
type input "40.000"
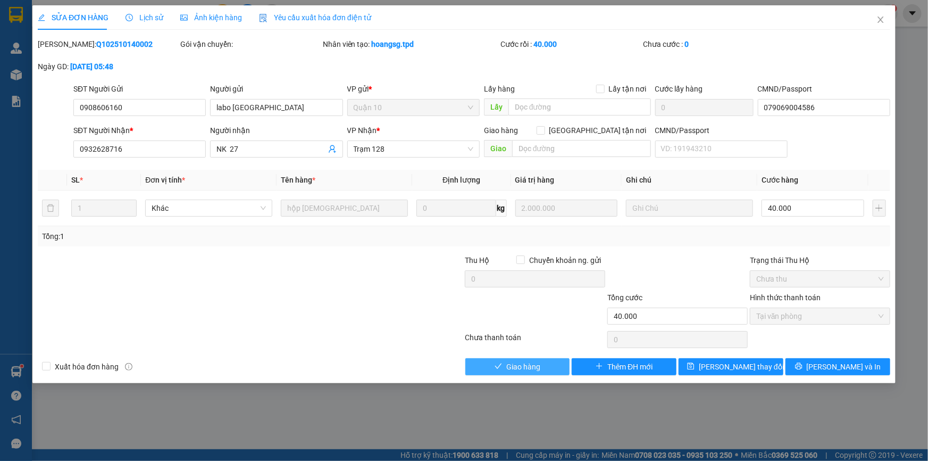
click at [527, 366] on span "Giao hàng" at bounding box center [523, 367] width 34 height 12
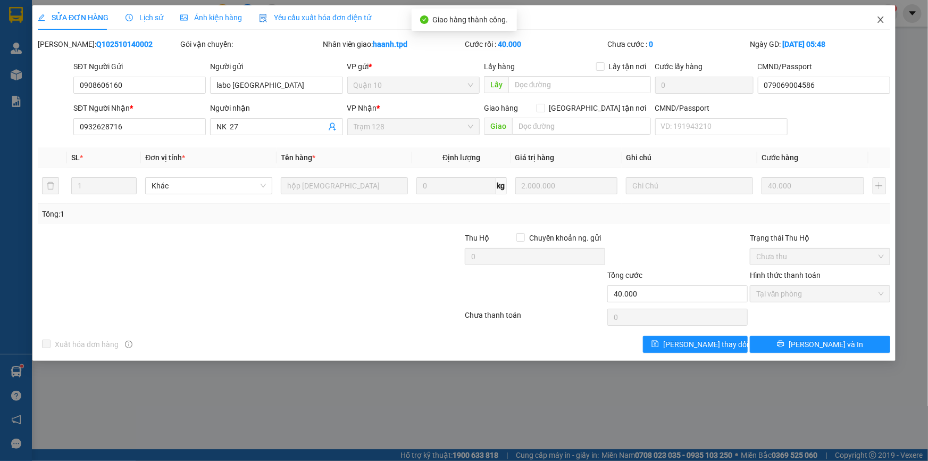
click at [881, 20] on icon "close" at bounding box center [881, 19] width 9 height 9
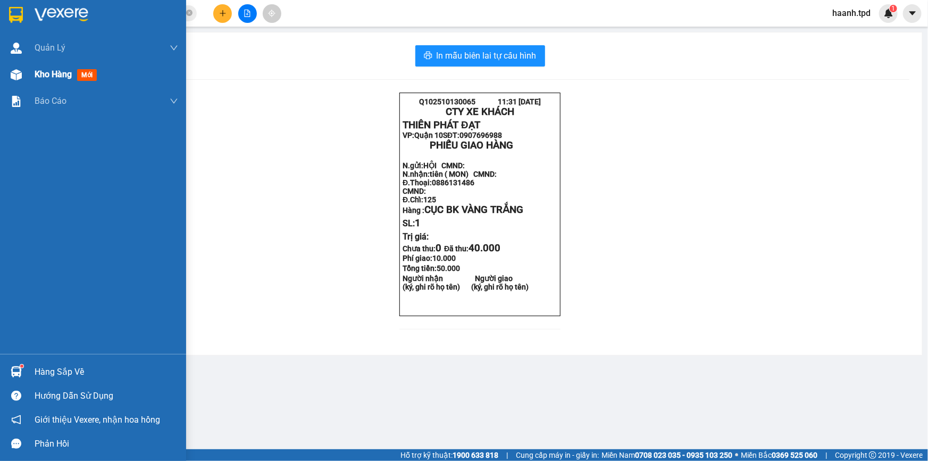
click at [21, 74] on img at bounding box center [16, 74] width 11 height 11
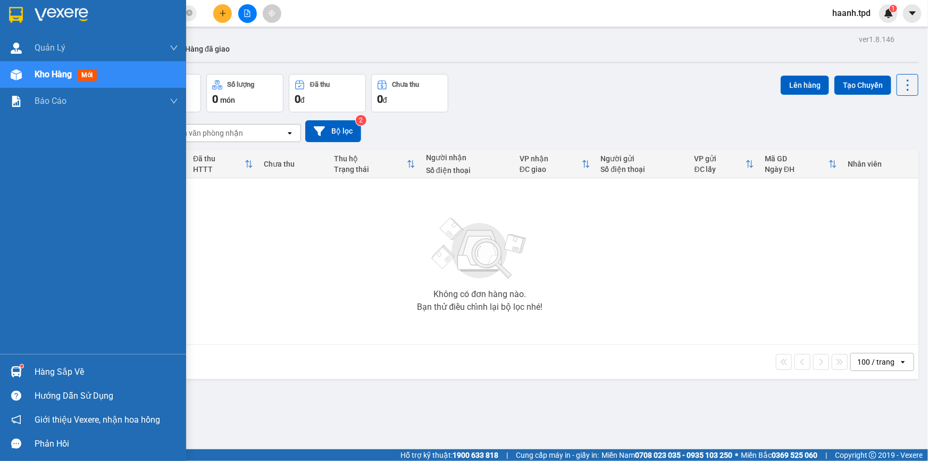
click at [31, 74] on div "Kho hàng mới" at bounding box center [93, 74] width 186 height 27
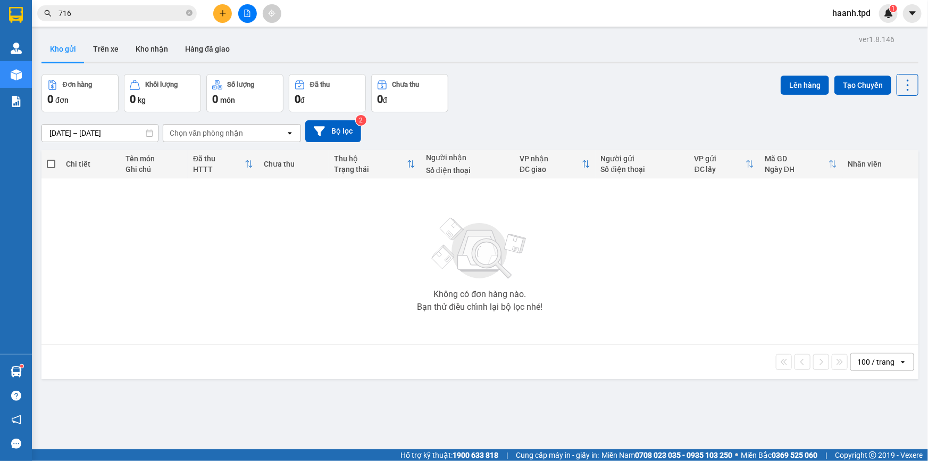
click at [397, 245] on div "Không có đơn hàng nào. Bạn thử điều chỉnh lại bộ lọc nhé!" at bounding box center [480, 261] width 866 height 160
drag, startPoint x: 365, startPoint y: 281, endPoint x: 363, endPoint y: 272, distance: 9.3
click at [365, 281] on div "Không có đơn hàng nào. Bạn thử điều chỉnh lại bộ lọc nhé!" at bounding box center [480, 261] width 866 height 160
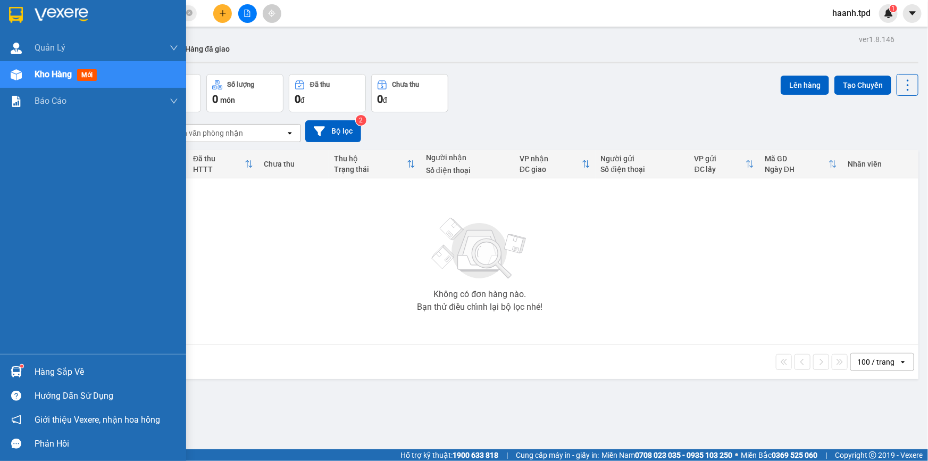
click at [20, 370] on img at bounding box center [16, 371] width 11 height 11
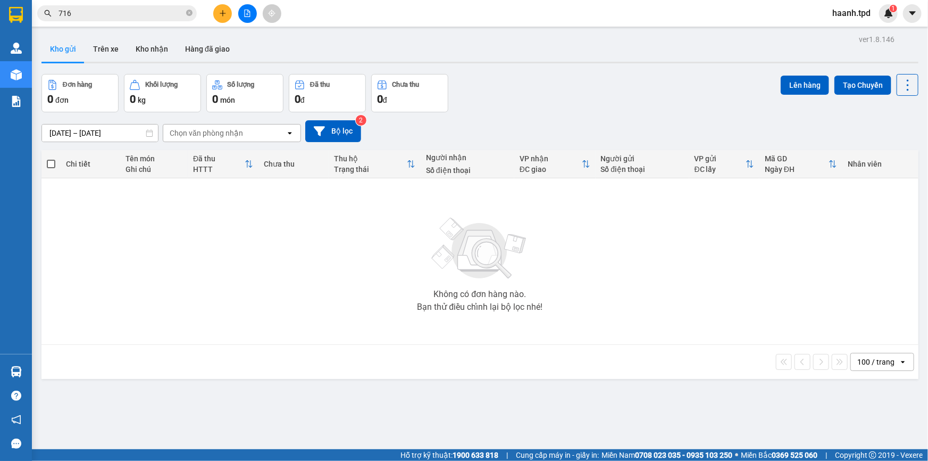
click at [569, 237] on section "Kết quả tìm kiếm ( 1350 ) Bộ lọc Mã ĐH Trạng thái Món hàng Thu hộ Tổng cước Chư…" at bounding box center [464, 230] width 928 height 461
click at [397, 293] on div "Không có đơn hàng nào. Bạn thử điều chỉnh lại bộ lọc nhé!" at bounding box center [480, 261] width 866 height 160
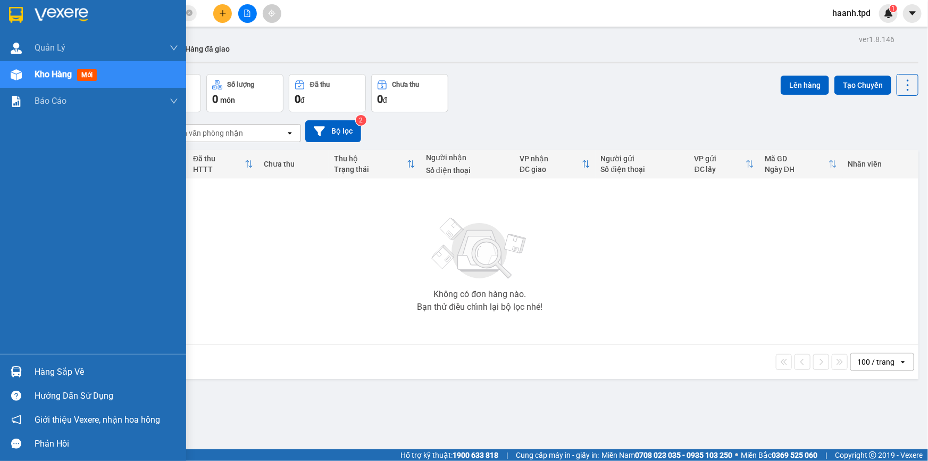
click at [23, 74] on div at bounding box center [16, 74] width 19 height 19
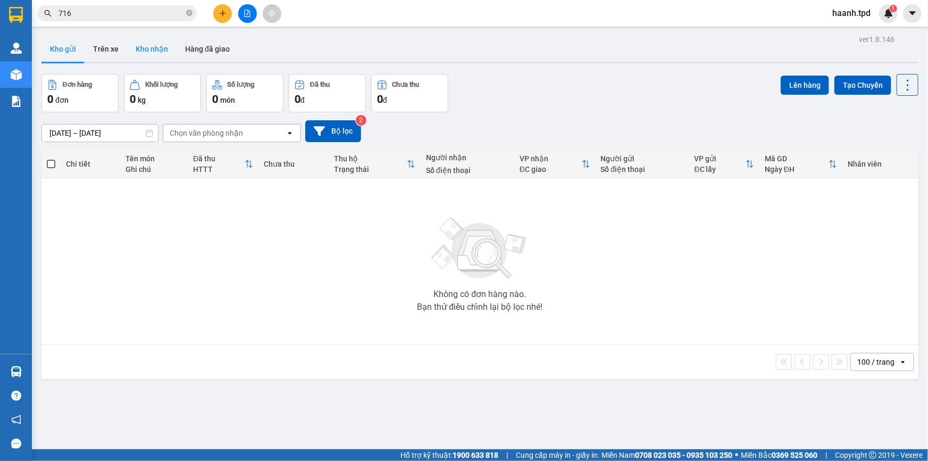
click at [154, 48] on button "Kho nhận" at bounding box center [151, 49] width 49 height 26
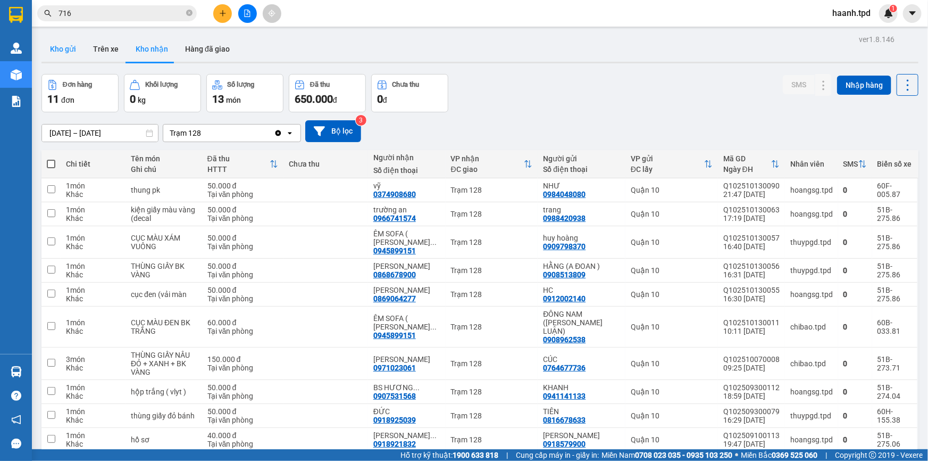
click at [66, 47] on button "Kho gửi" at bounding box center [62, 49] width 43 height 26
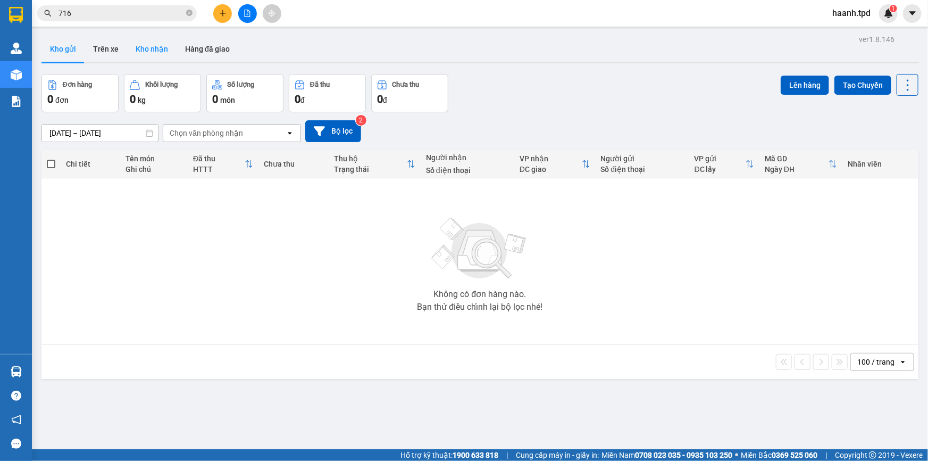
click at [152, 46] on button "Kho nhận" at bounding box center [151, 49] width 49 height 26
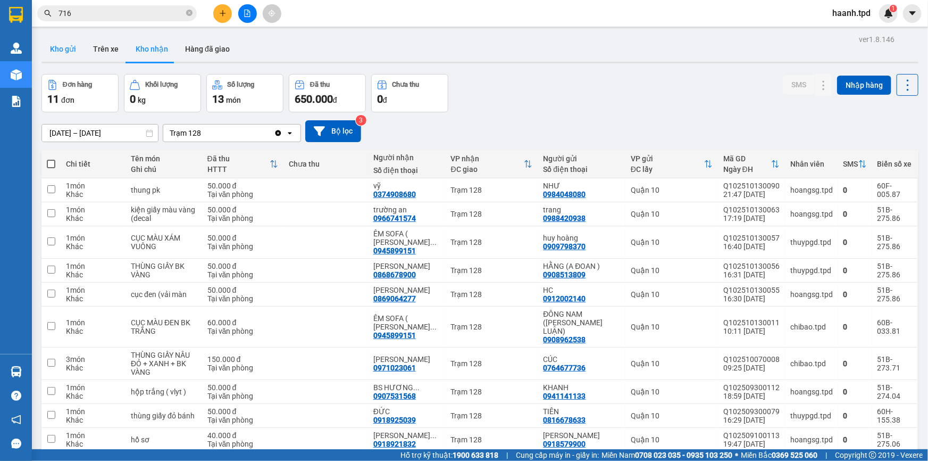
click at [72, 46] on button "Kho gửi" at bounding box center [62, 49] width 43 height 26
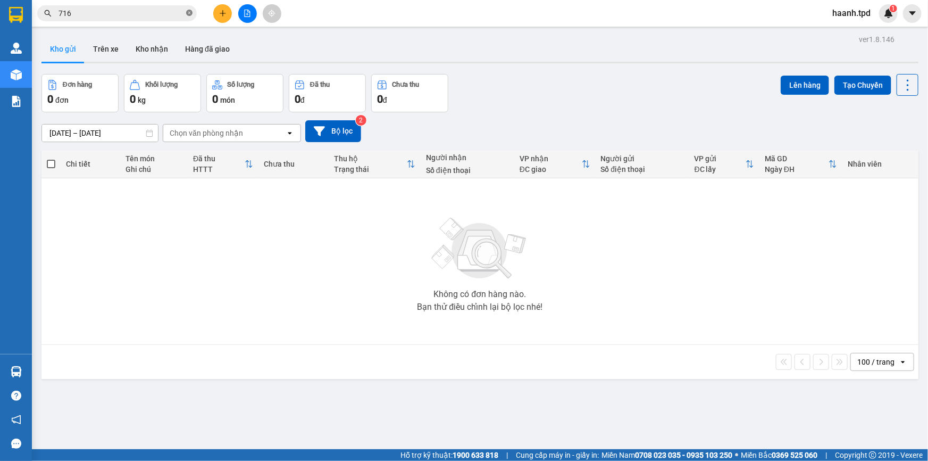
click at [186, 13] on icon "close-circle" at bounding box center [189, 13] width 6 height 6
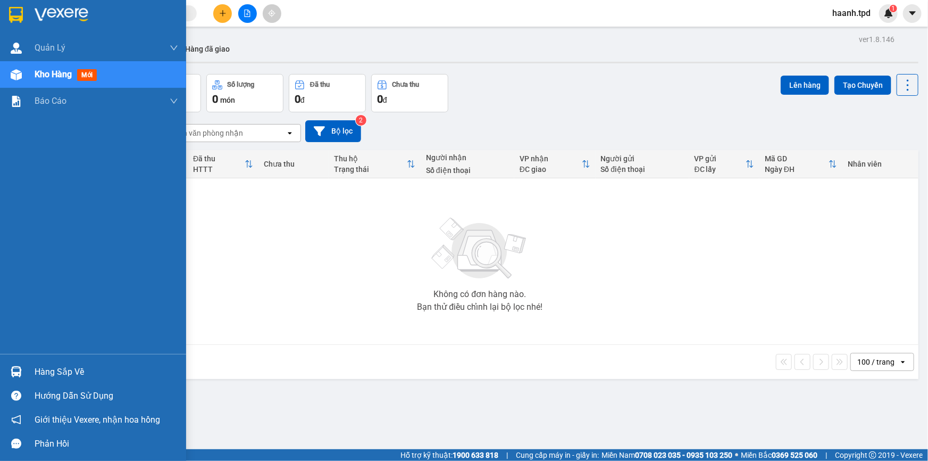
click at [47, 371] on div "Hàng sắp về" at bounding box center [107, 372] width 144 height 16
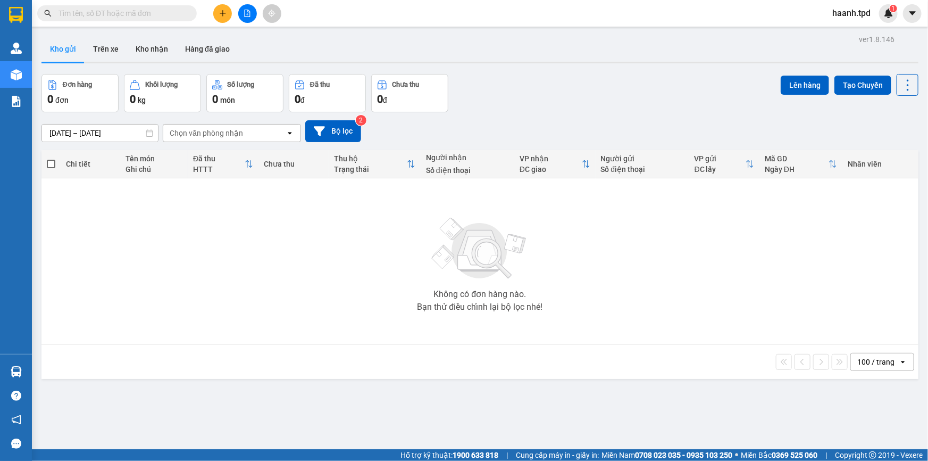
click at [149, 213] on section "Kết quả tìm kiếm ( 1350 ) Bộ lọc Mã ĐH Trạng thái Món hàng Thu hộ Tổng cước Chư…" at bounding box center [464, 230] width 928 height 461
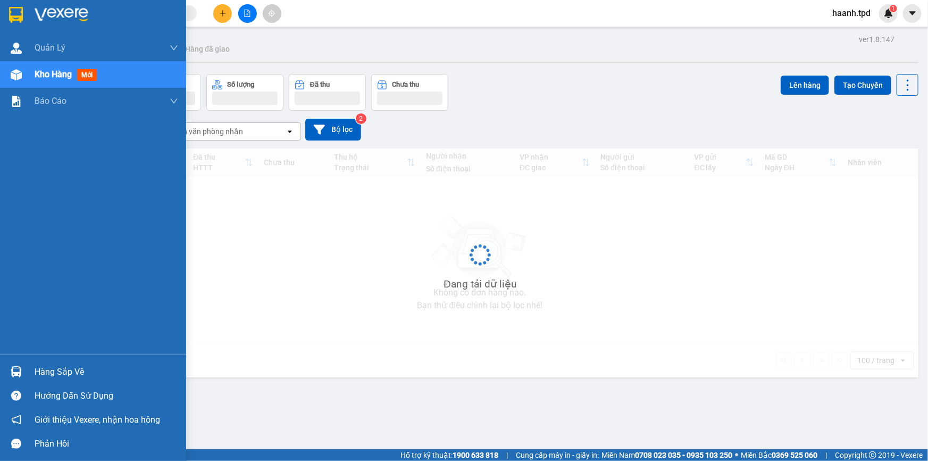
click at [13, 372] on img at bounding box center [16, 371] width 11 height 11
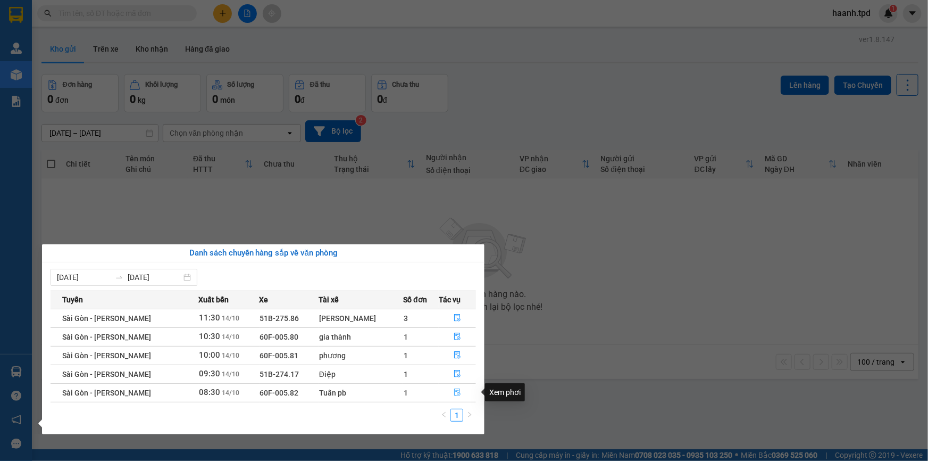
click at [455, 387] on button "button" at bounding box center [457, 392] width 36 height 17
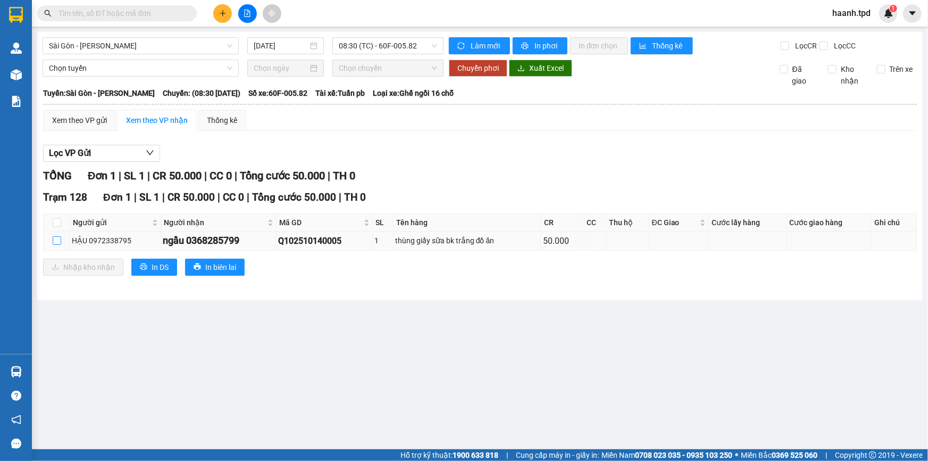
click at [55, 240] on input "checkbox" at bounding box center [57, 240] width 9 height 9
checkbox input "true"
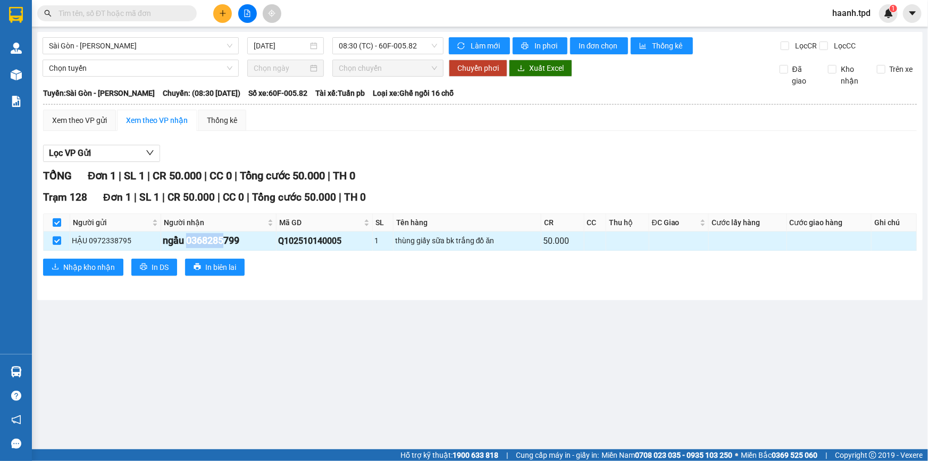
drag, startPoint x: 185, startPoint y: 238, endPoint x: 223, endPoint y: 239, distance: 37.8
click at [223, 239] on div "ngầu 0368285799" at bounding box center [219, 240] width 112 height 15
click at [237, 238] on div "ngầu 0368285799" at bounding box center [219, 240] width 112 height 15
drag, startPoint x: 187, startPoint y: 236, endPoint x: 210, endPoint y: 240, distance: 22.6
click at [209, 240] on div "ngầu 0368285799" at bounding box center [219, 240] width 112 height 15
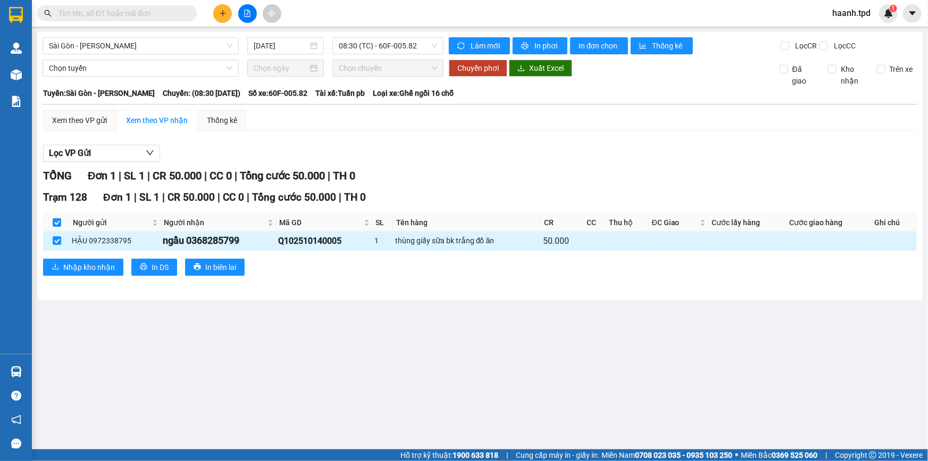
drag, startPoint x: 224, startPoint y: 240, endPoint x: 232, endPoint y: 238, distance: 8.7
click at [232, 238] on div "ngầu 0368285799" at bounding box center [219, 240] width 112 height 15
click at [89, 266] on span "Nhập kho nhận" at bounding box center [89, 267] width 52 height 12
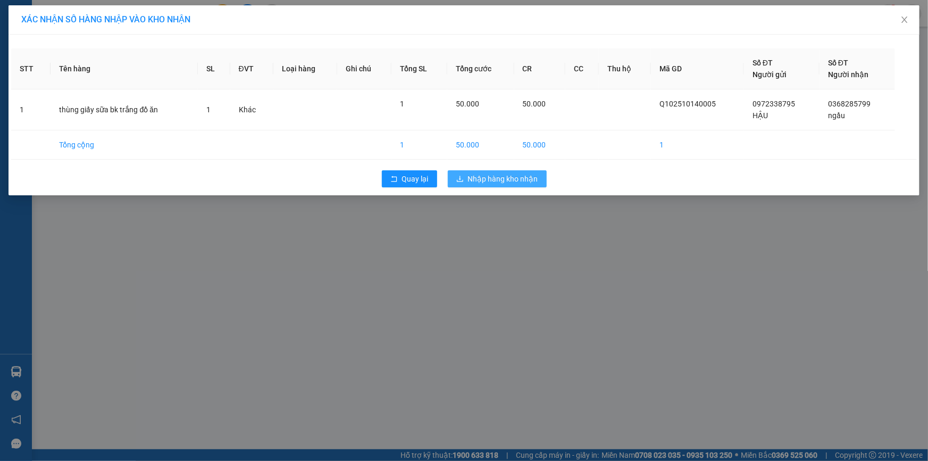
click at [483, 178] on span "Nhập hàng kho nhận" at bounding box center [503, 179] width 70 height 12
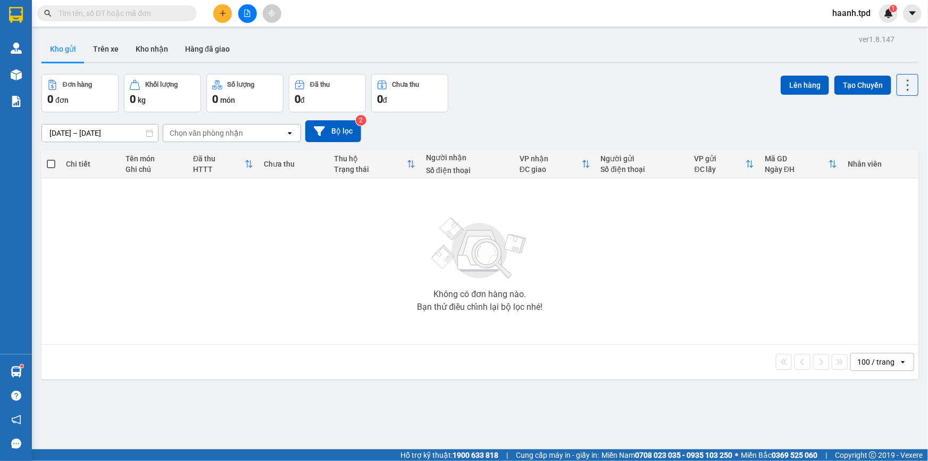
click at [127, 11] on input "text" at bounding box center [122, 13] width 126 height 12
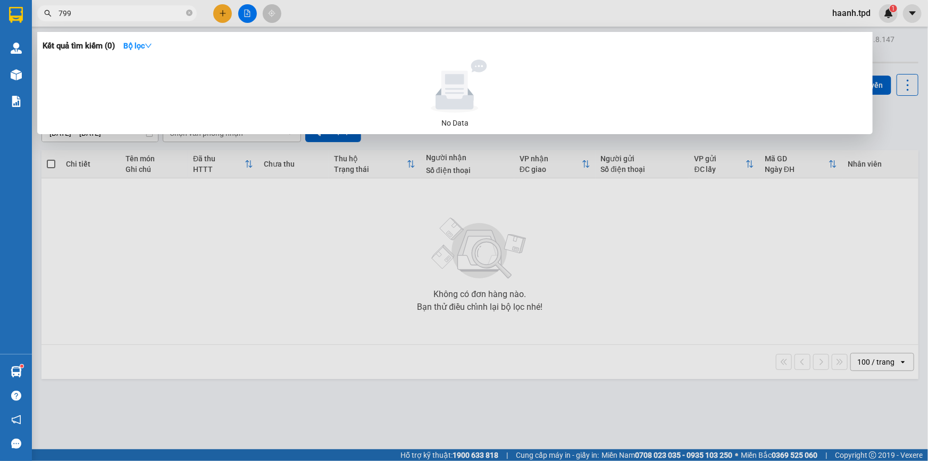
type input "799"
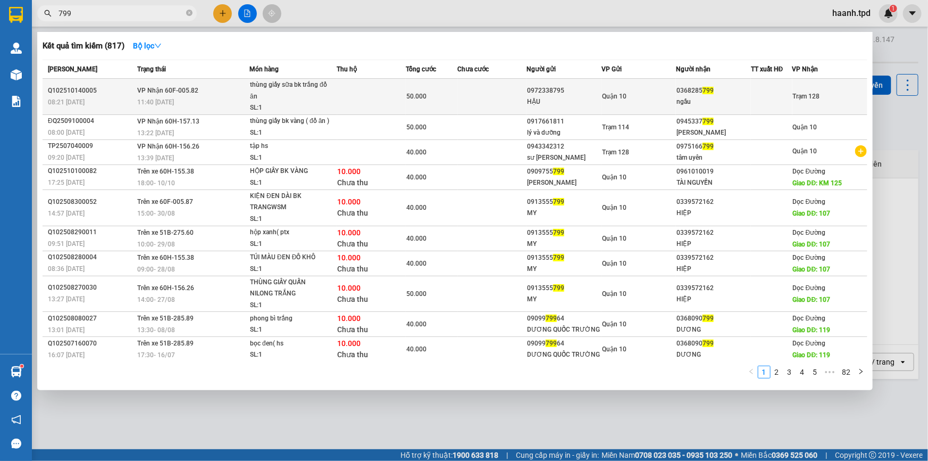
click at [276, 102] on div "SL: 1" at bounding box center [290, 108] width 80 height 12
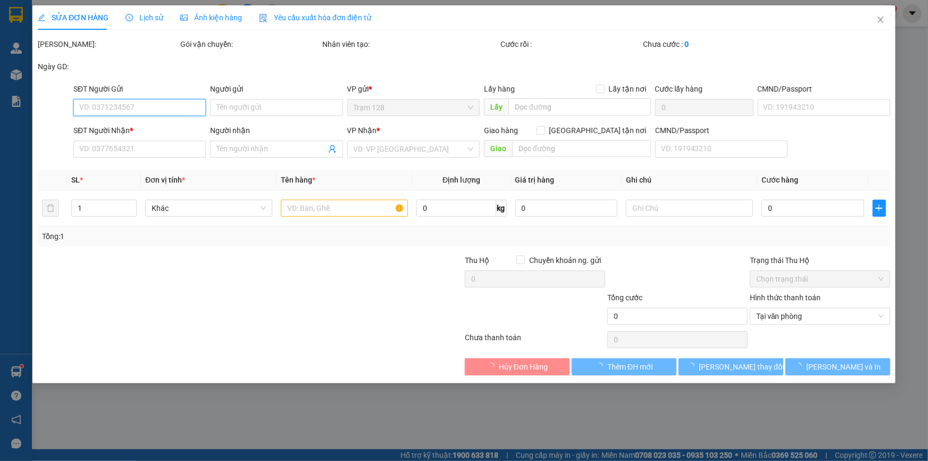
type input "0972338795"
type input "HẬU"
type input "0368285799"
type input "ngầu"
type input "50.000"
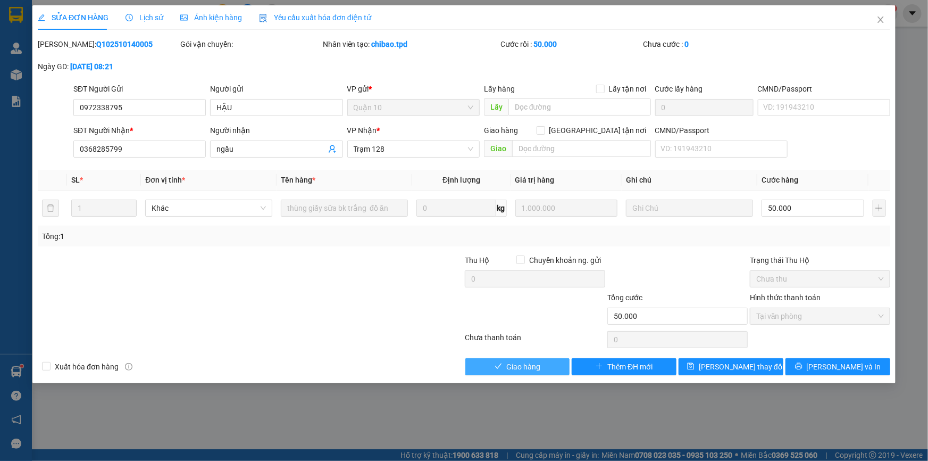
click at [520, 368] on span "Giao hàng" at bounding box center [523, 367] width 34 height 12
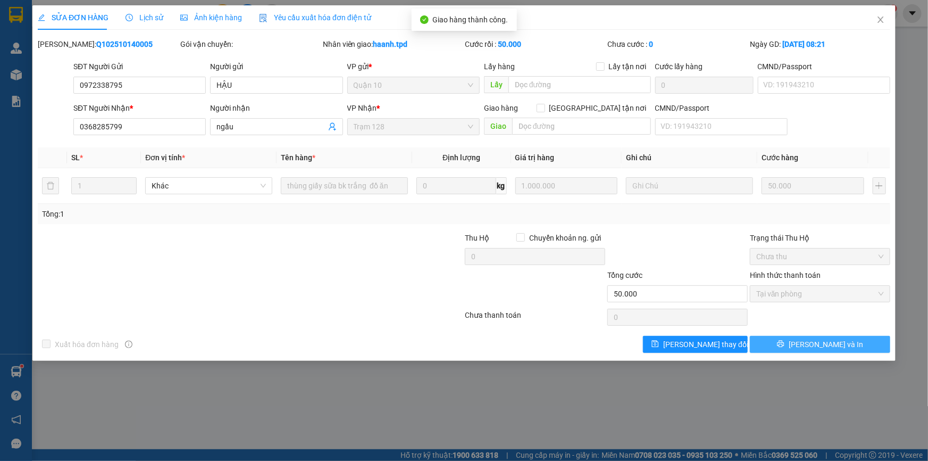
click at [823, 344] on span "[PERSON_NAME] và In" at bounding box center [826, 344] width 74 height 12
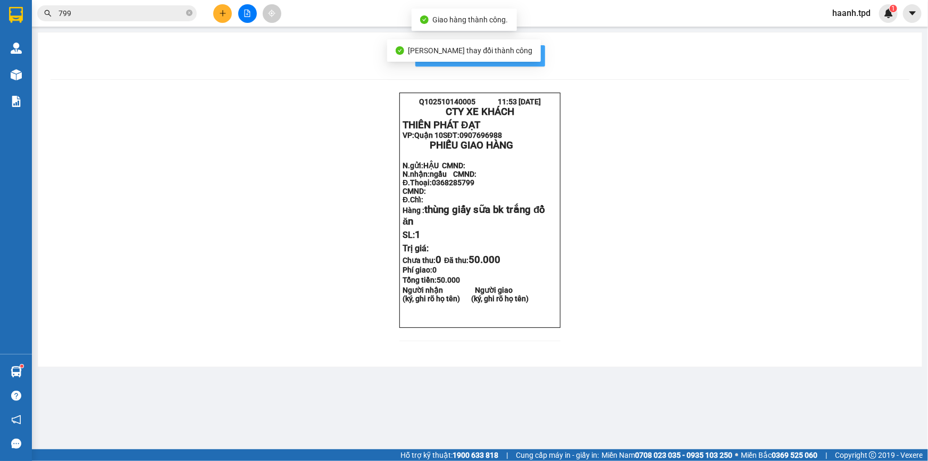
click at [542, 57] on button "In mẫu biên lai tự cấu hình" at bounding box center [480, 55] width 130 height 21
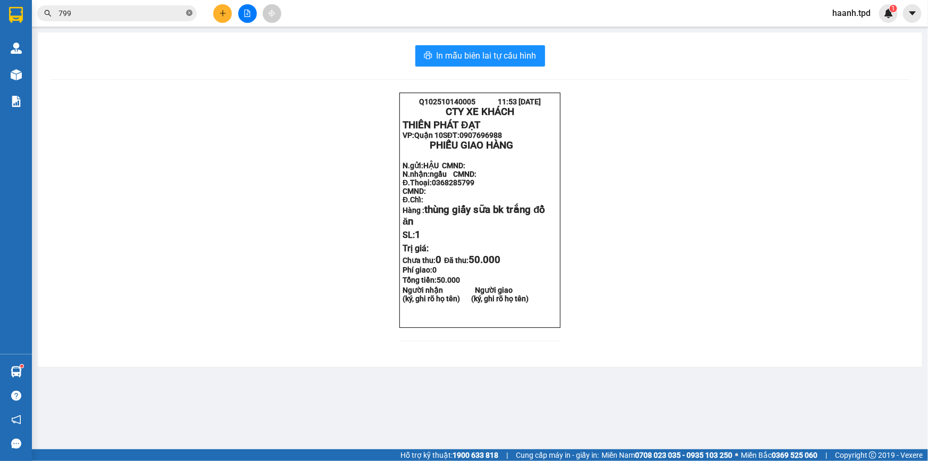
click at [189, 11] on icon "close-circle" at bounding box center [189, 13] width 6 height 6
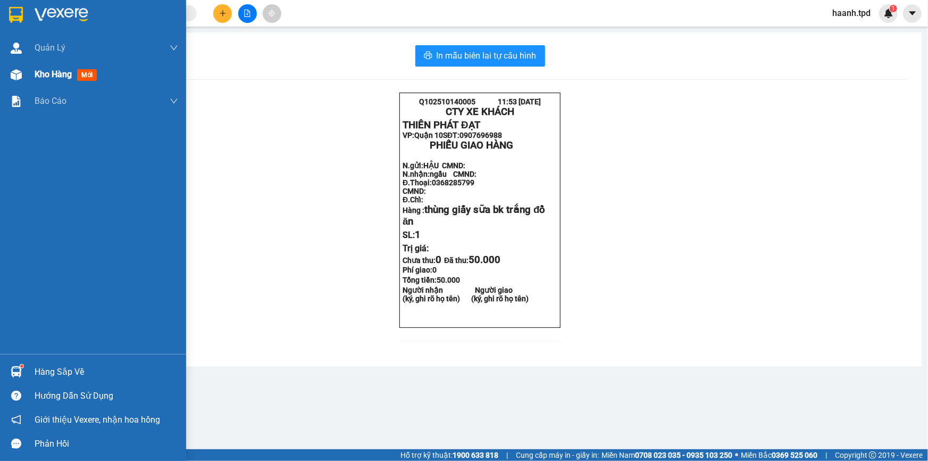
click at [48, 70] on span "Kho hàng" at bounding box center [53, 74] width 37 height 10
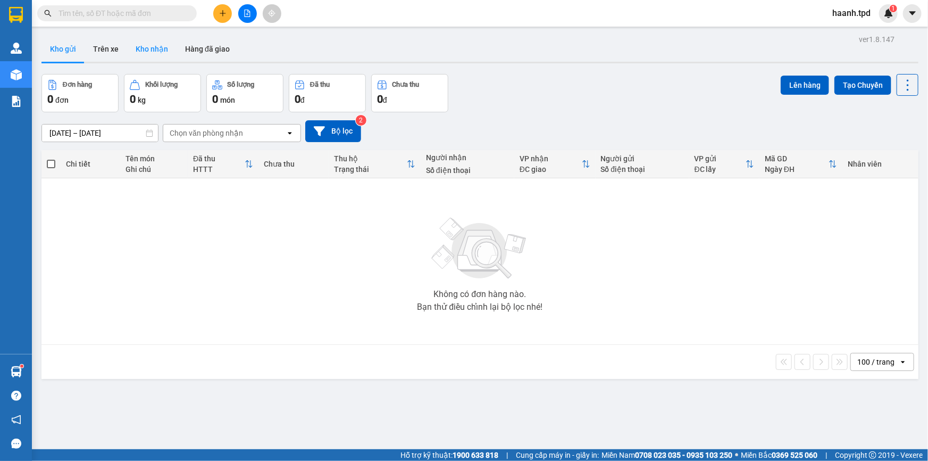
click at [148, 51] on button "Kho nhận" at bounding box center [151, 49] width 49 height 26
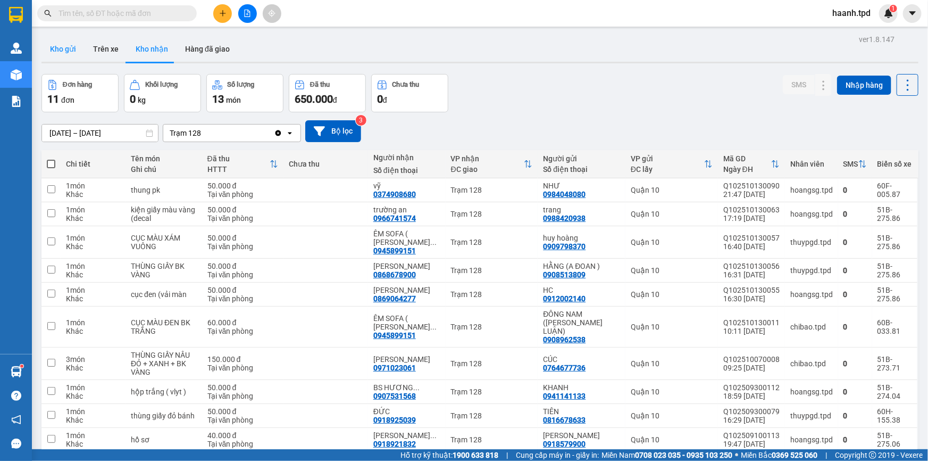
click at [43, 48] on button "Kho gửi" at bounding box center [62, 49] width 43 height 26
